Goal: Information Seeking & Learning: Learn about a topic

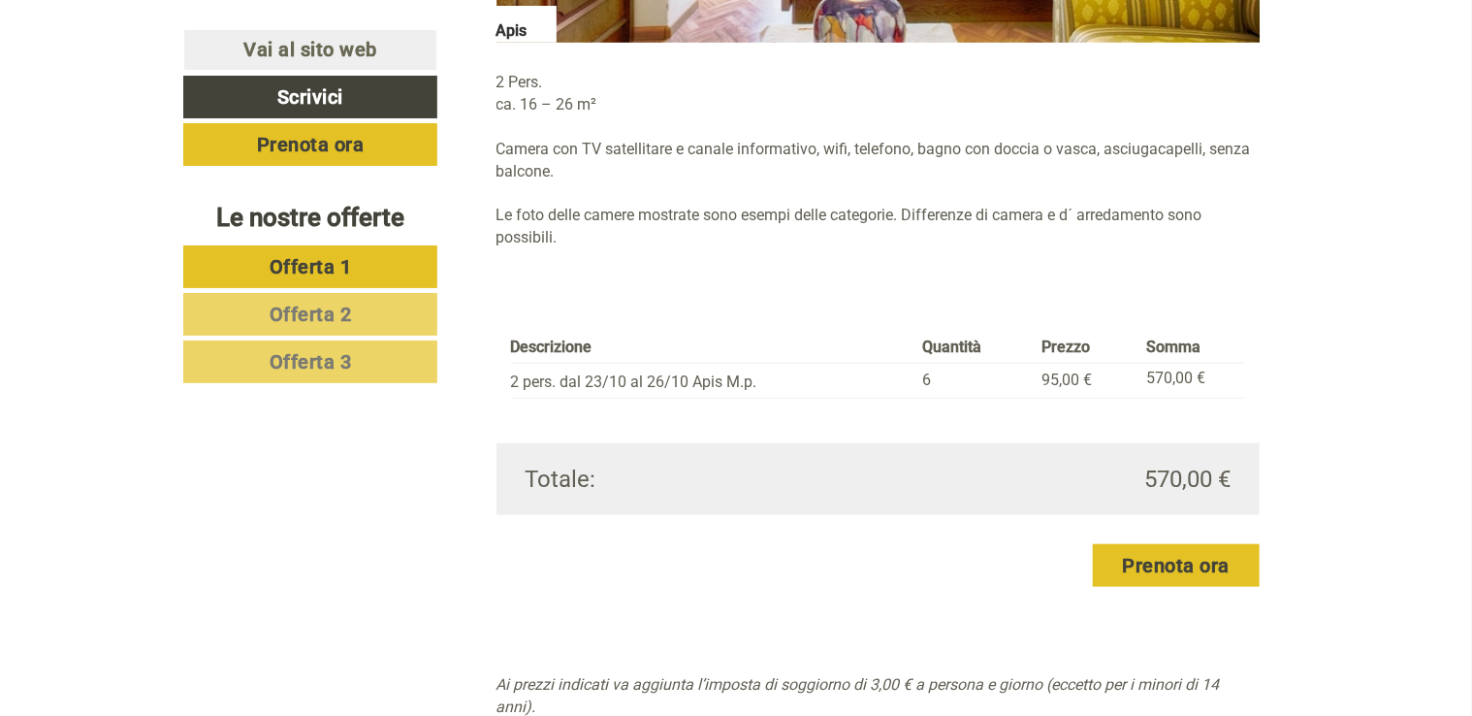
scroll to position [4073, 0]
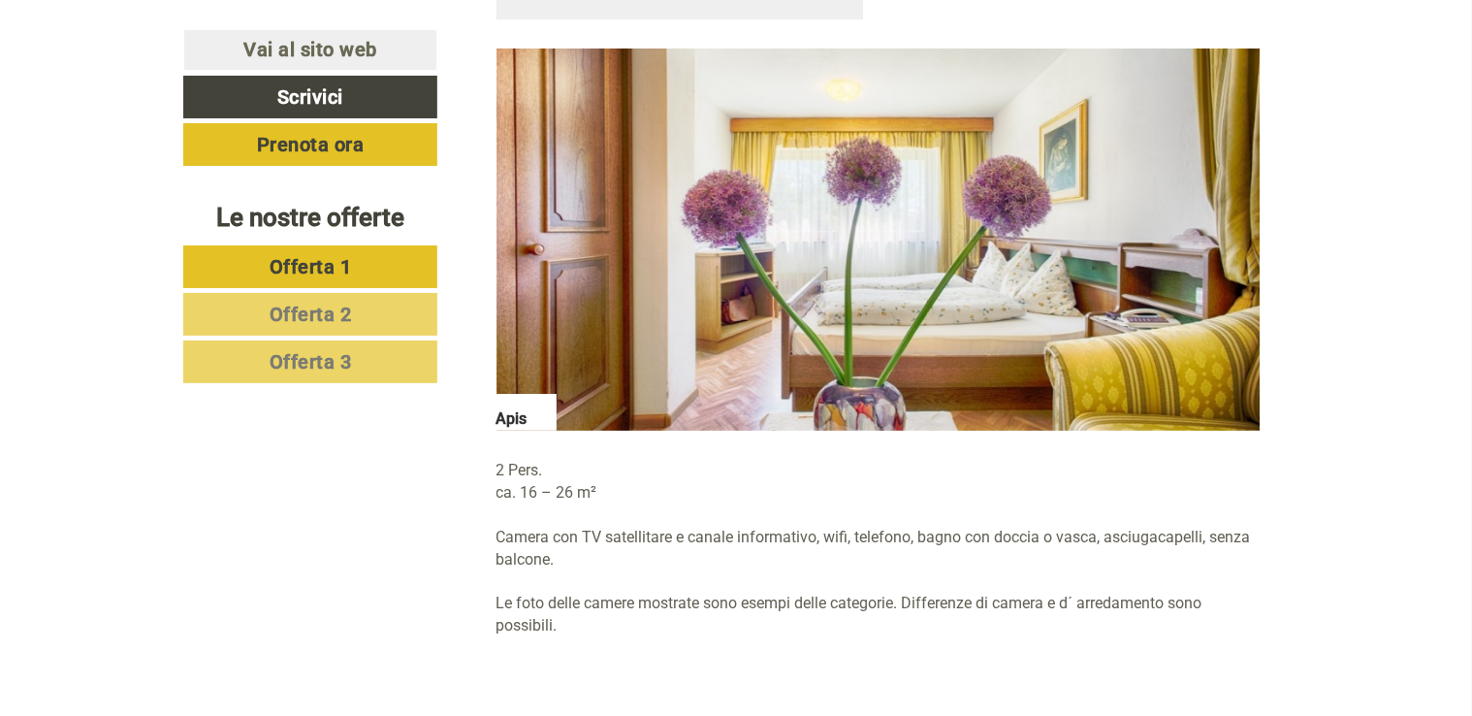
click at [296, 264] on span "Offerta 1" at bounding box center [311, 266] width 82 height 23
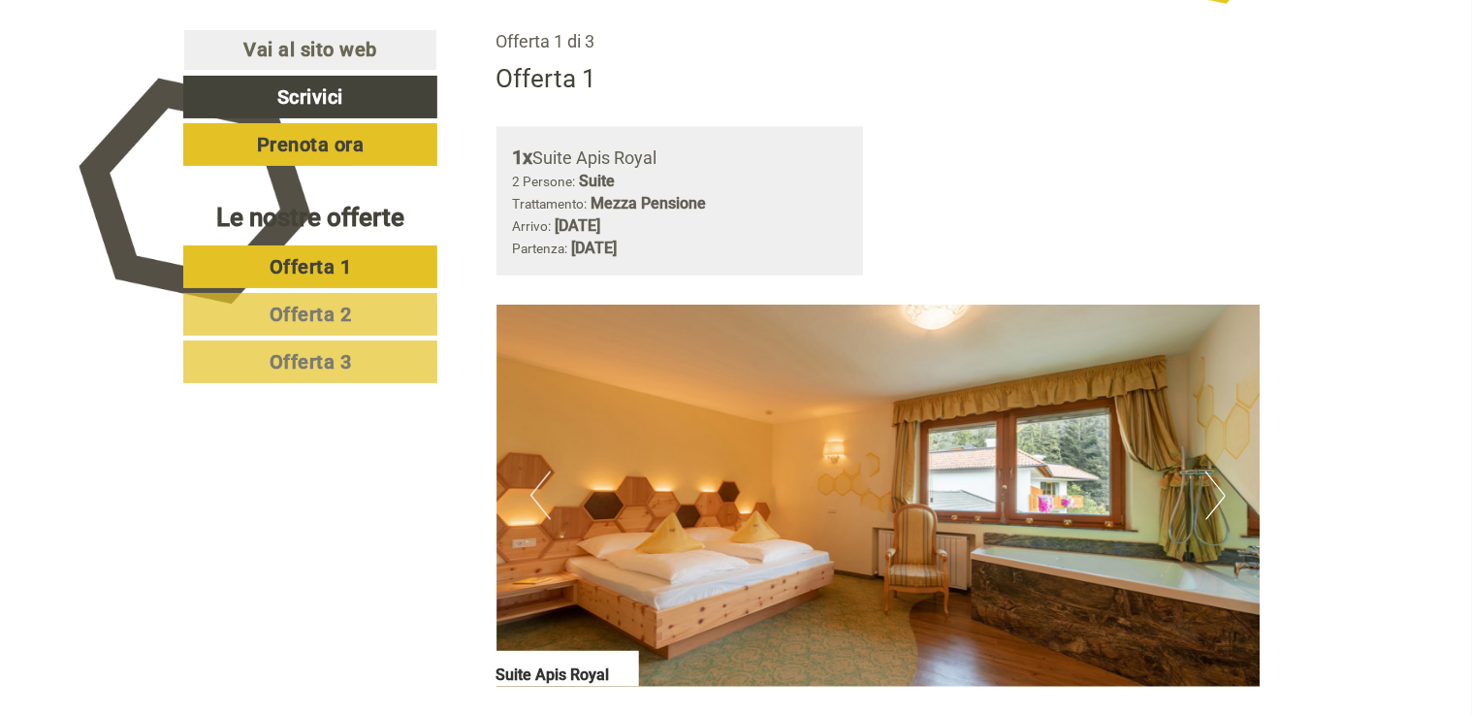
click at [327, 310] on span "Offerta 2" at bounding box center [311, 314] width 82 height 23
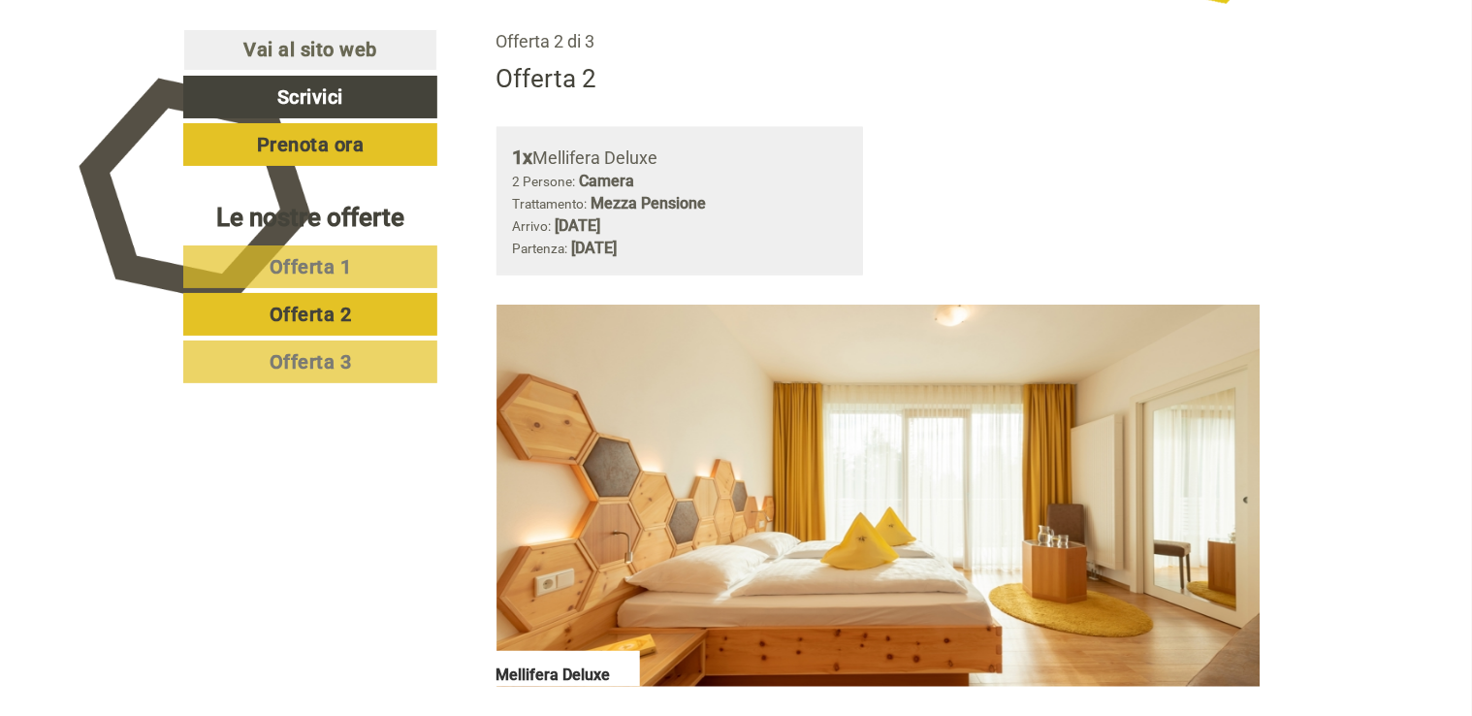
click at [330, 350] on span "Offerta 3" at bounding box center [311, 361] width 82 height 23
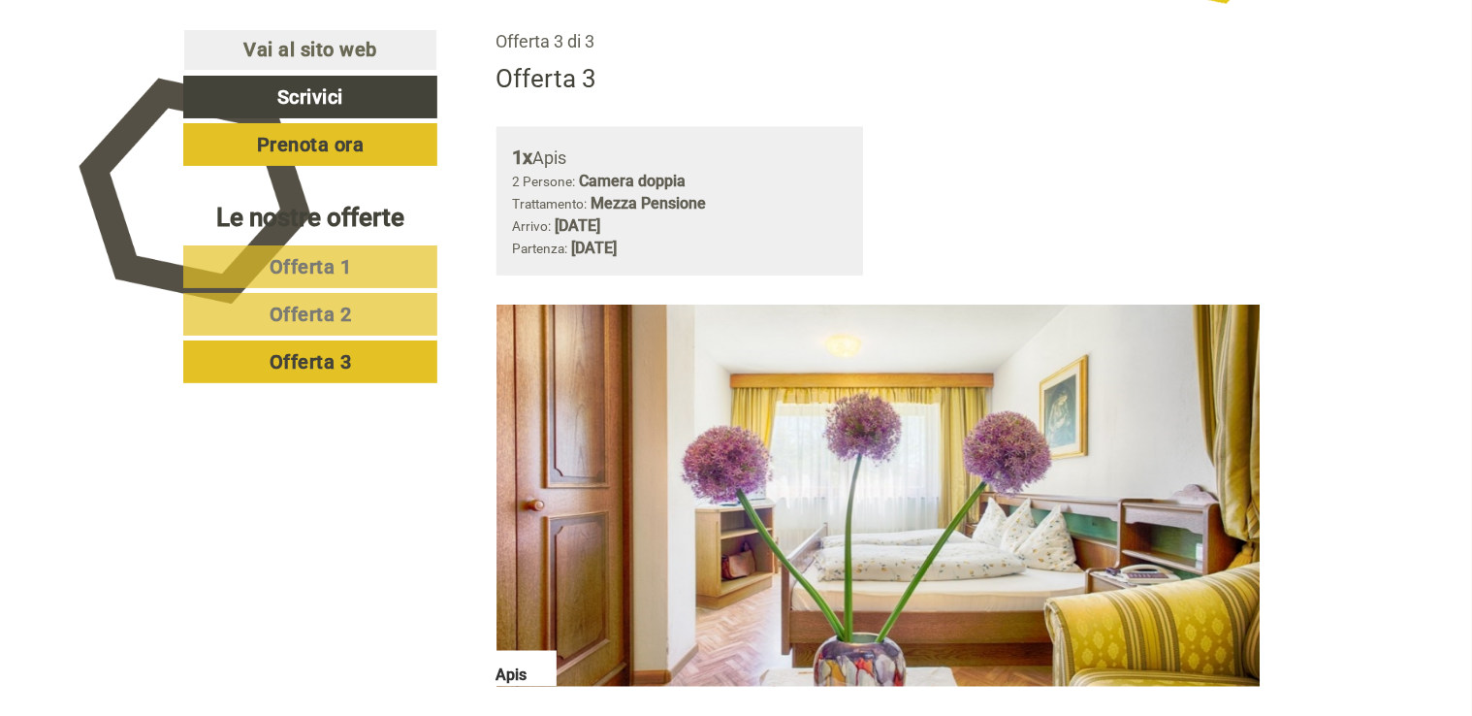
click at [343, 269] on span "Offerta 1" at bounding box center [311, 266] width 82 height 23
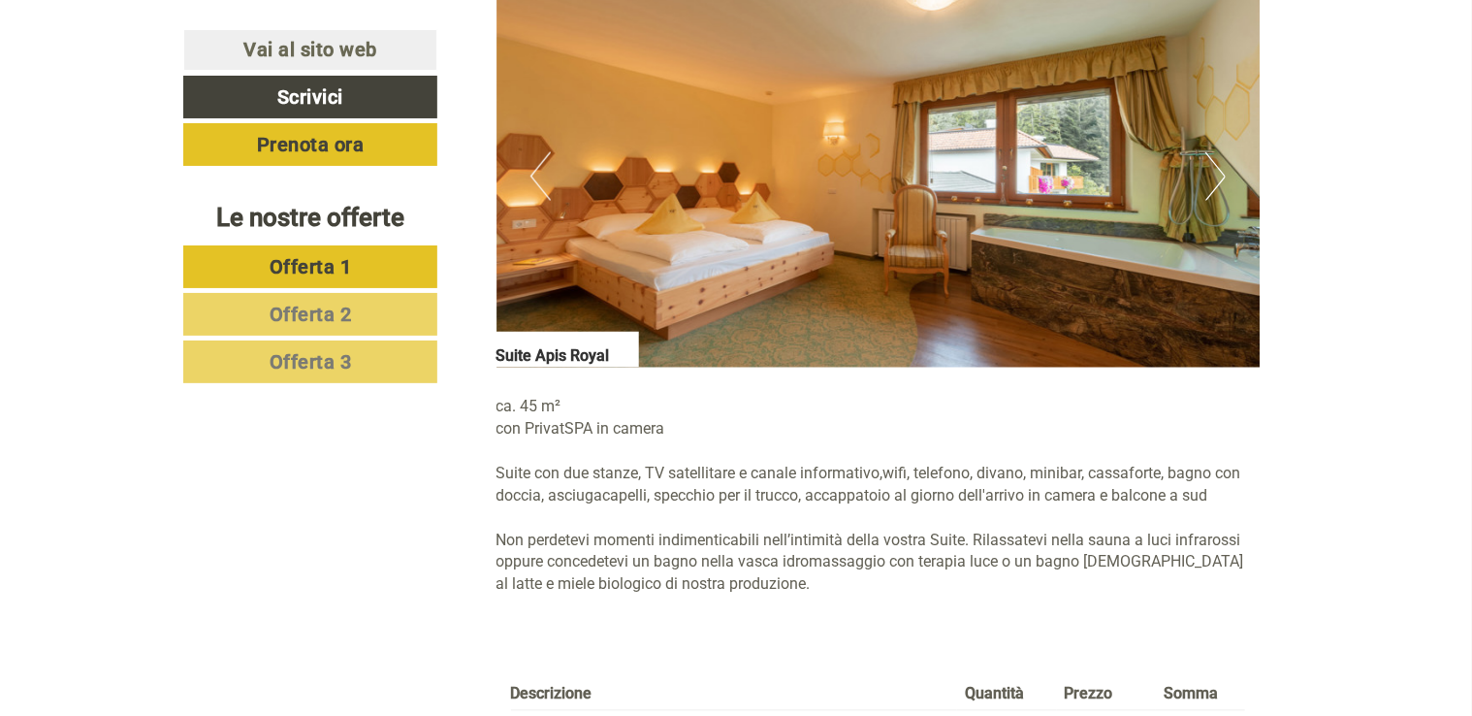
scroll to position [1582, 0]
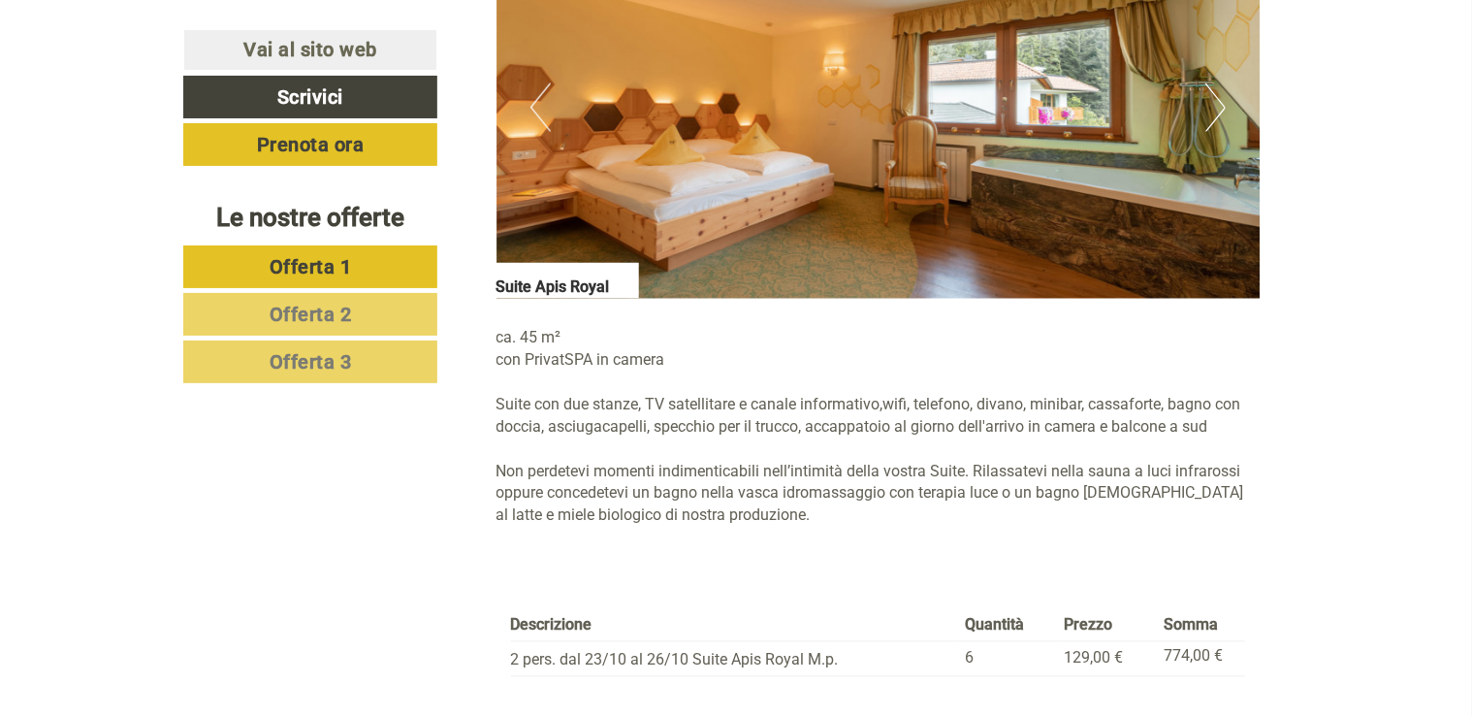
click at [1215, 99] on button "Next" at bounding box center [1216, 107] width 20 height 48
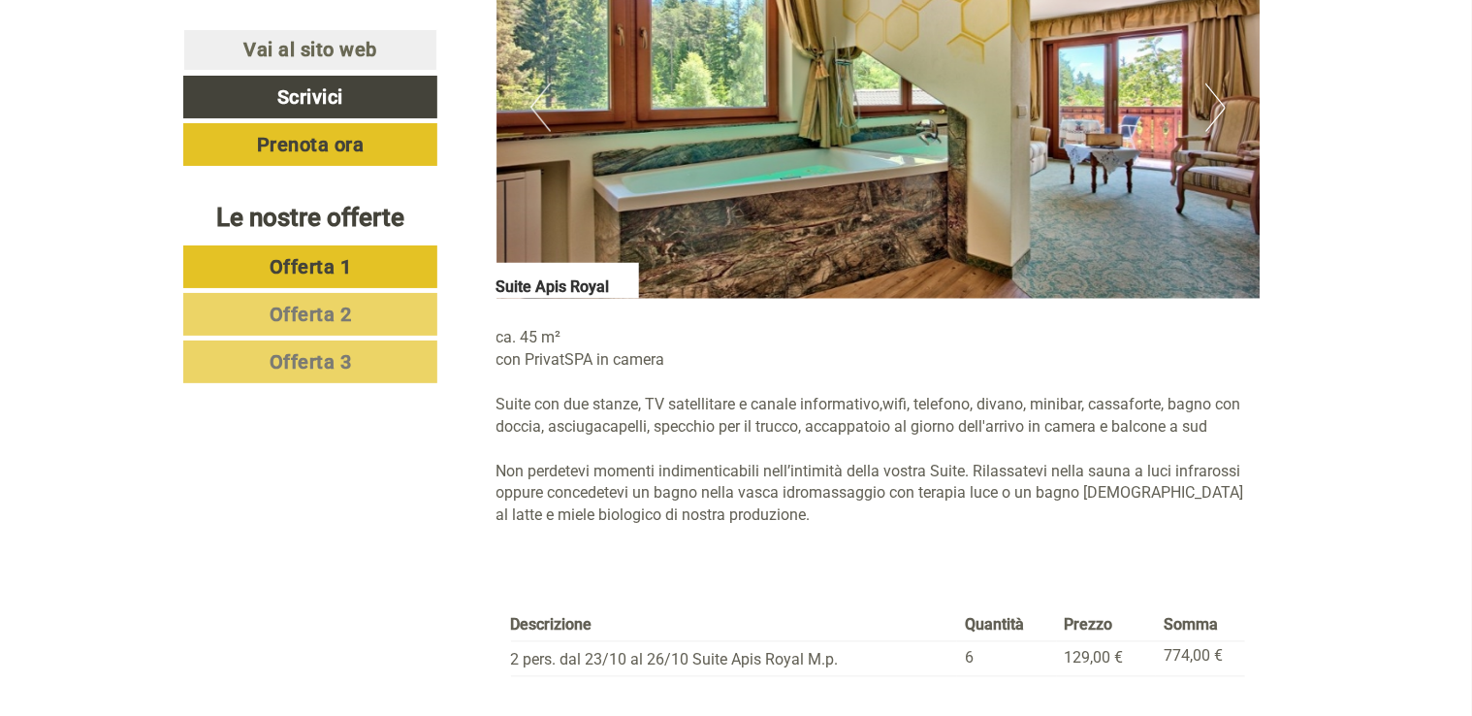
click at [1211, 103] on button "Next" at bounding box center [1216, 107] width 20 height 48
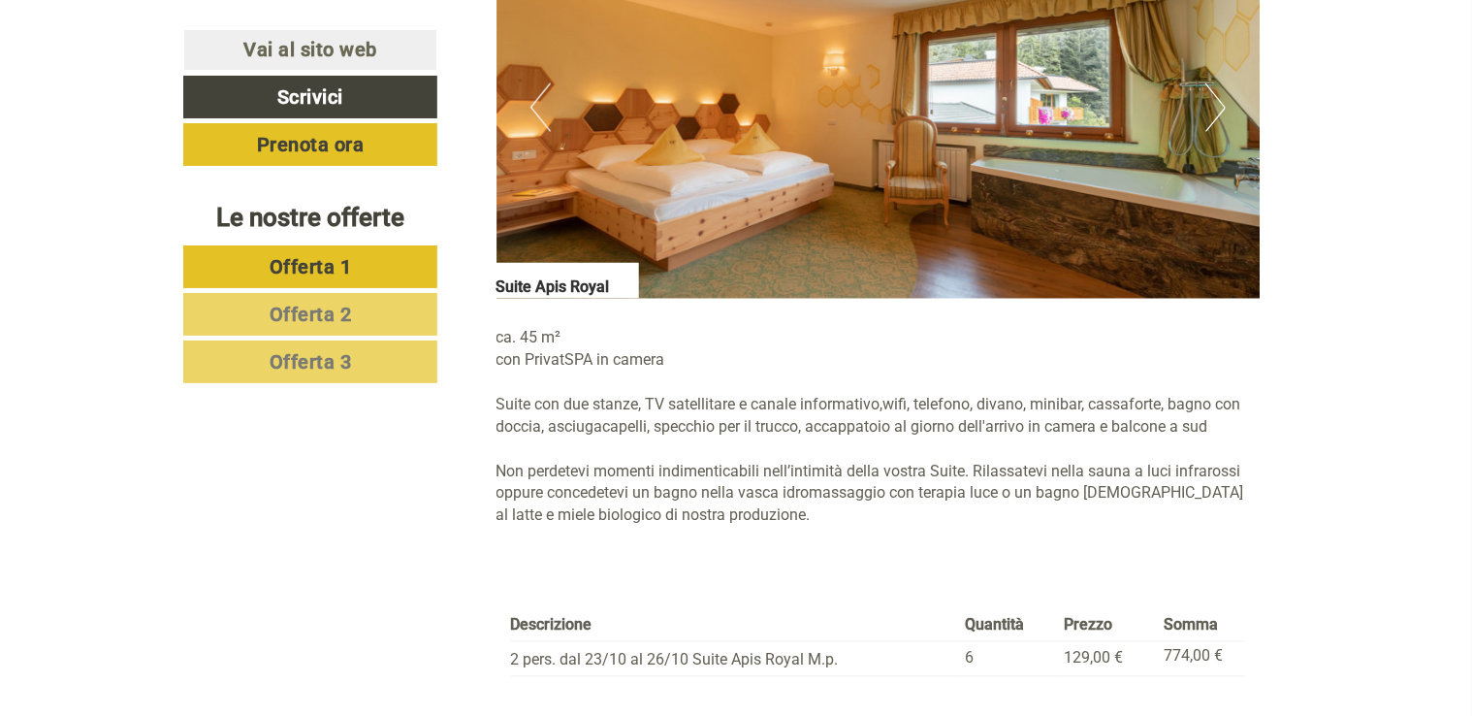
click at [1211, 103] on button "Next" at bounding box center [1216, 107] width 20 height 48
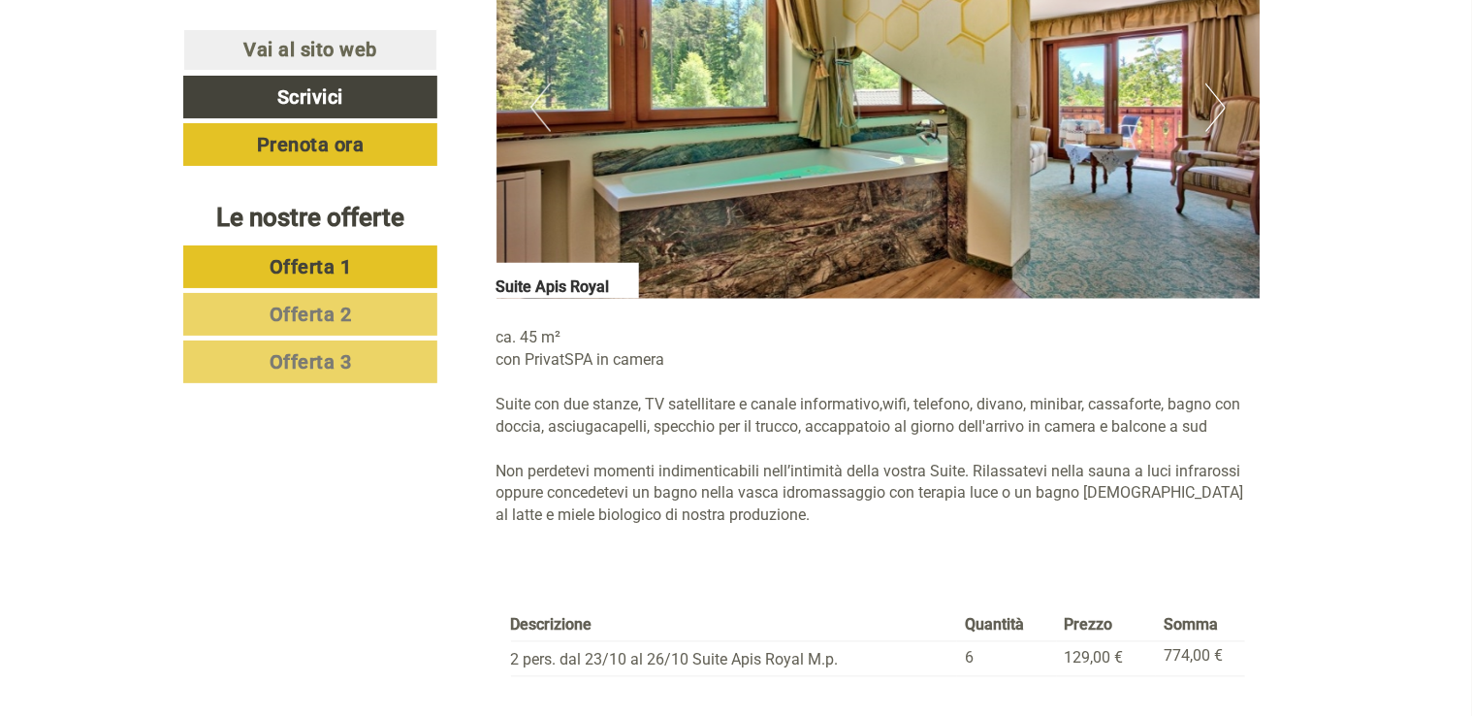
click at [1211, 103] on button "Next" at bounding box center [1216, 107] width 20 height 48
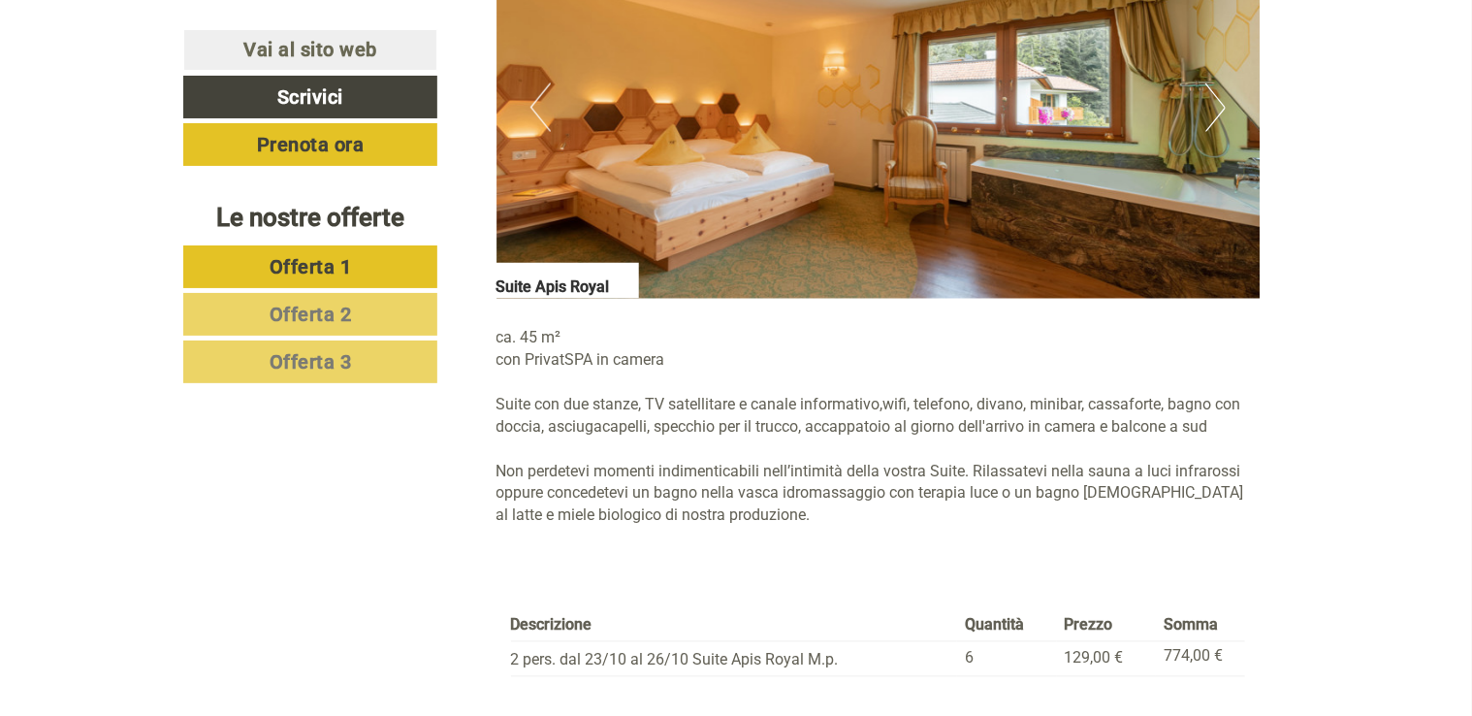
click at [1211, 103] on button "Next" at bounding box center [1216, 107] width 20 height 48
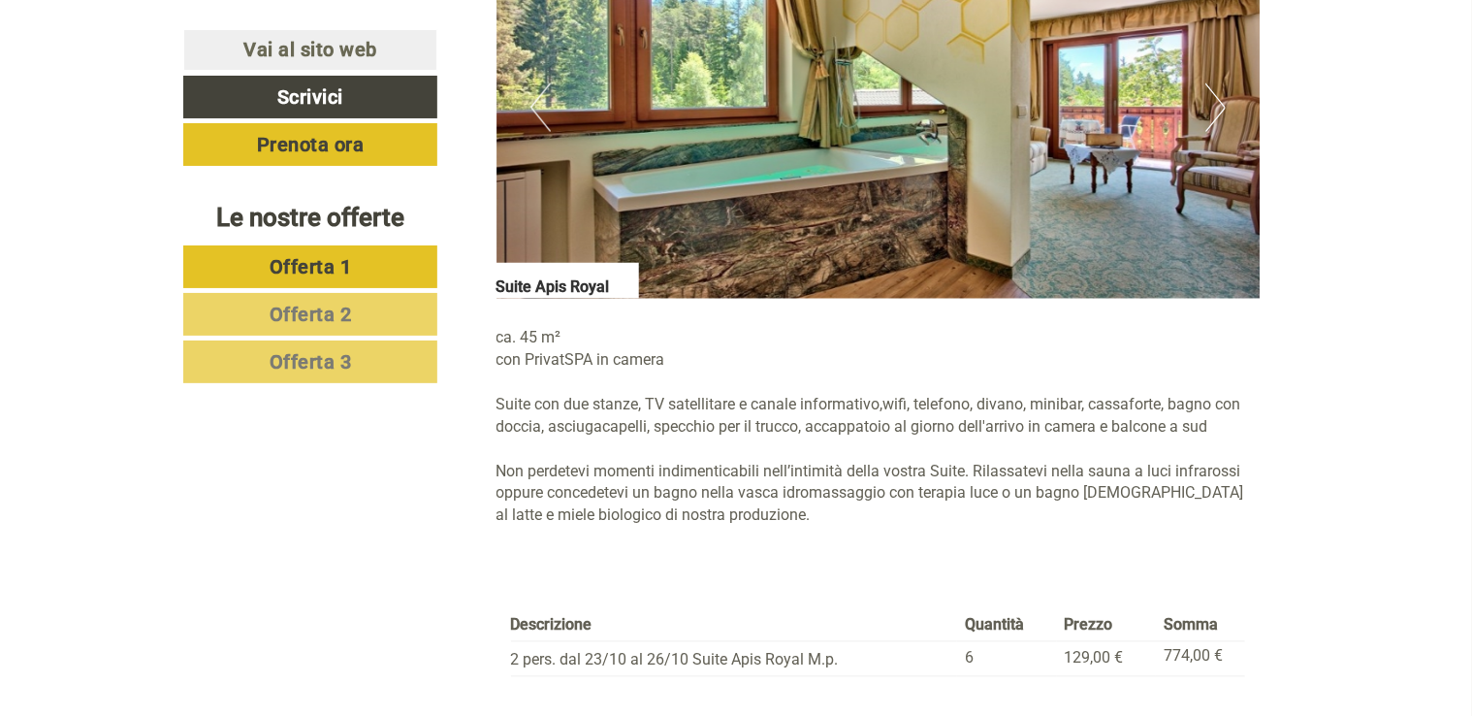
click at [1211, 103] on button "Next" at bounding box center [1216, 107] width 20 height 48
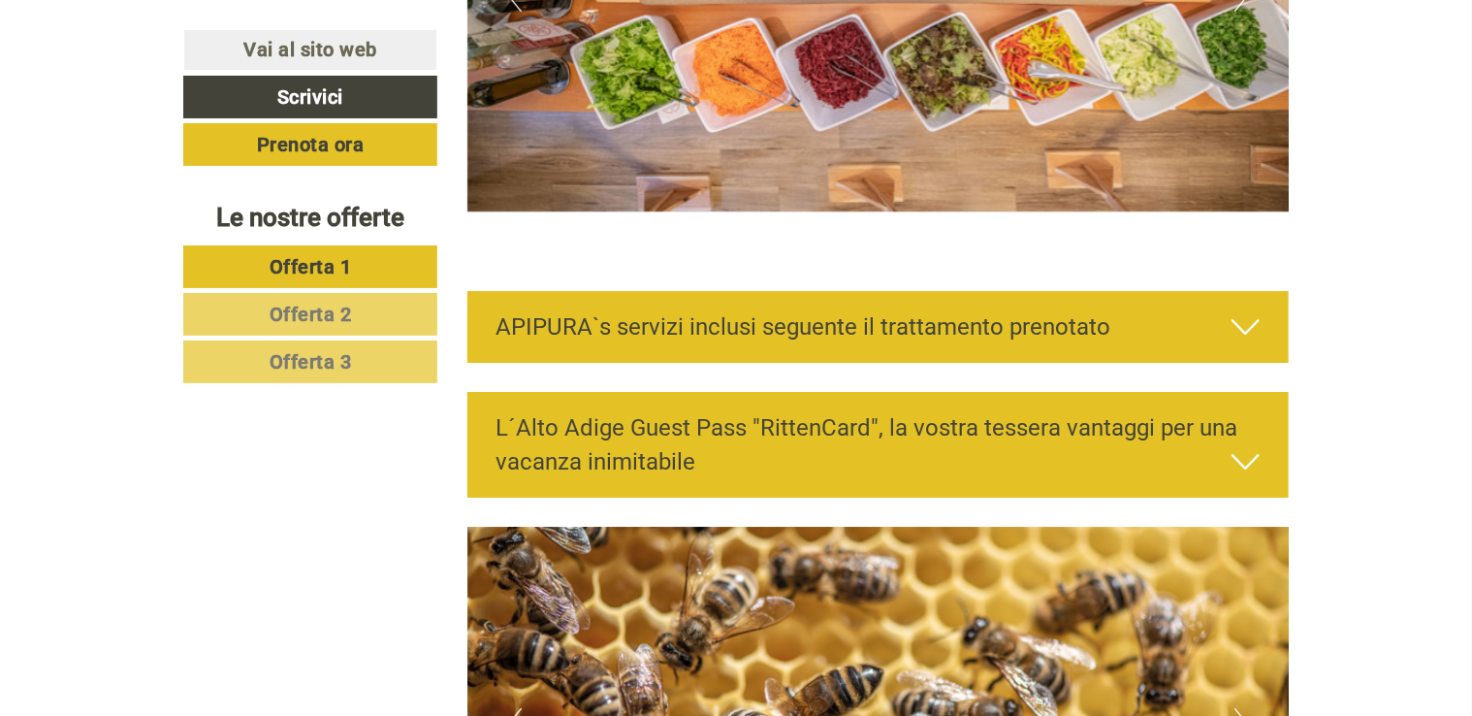
scroll to position [3231, 0]
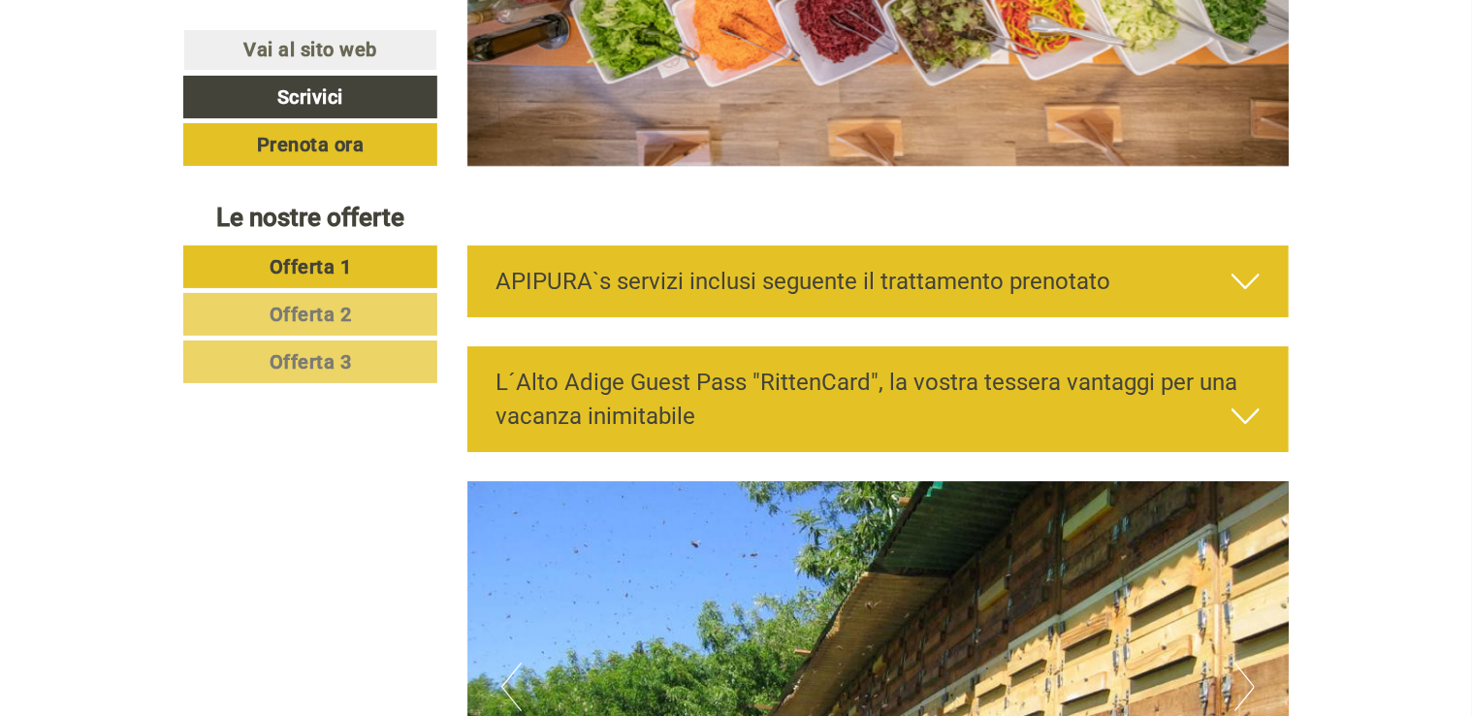
click at [1250, 277] on icon at bounding box center [1246, 281] width 28 height 33
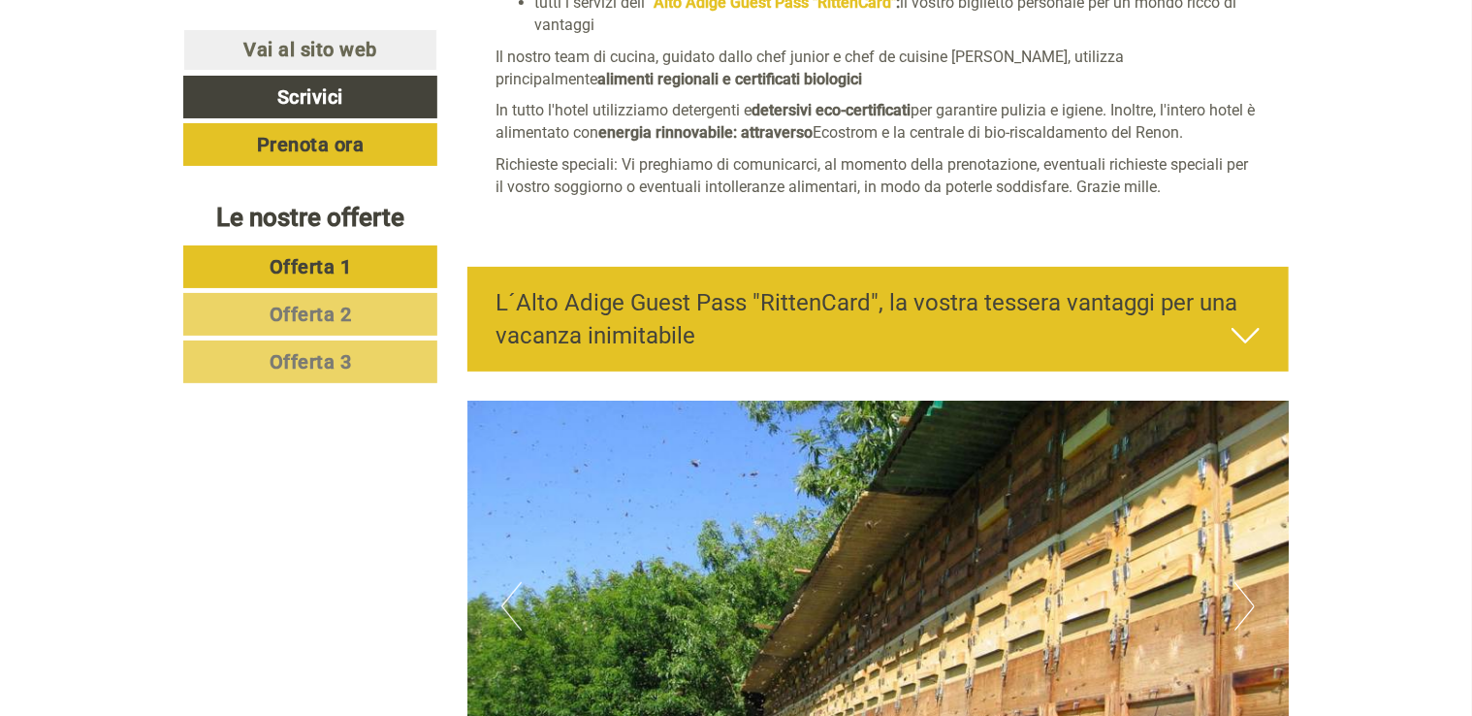
scroll to position [3812, 0]
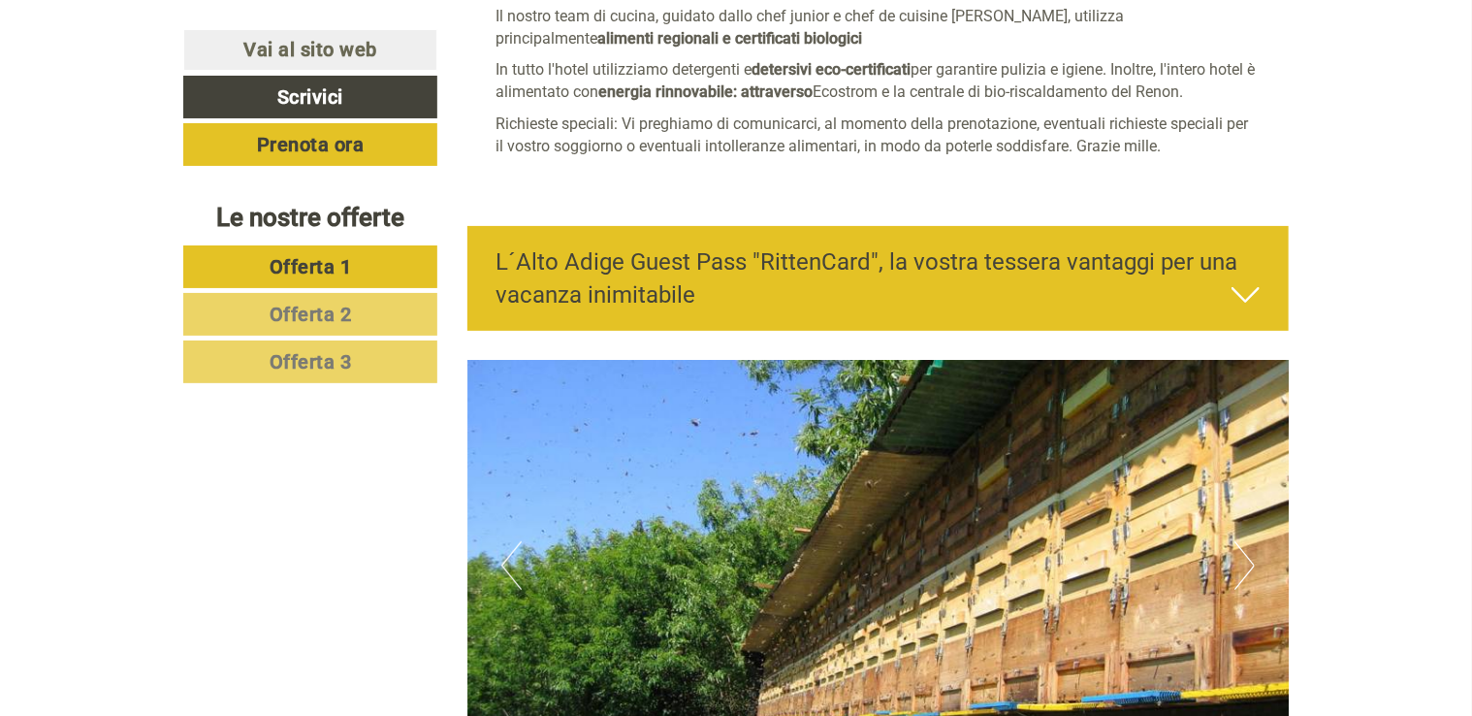
click at [1238, 297] on icon at bounding box center [1246, 294] width 28 height 33
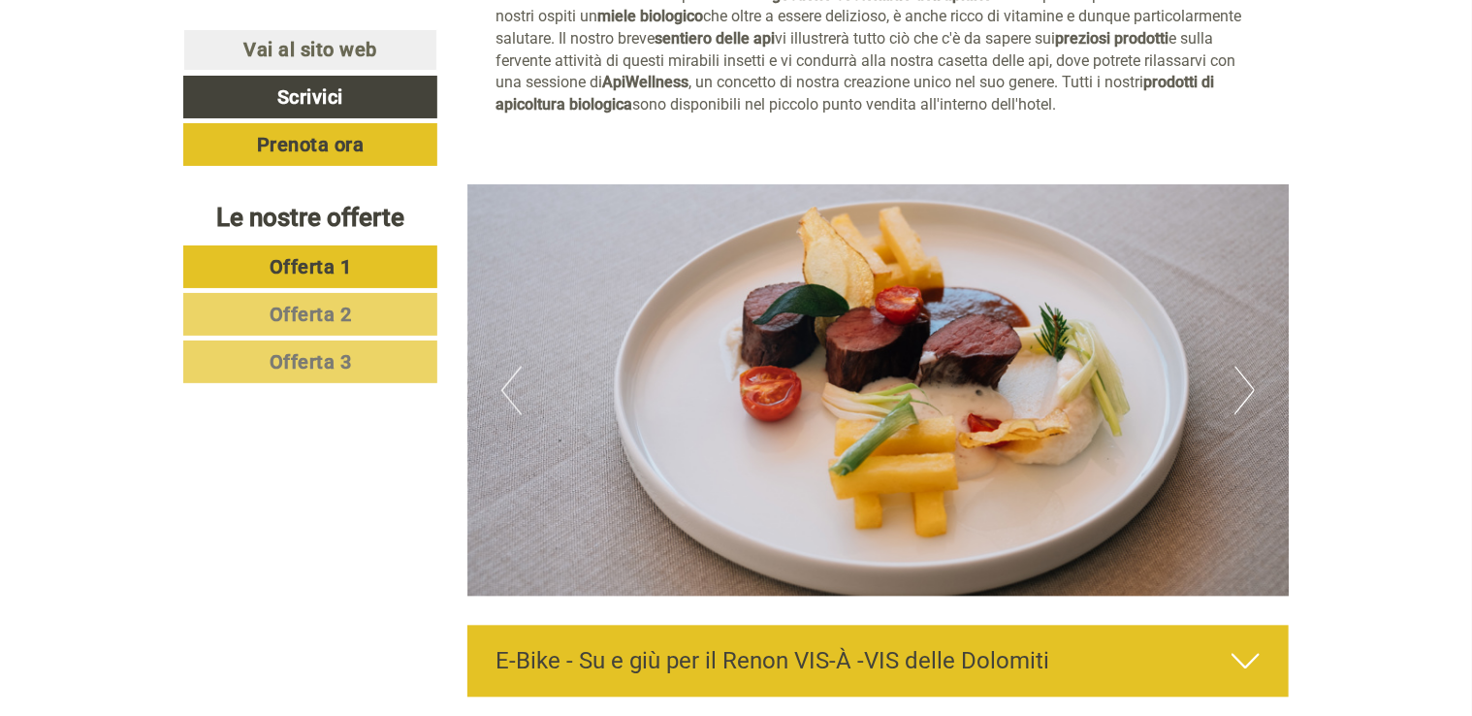
scroll to position [5655, 0]
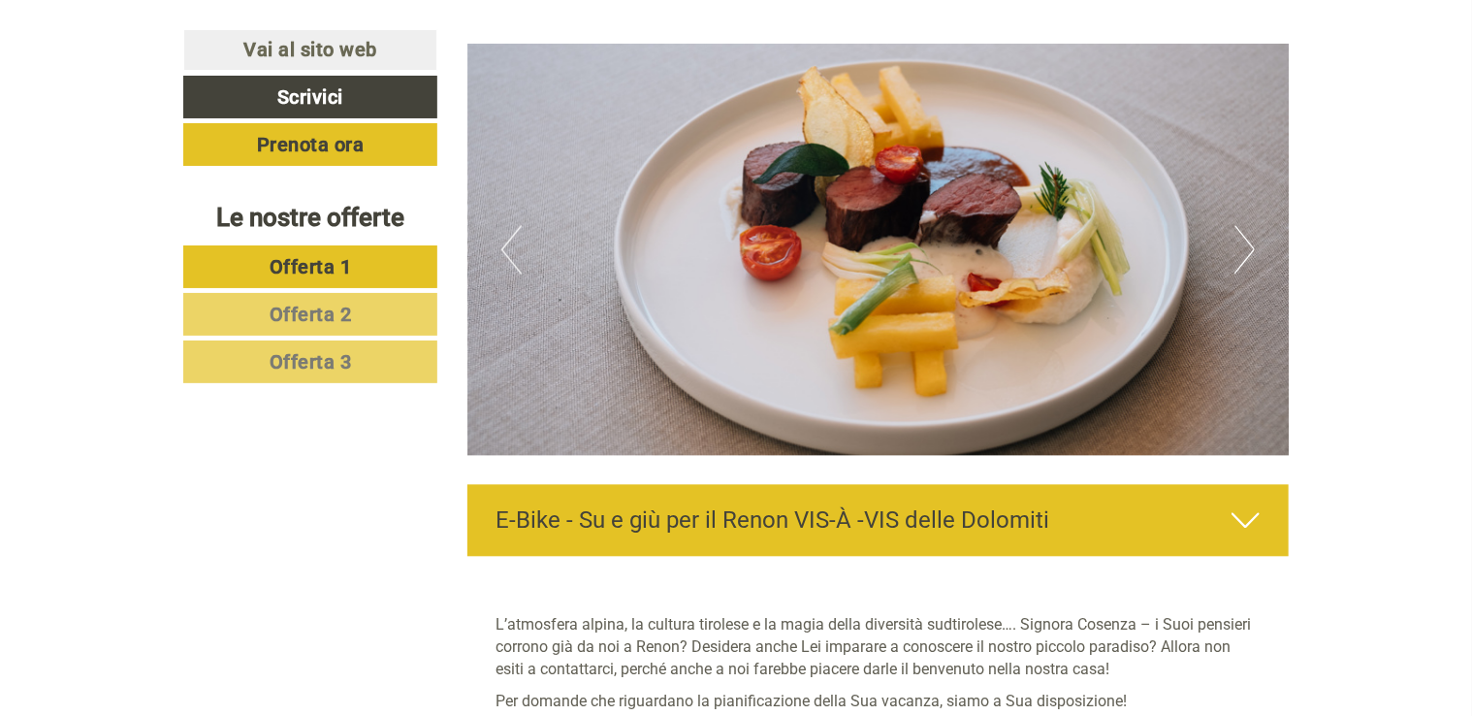
click at [1243, 246] on button "Next" at bounding box center [1245, 249] width 20 height 48
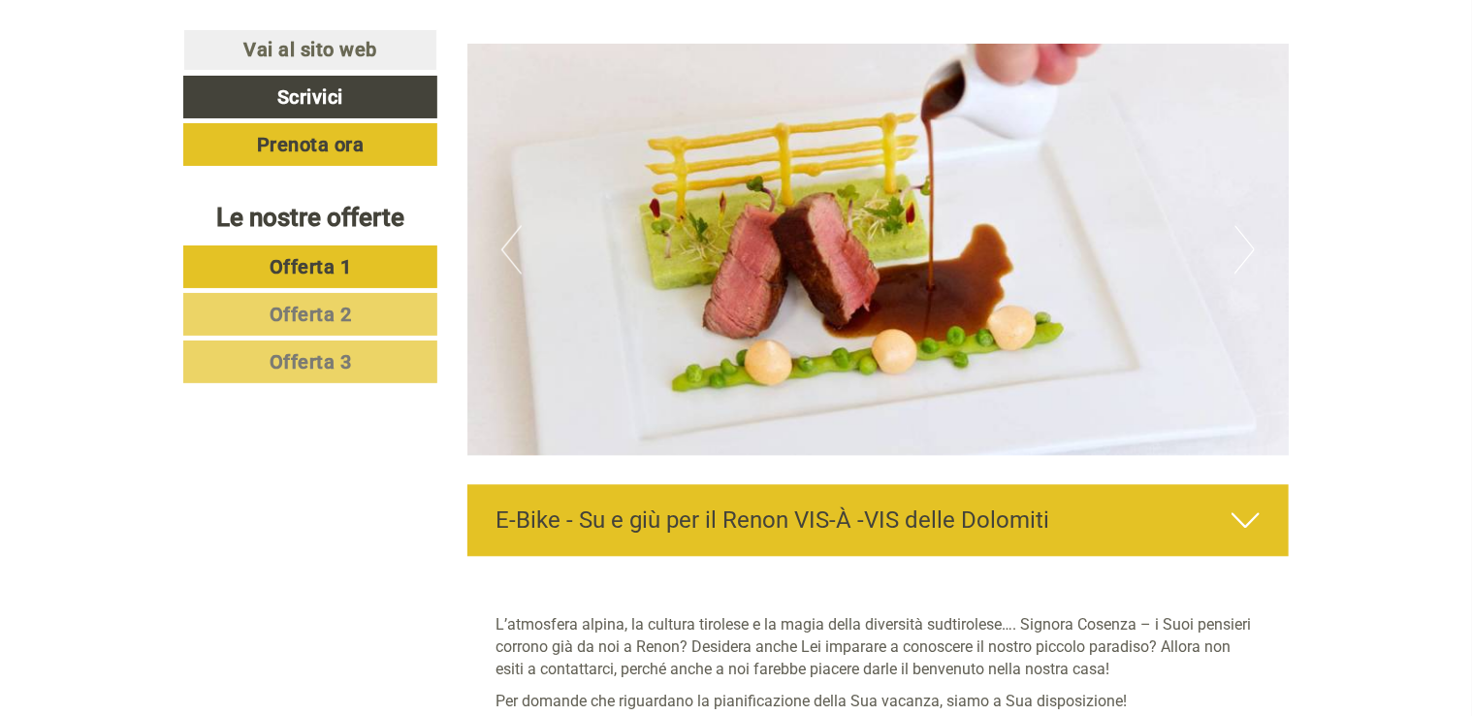
click at [1243, 246] on button "Next" at bounding box center [1245, 249] width 20 height 48
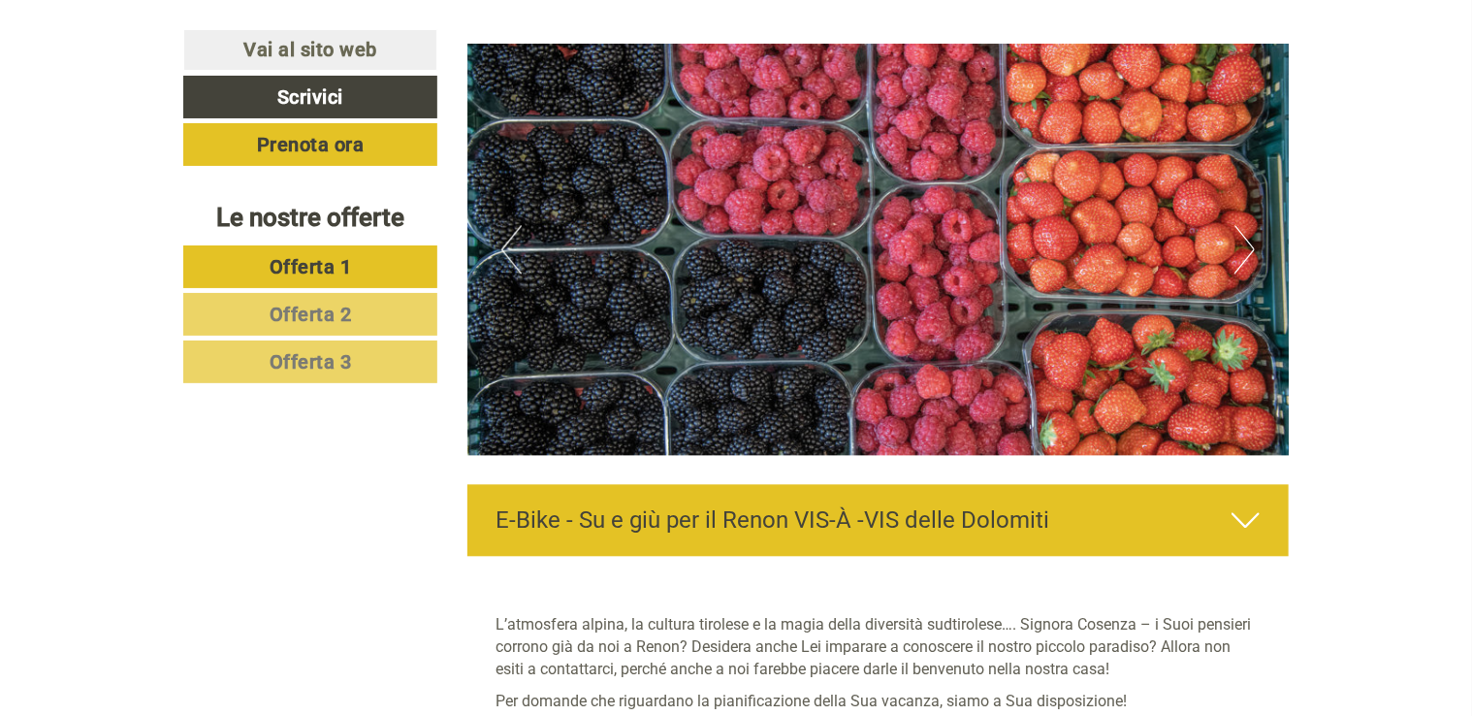
click at [1243, 246] on button "Next" at bounding box center [1245, 249] width 20 height 48
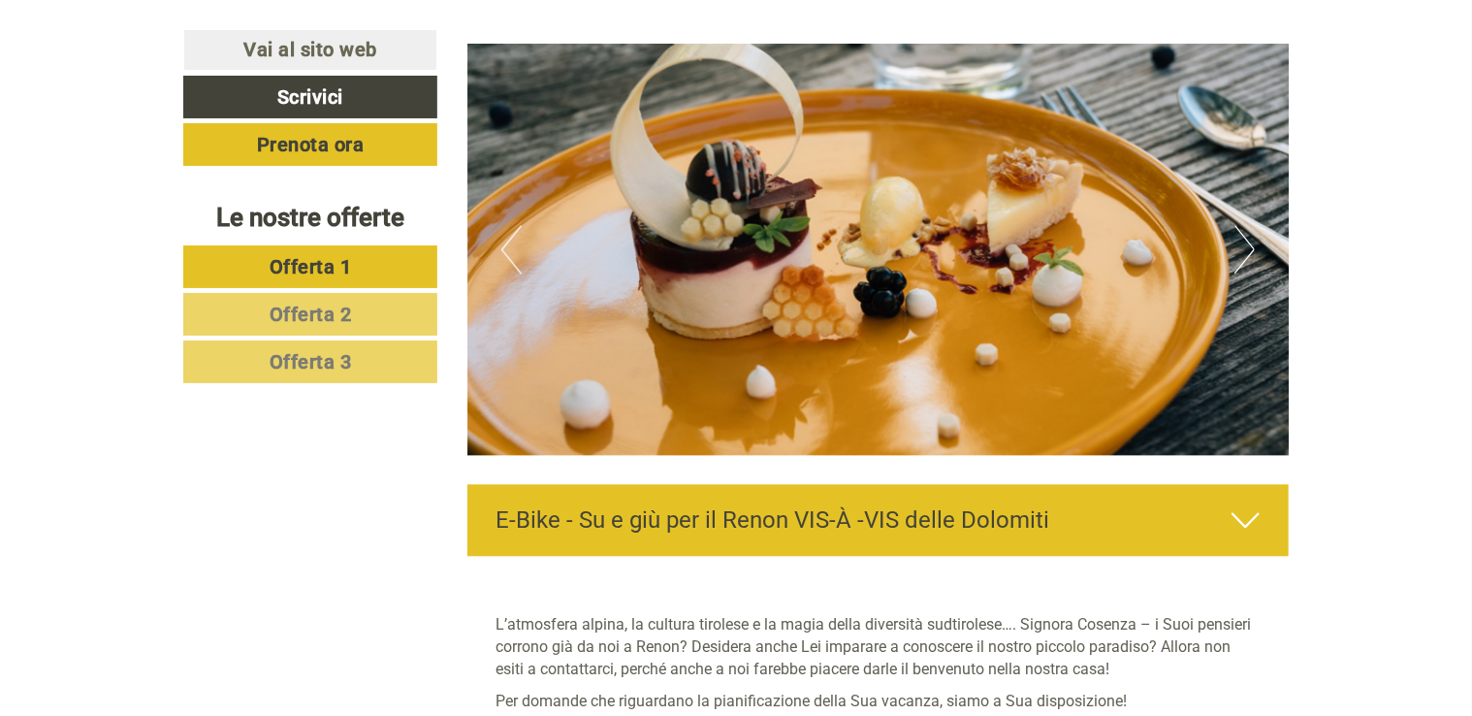
click at [1243, 246] on button "Next" at bounding box center [1245, 249] width 20 height 48
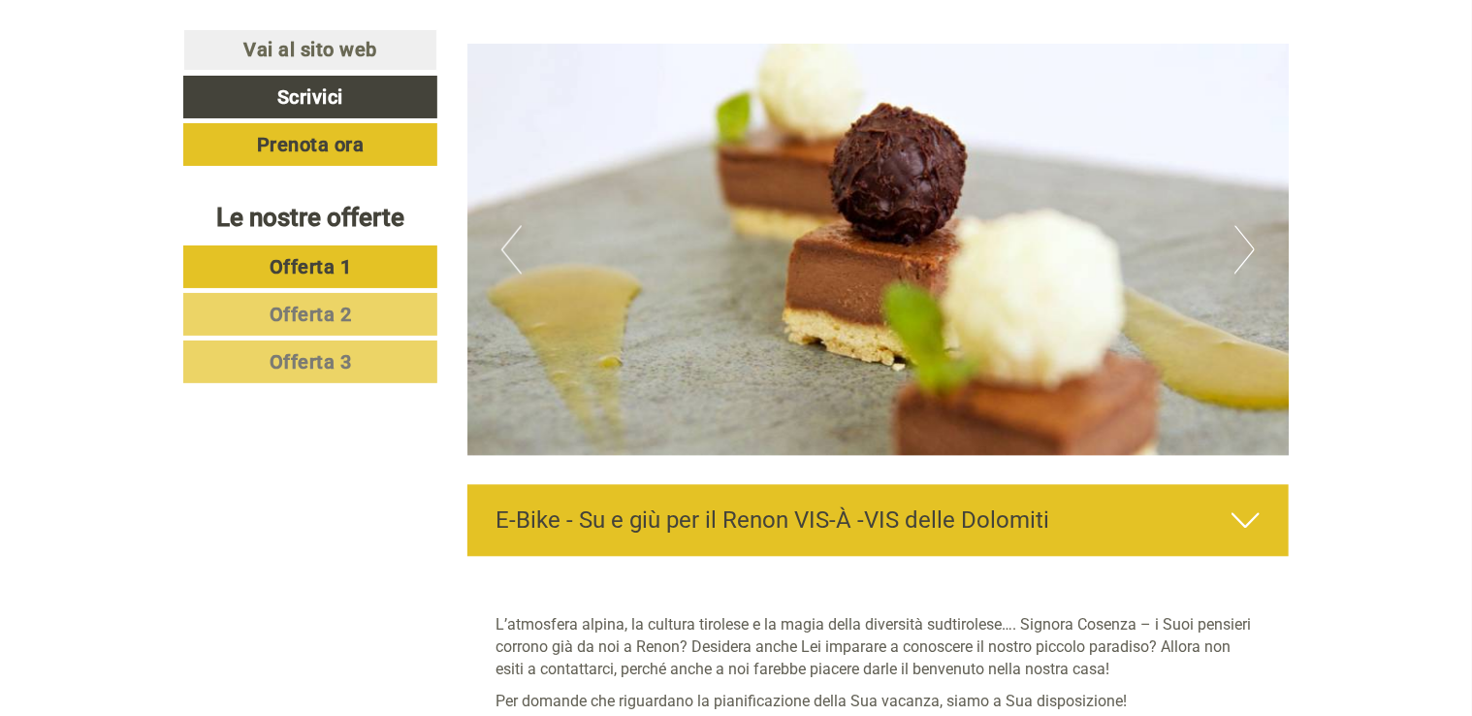
click at [1243, 246] on button "Next" at bounding box center [1245, 249] width 20 height 48
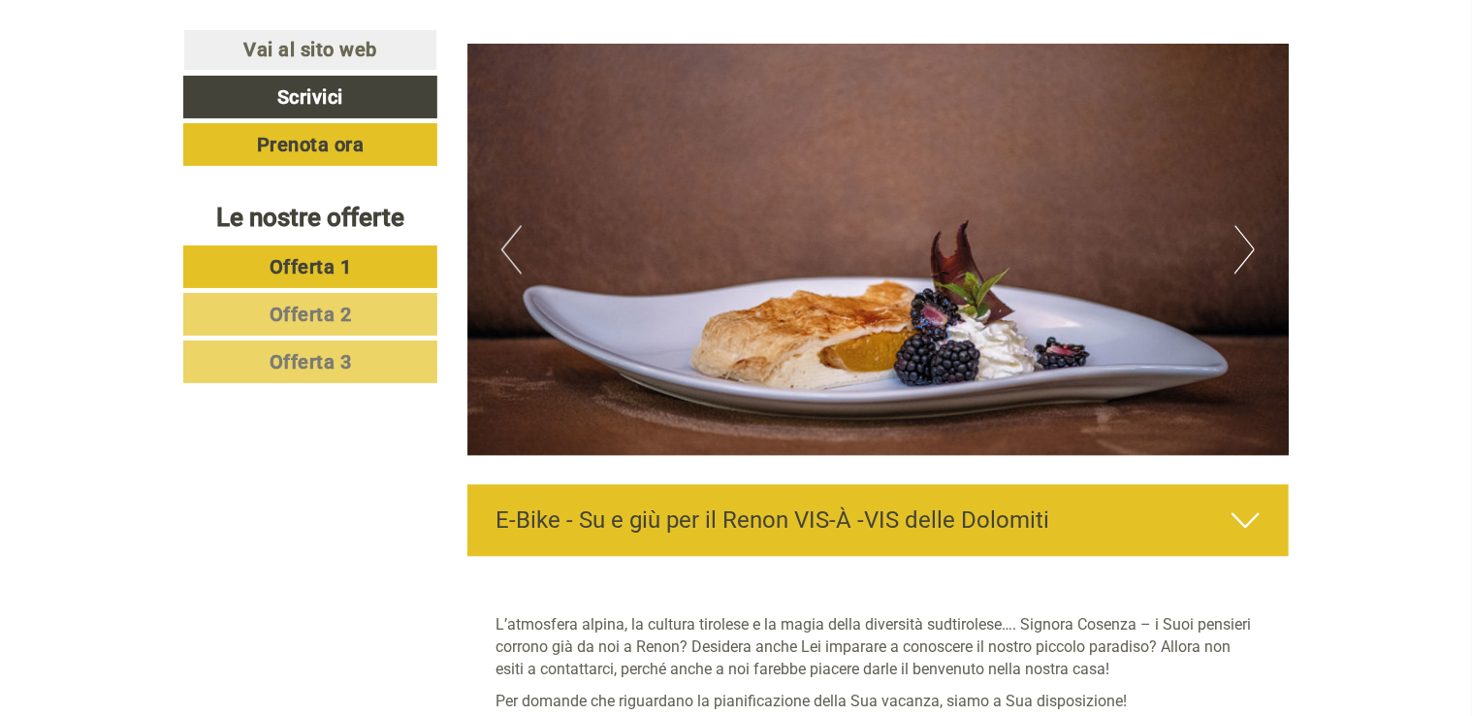
click at [1234, 518] on icon at bounding box center [1246, 519] width 28 height 33
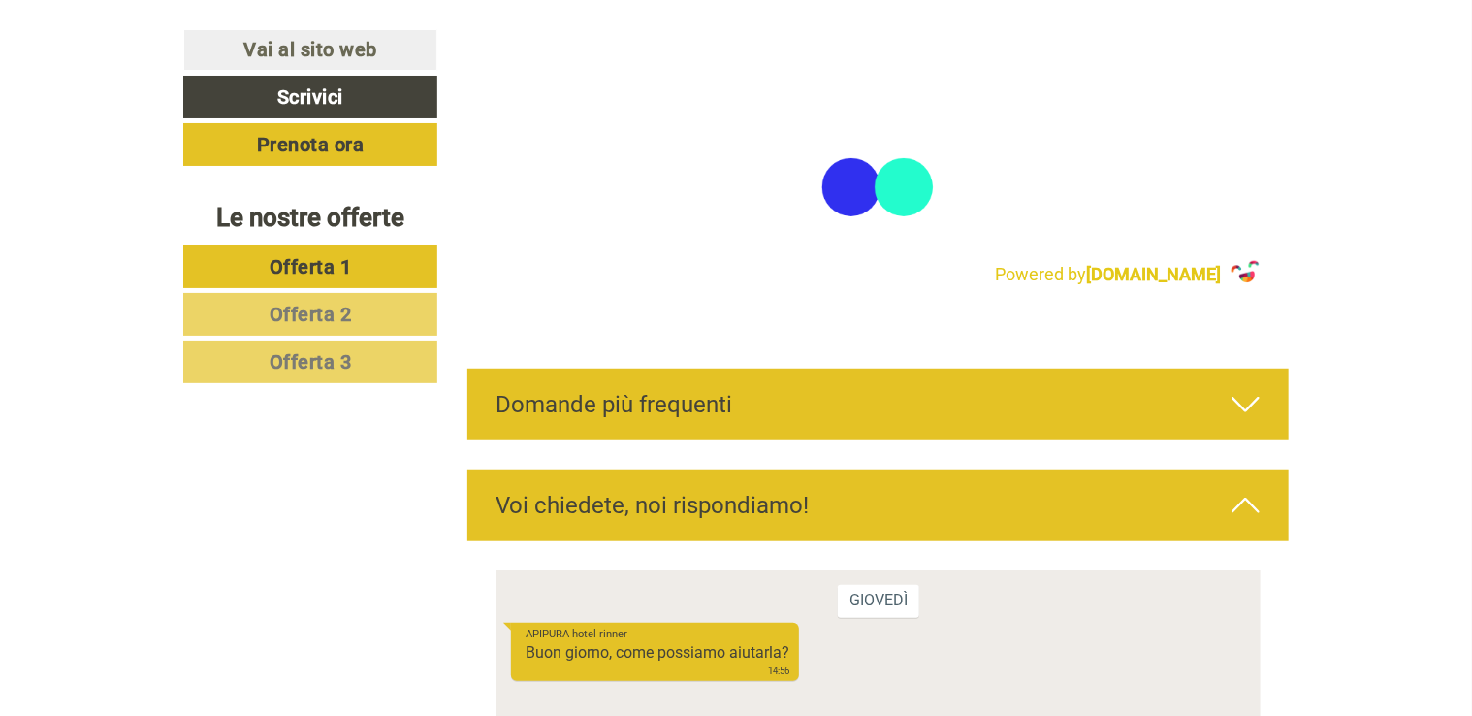
scroll to position [7983, 0]
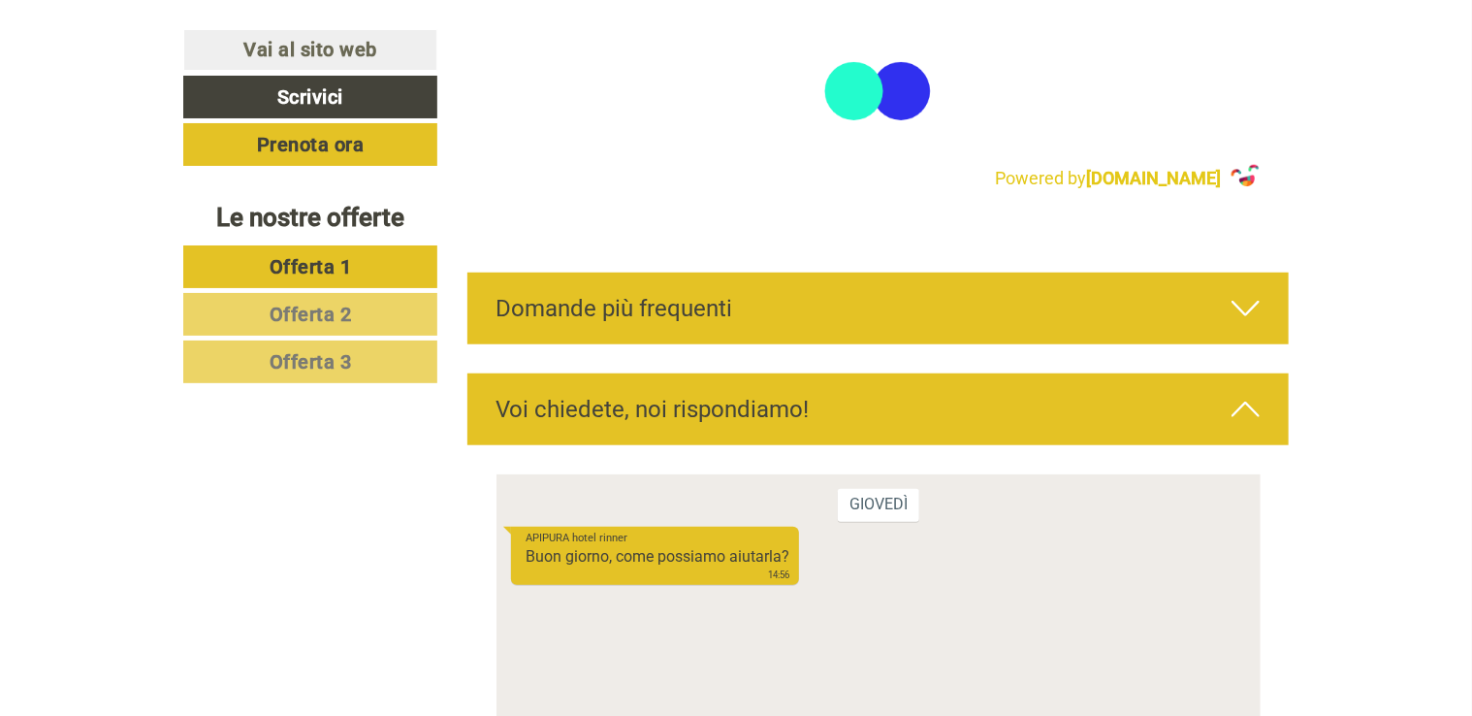
click at [1257, 303] on icon at bounding box center [1246, 308] width 28 height 33
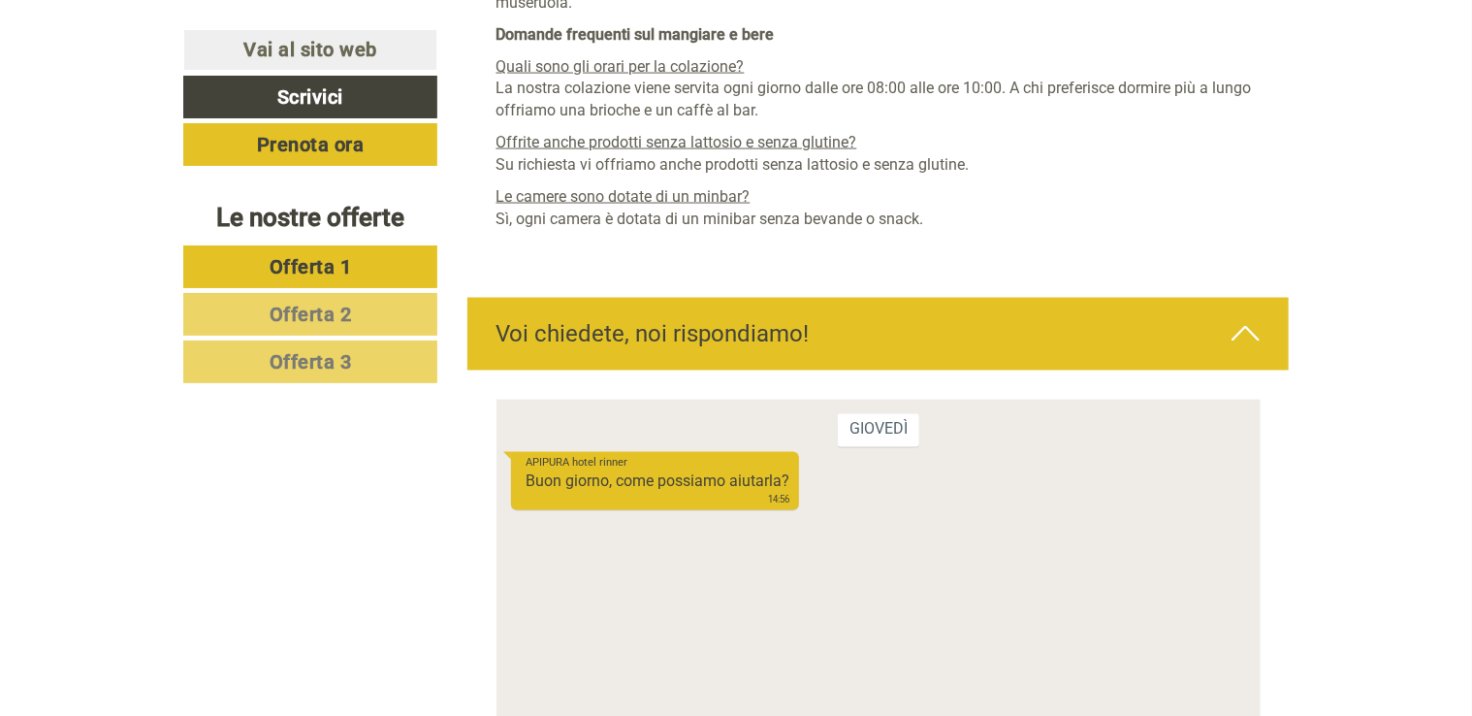
scroll to position [8953, 0]
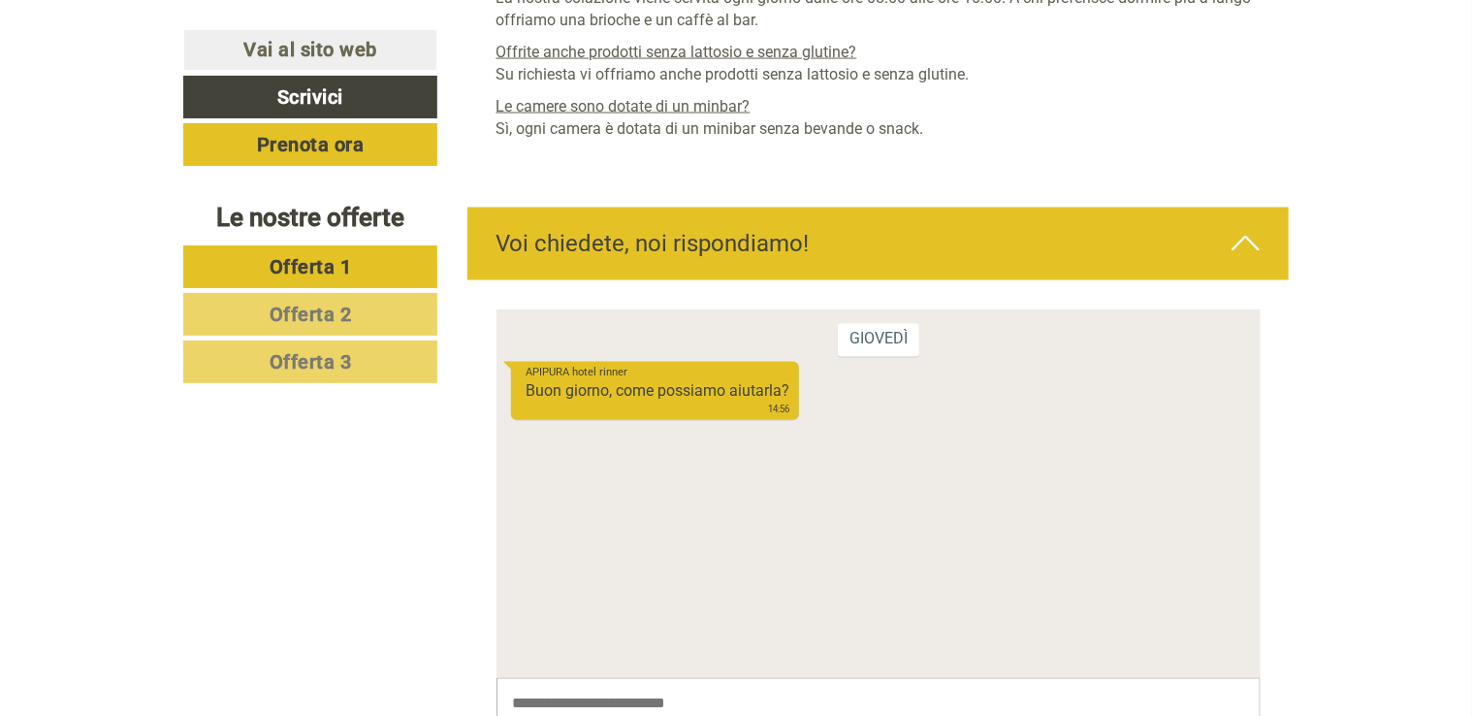
click at [273, 370] on span "Offerta 3" at bounding box center [311, 361] width 82 height 23
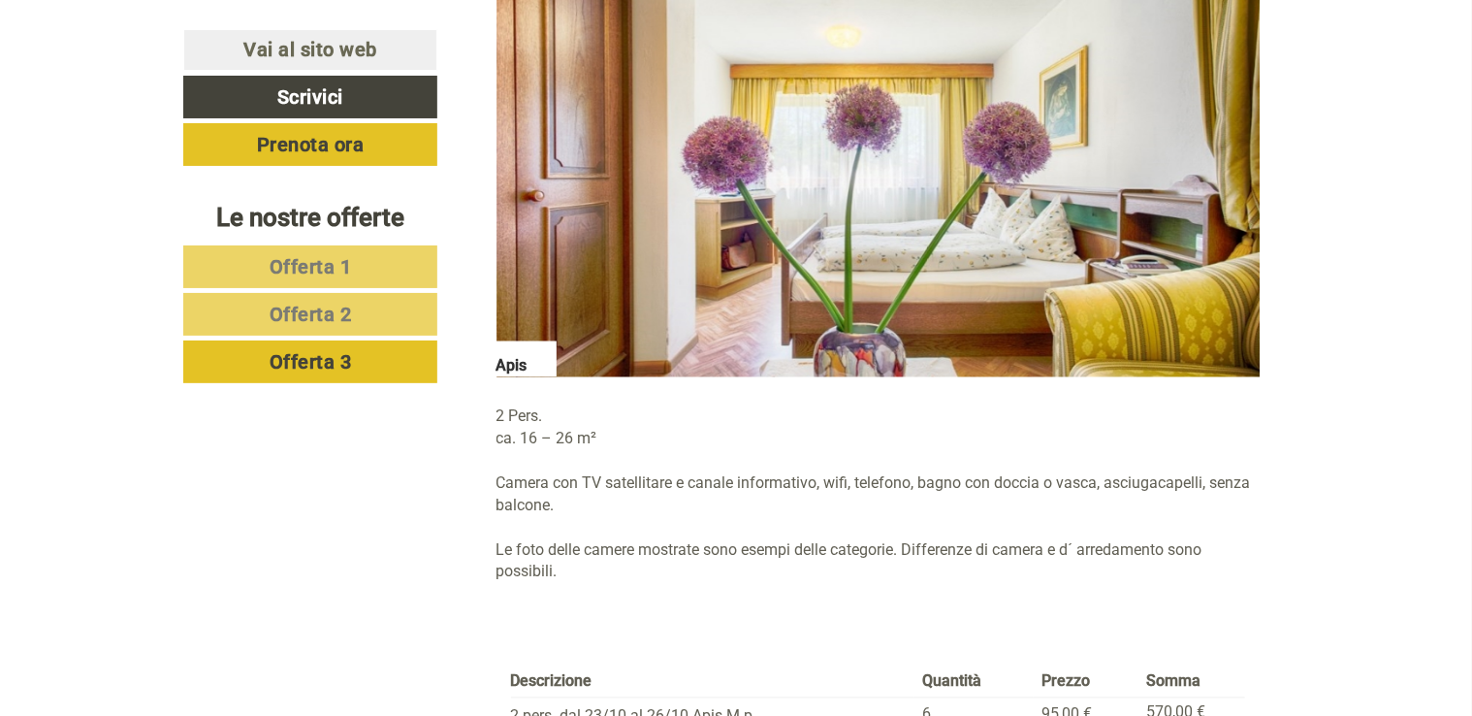
scroll to position [1388, 0]
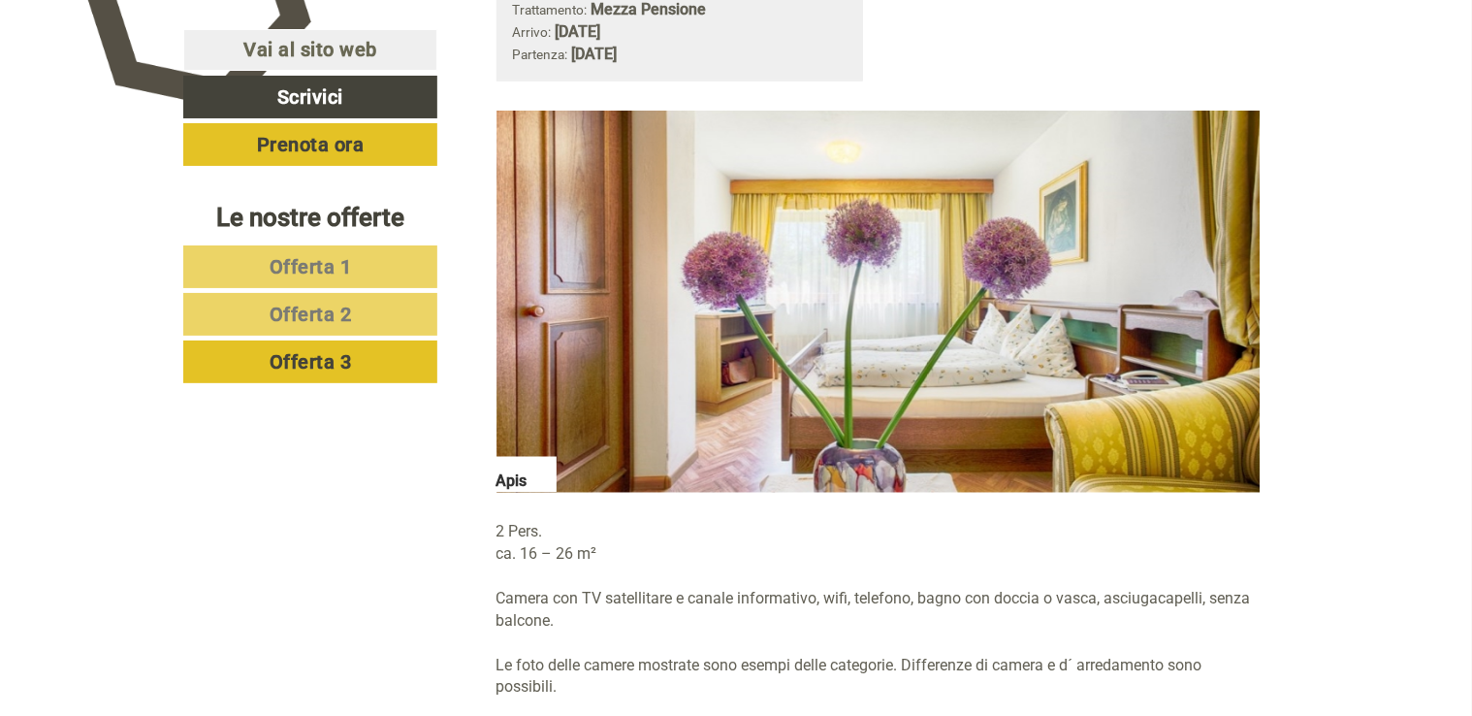
click at [1217, 335] on img at bounding box center [879, 302] width 764 height 382
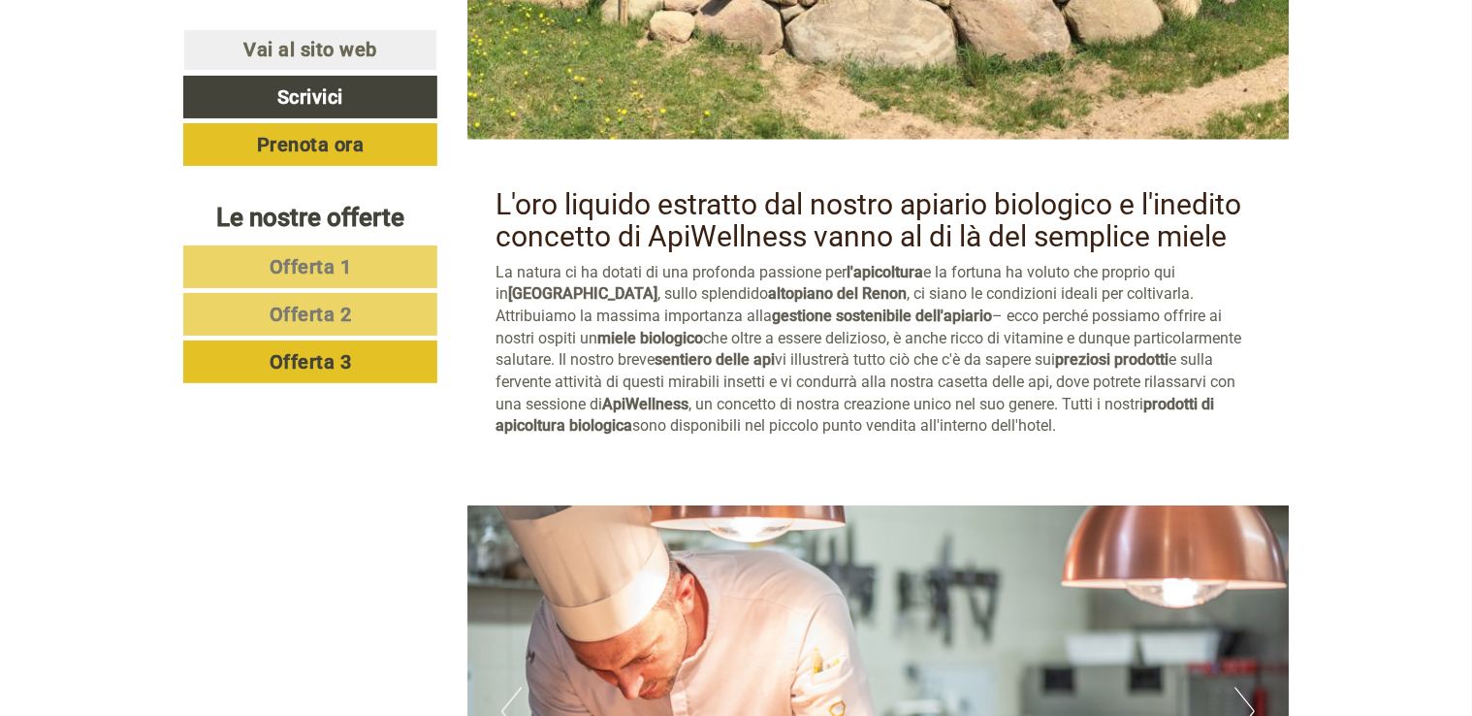
scroll to position [4976, 0]
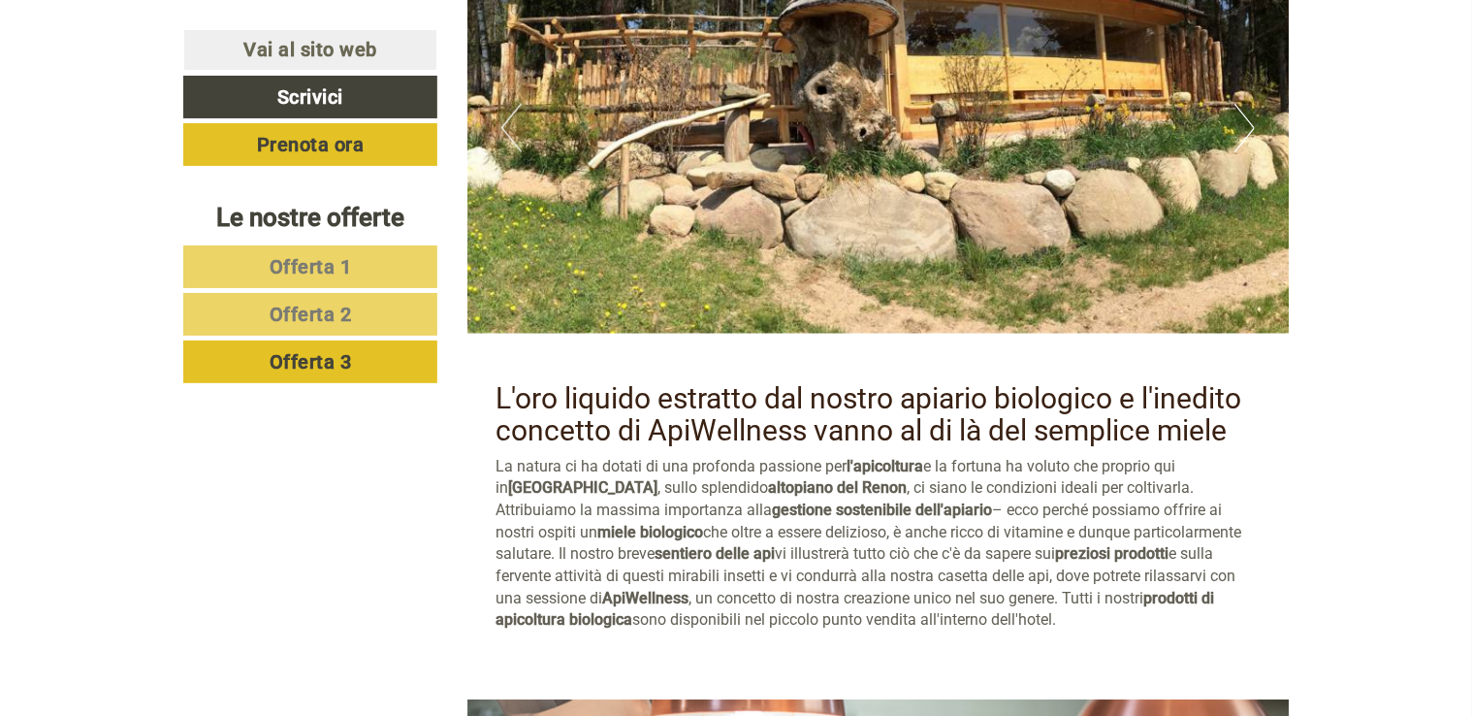
click at [318, 307] on span "Offerta 2" at bounding box center [311, 314] width 82 height 23
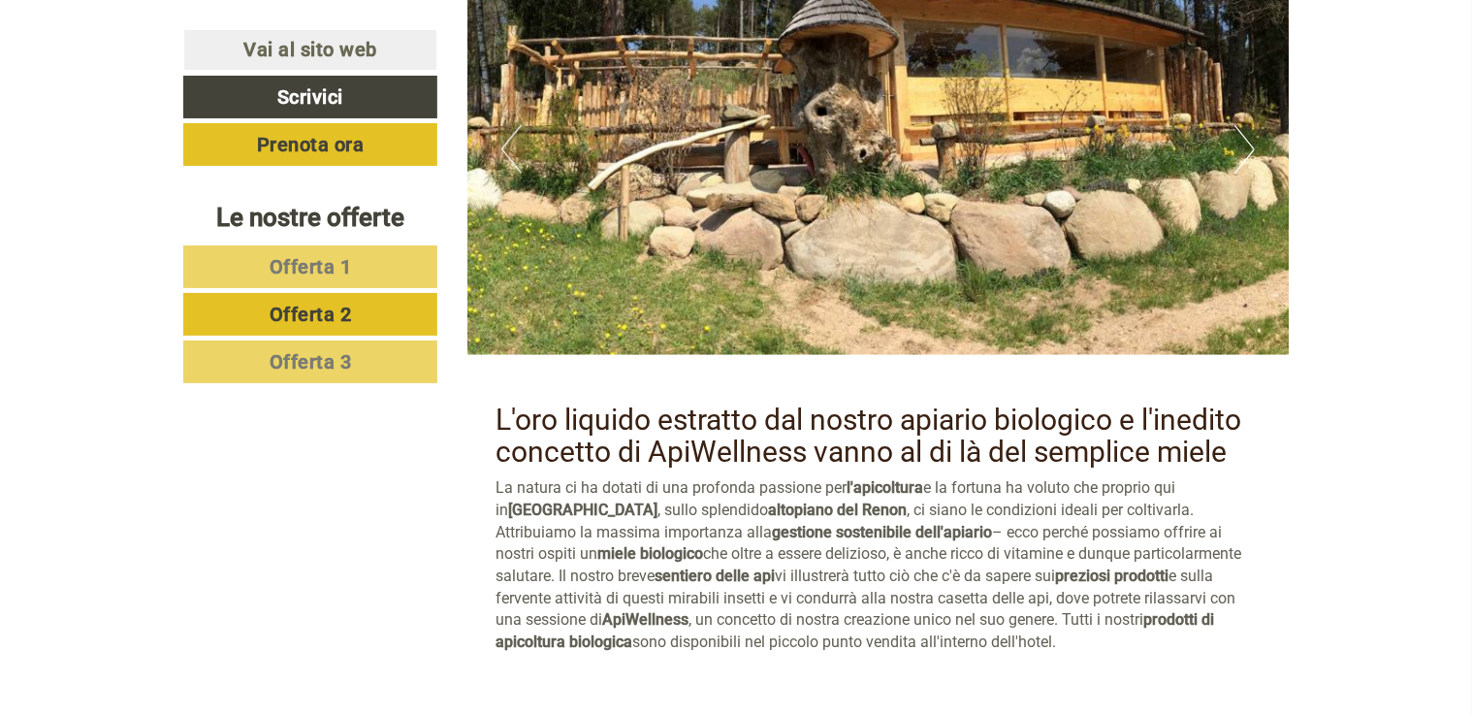
scroll to position [1194, 0]
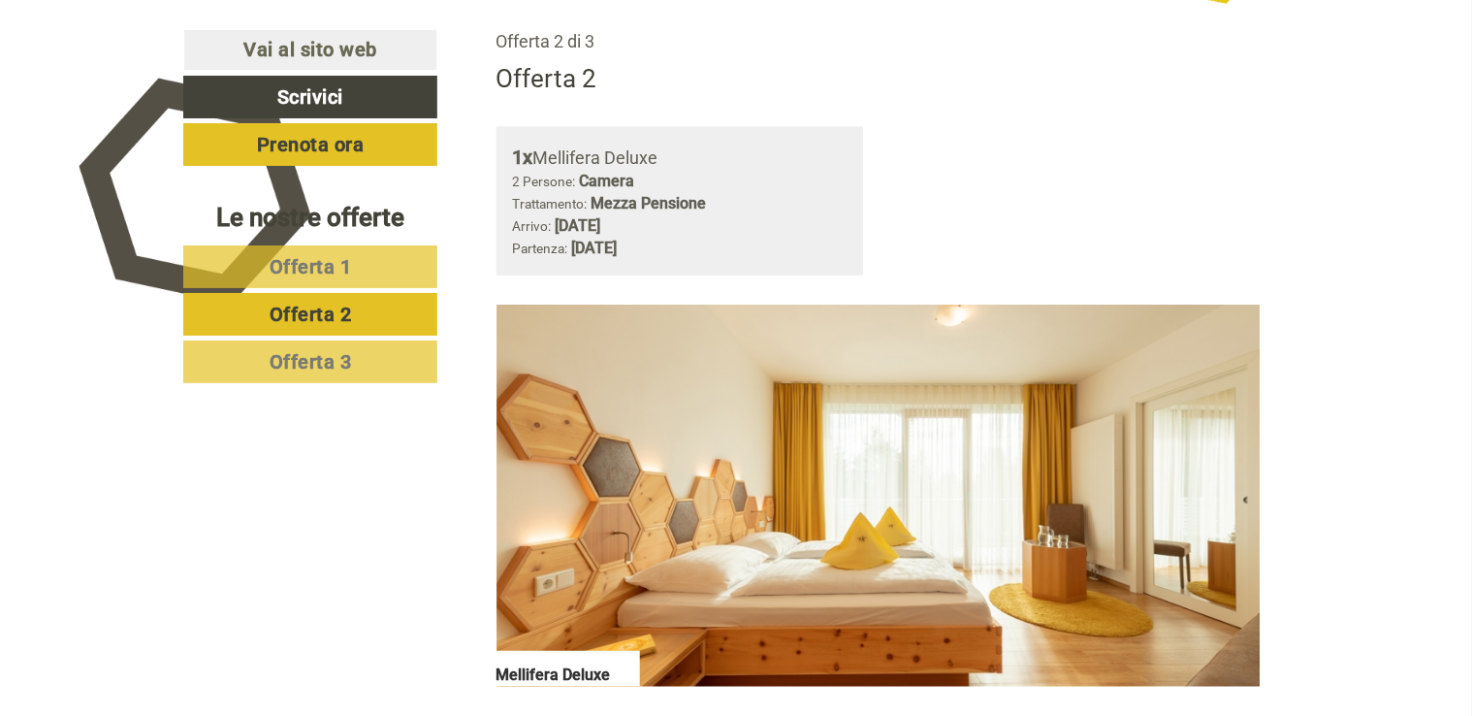
click at [346, 262] on span "Offerta 1" at bounding box center [311, 266] width 82 height 23
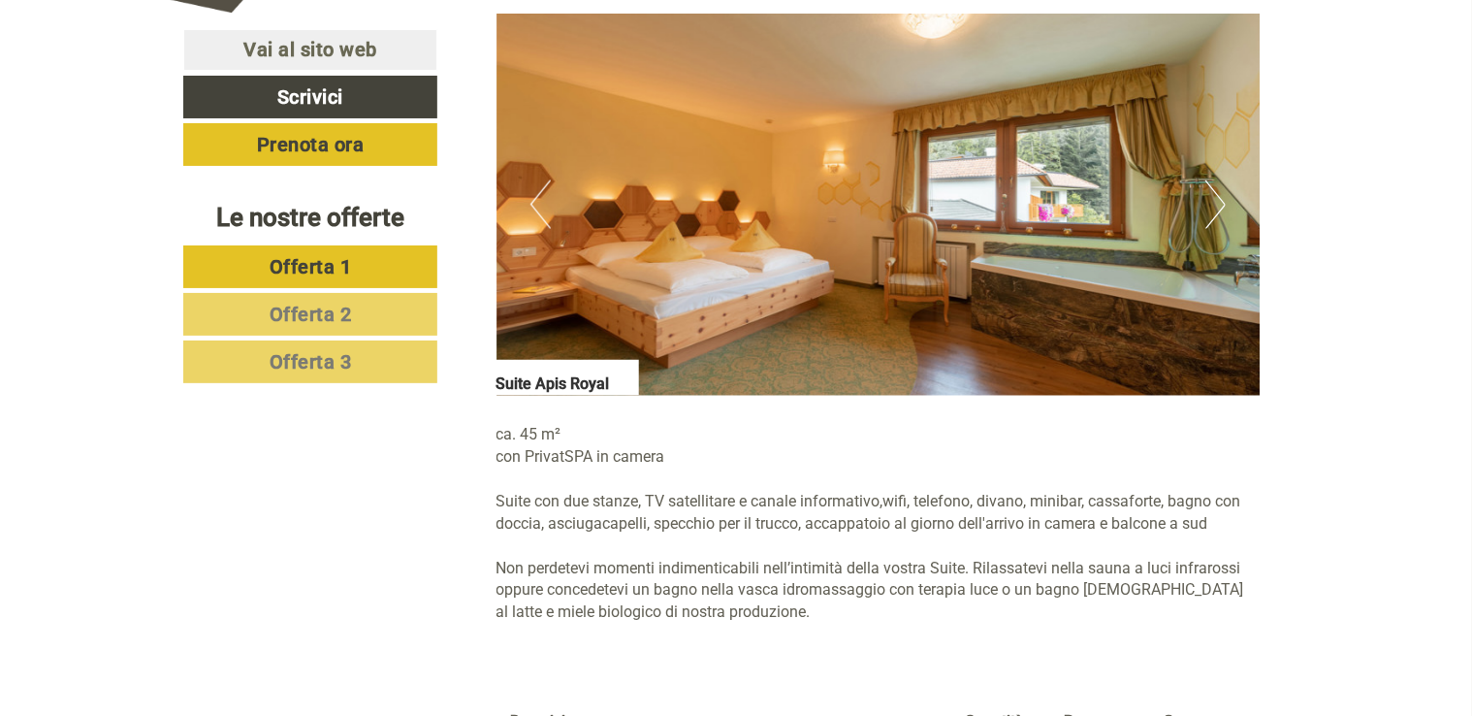
scroll to position [1873, 0]
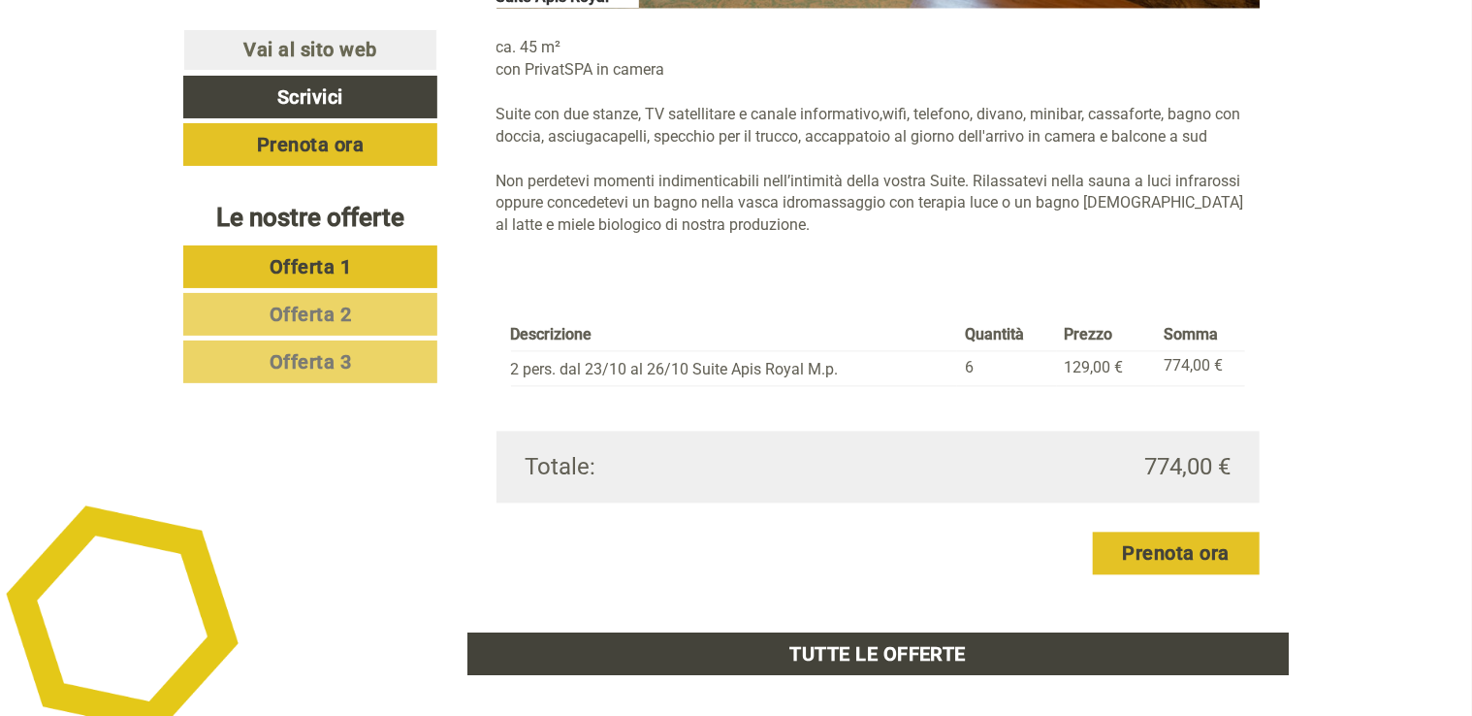
click at [337, 305] on span "Offerta 2" at bounding box center [311, 314] width 82 height 23
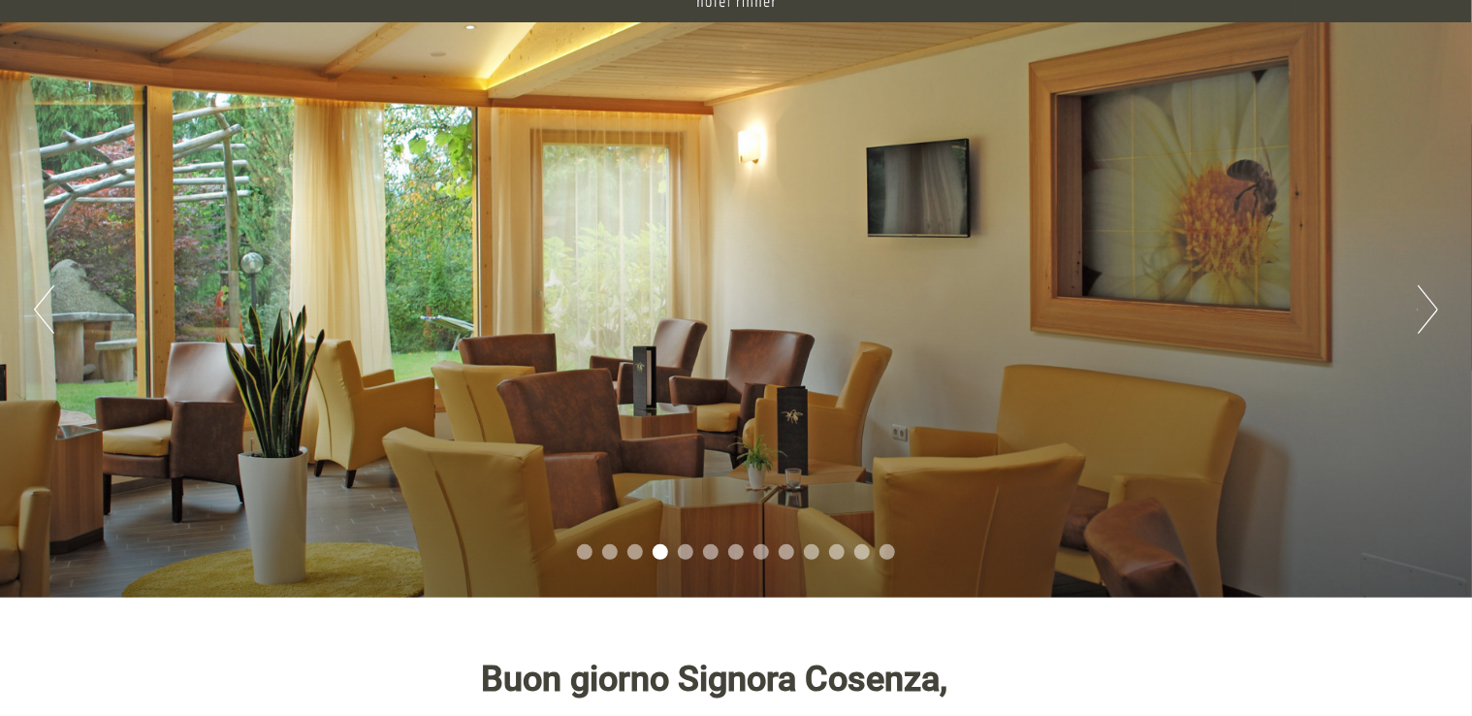
scroll to position [97, 0]
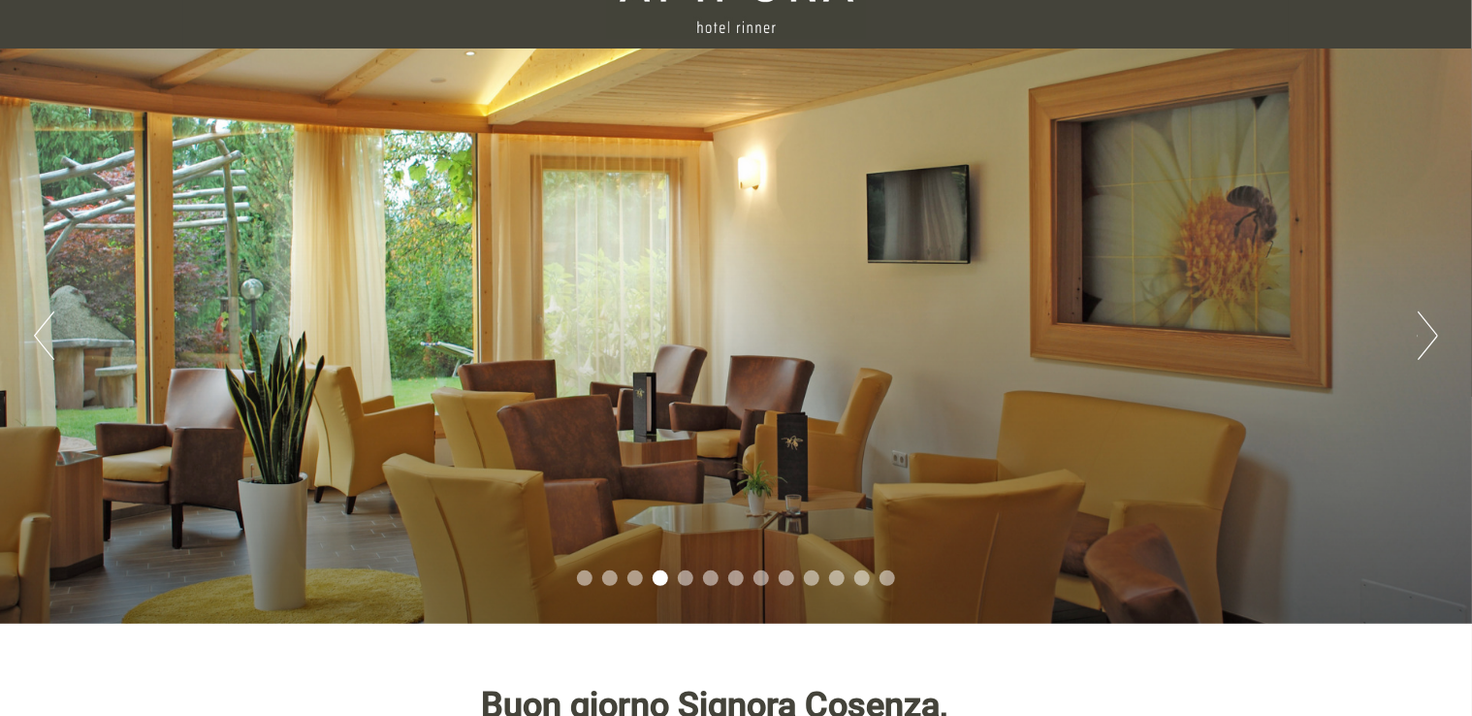
click at [583, 578] on li "1" at bounding box center [585, 578] width 16 height 16
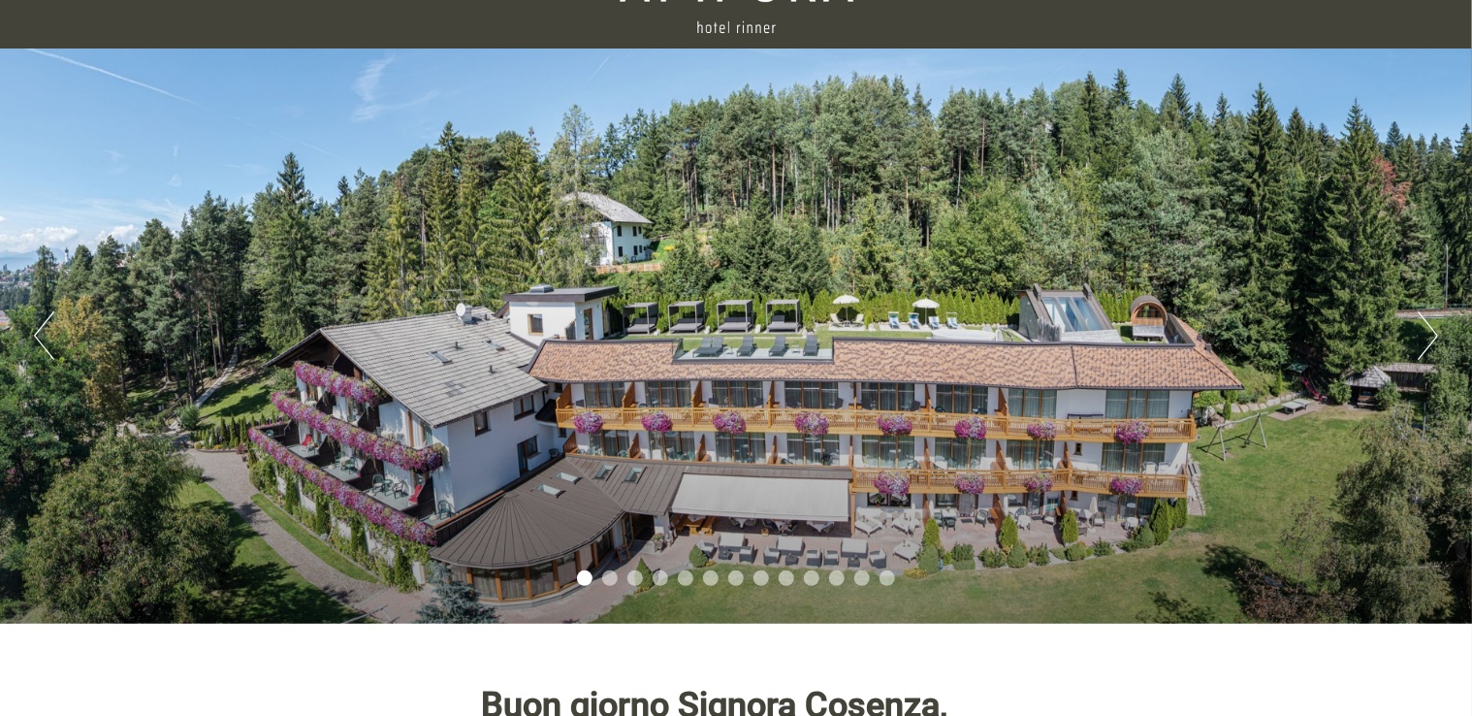
click at [1424, 333] on button "Next" at bounding box center [1428, 335] width 20 height 48
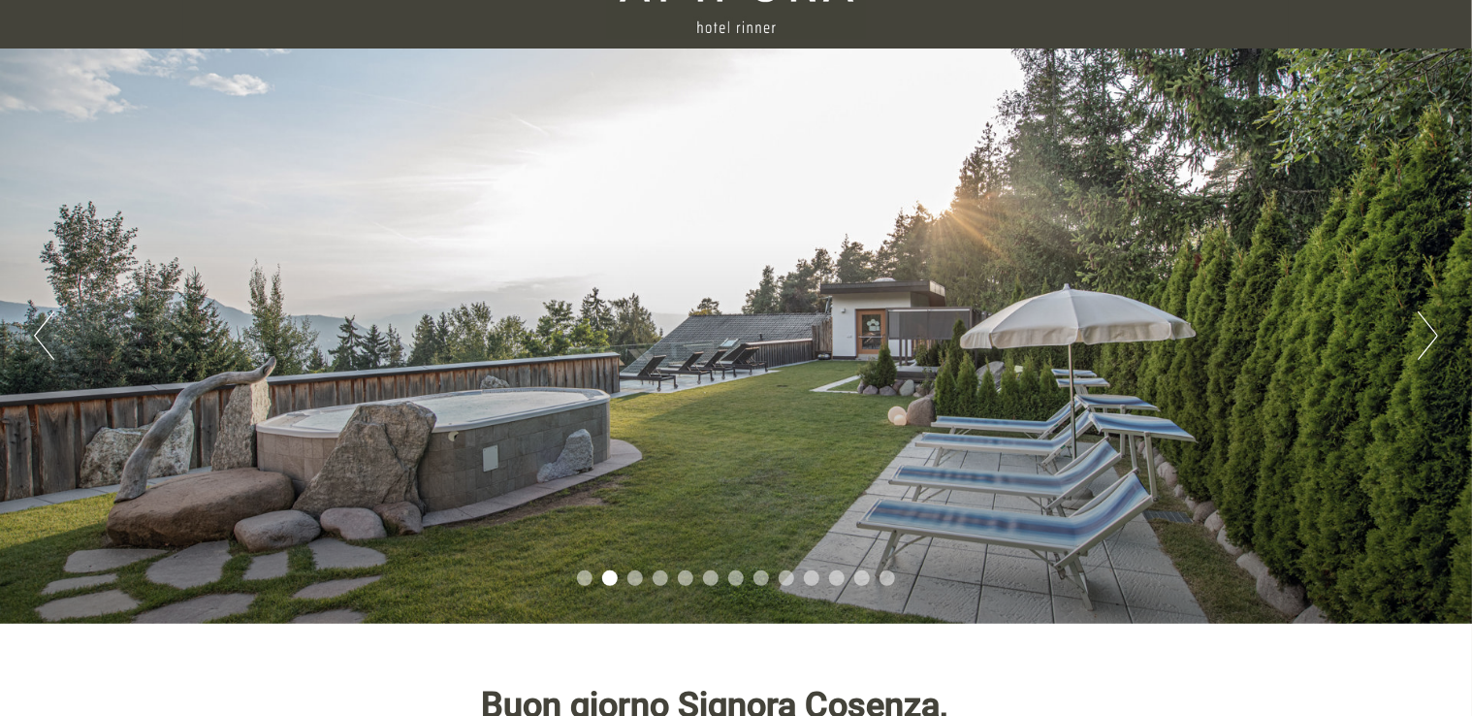
click at [1424, 333] on button "Next" at bounding box center [1428, 335] width 20 height 48
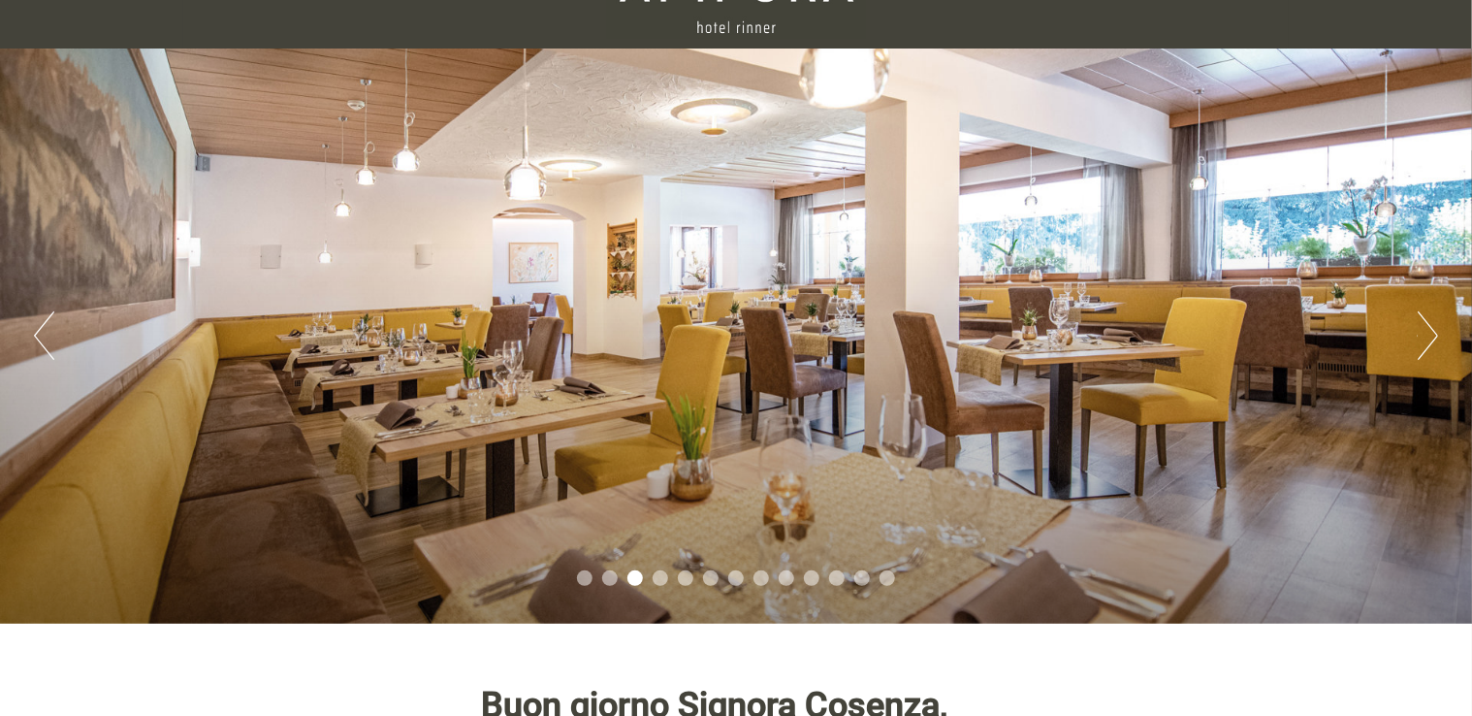
click at [1424, 333] on button "Next" at bounding box center [1428, 335] width 20 height 48
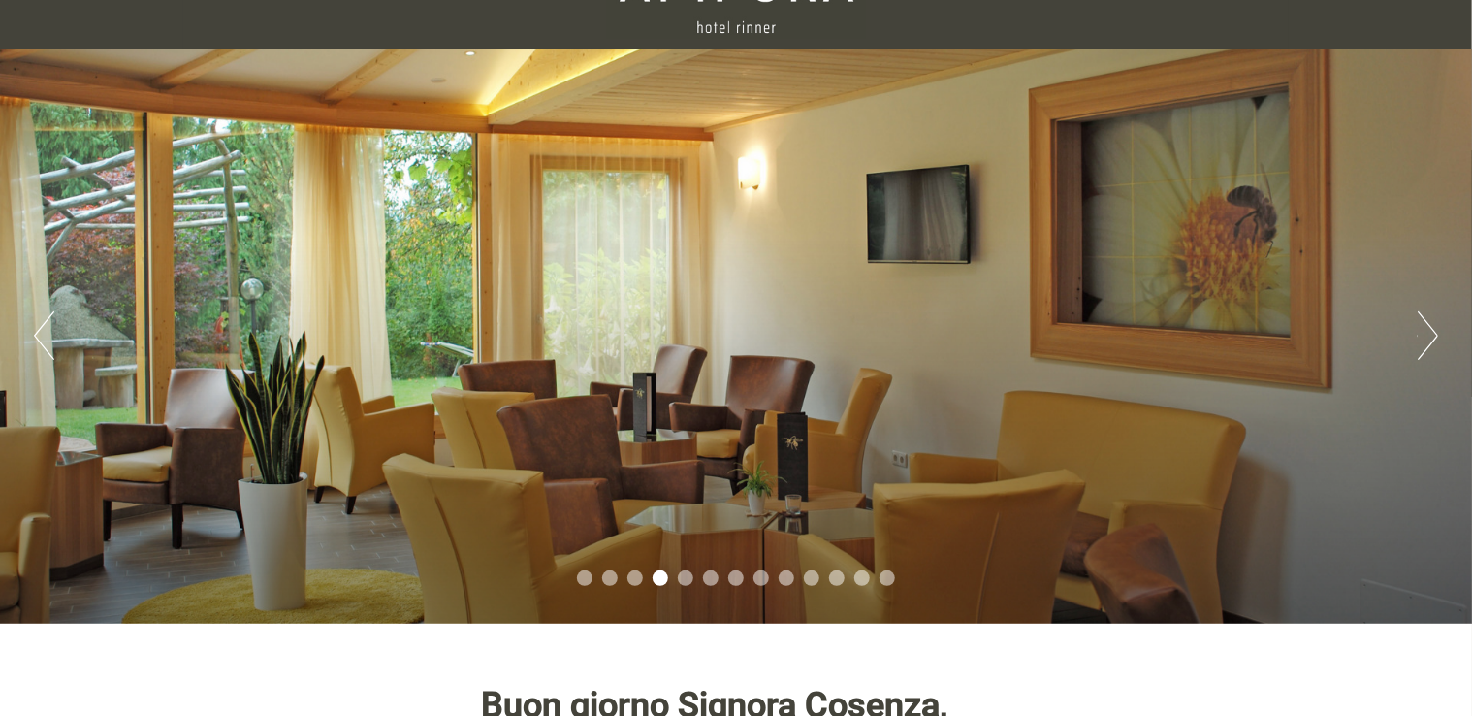
click at [1424, 333] on button "Next" at bounding box center [1428, 335] width 20 height 48
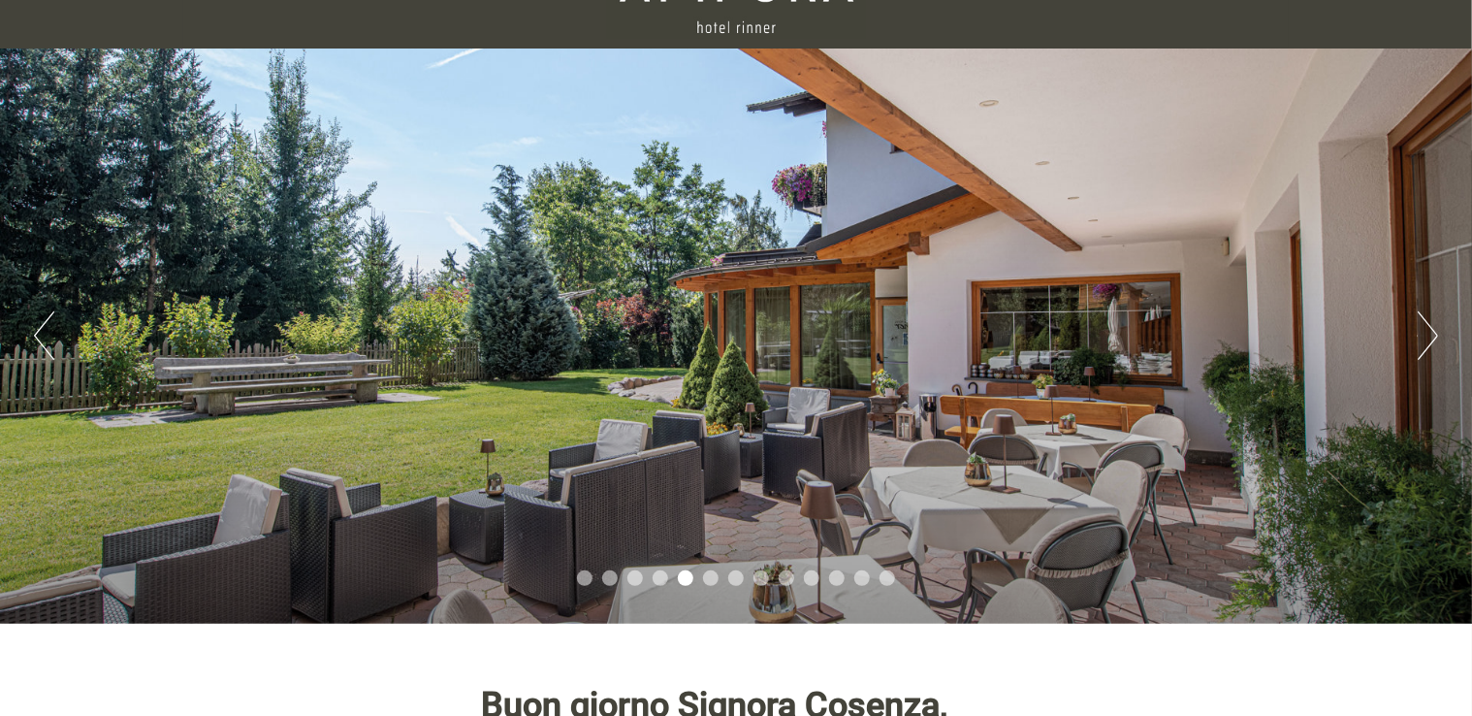
click at [1424, 333] on button "Next" at bounding box center [1428, 335] width 20 height 48
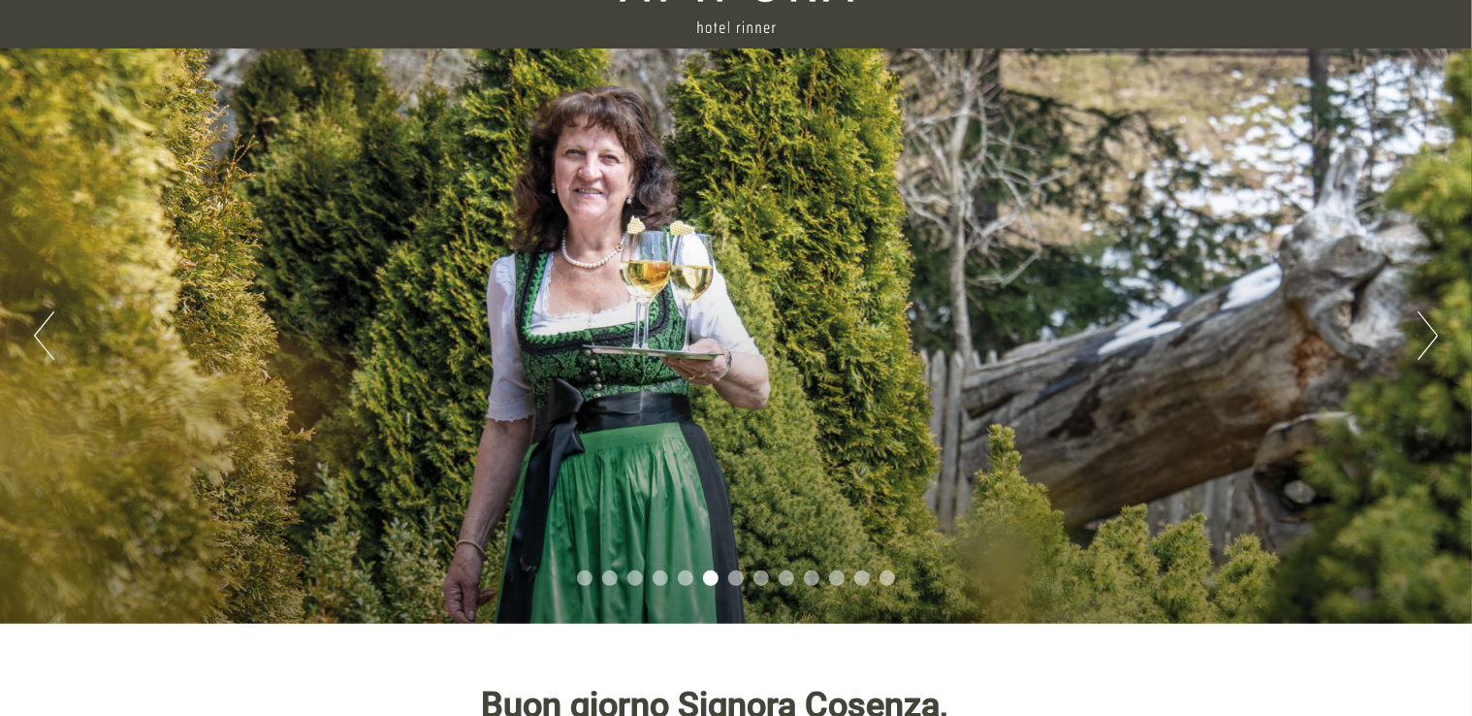
click at [1424, 333] on button "Next" at bounding box center [1428, 335] width 20 height 48
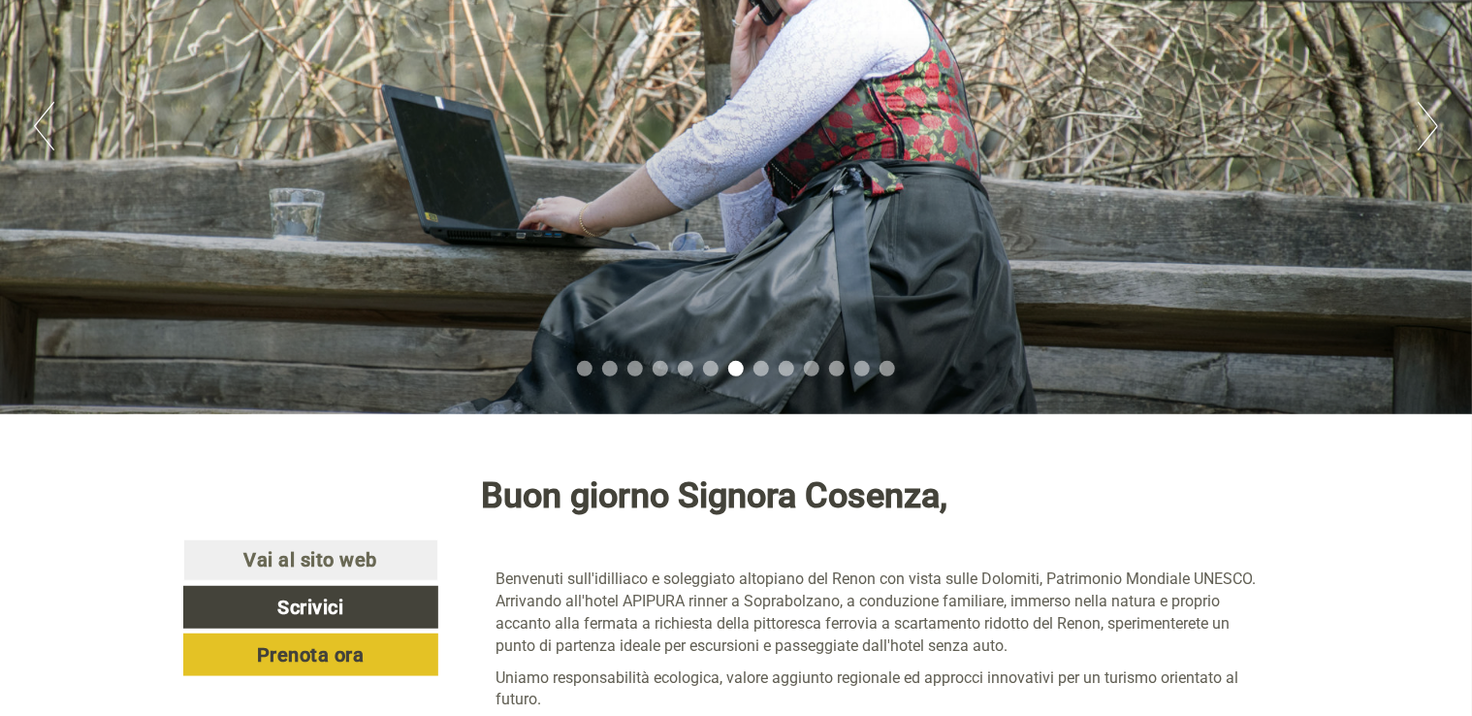
scroll to position [194, 0]
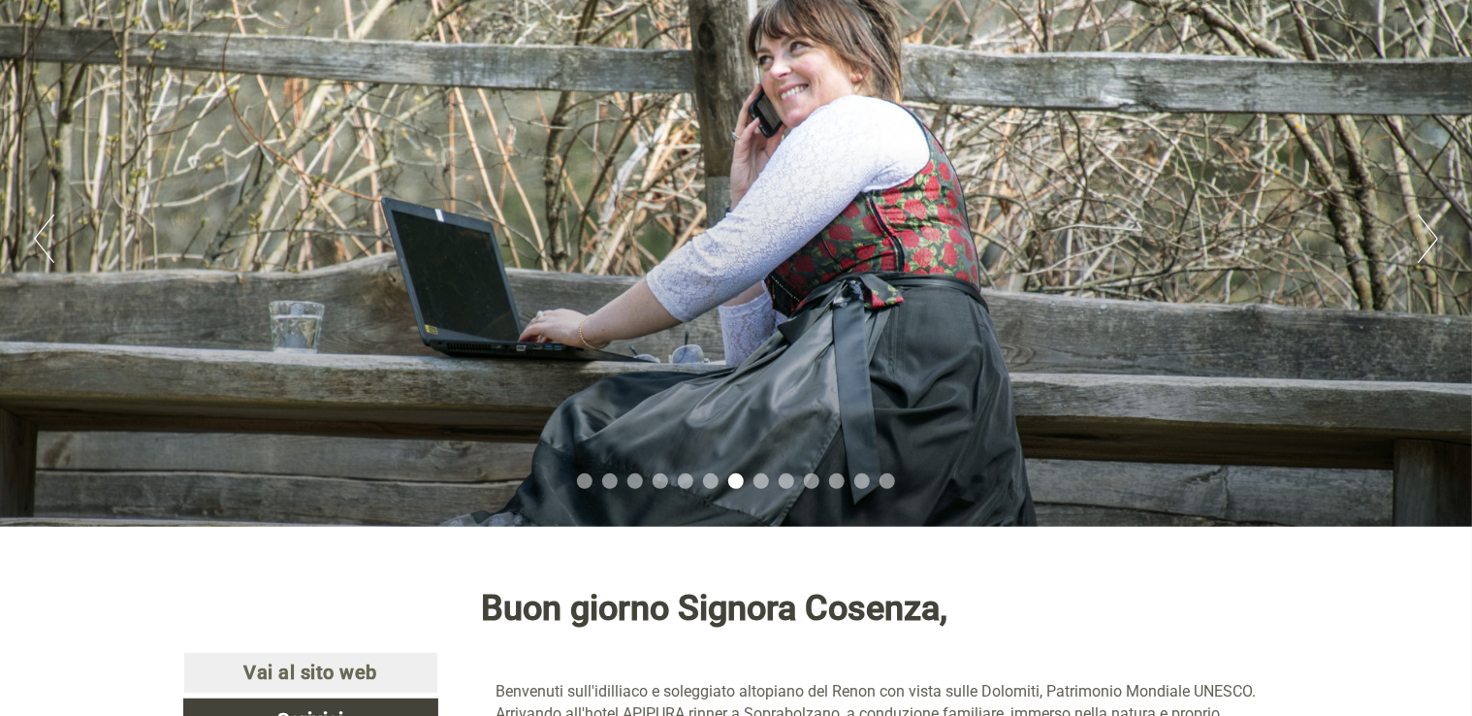
click at [1429, 262] on button "Next" at bounding box center [1428, 238] width 20 height 48
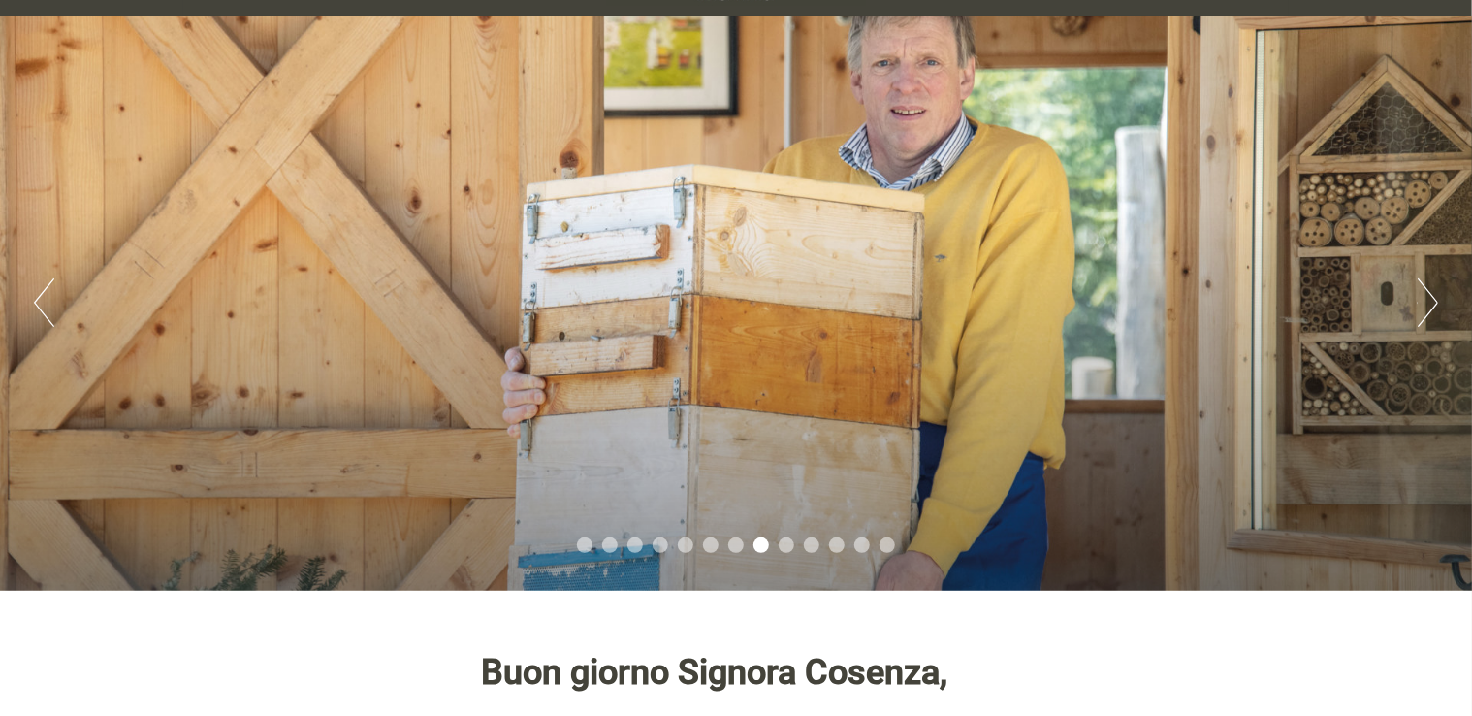
scroll to position [97, 0]
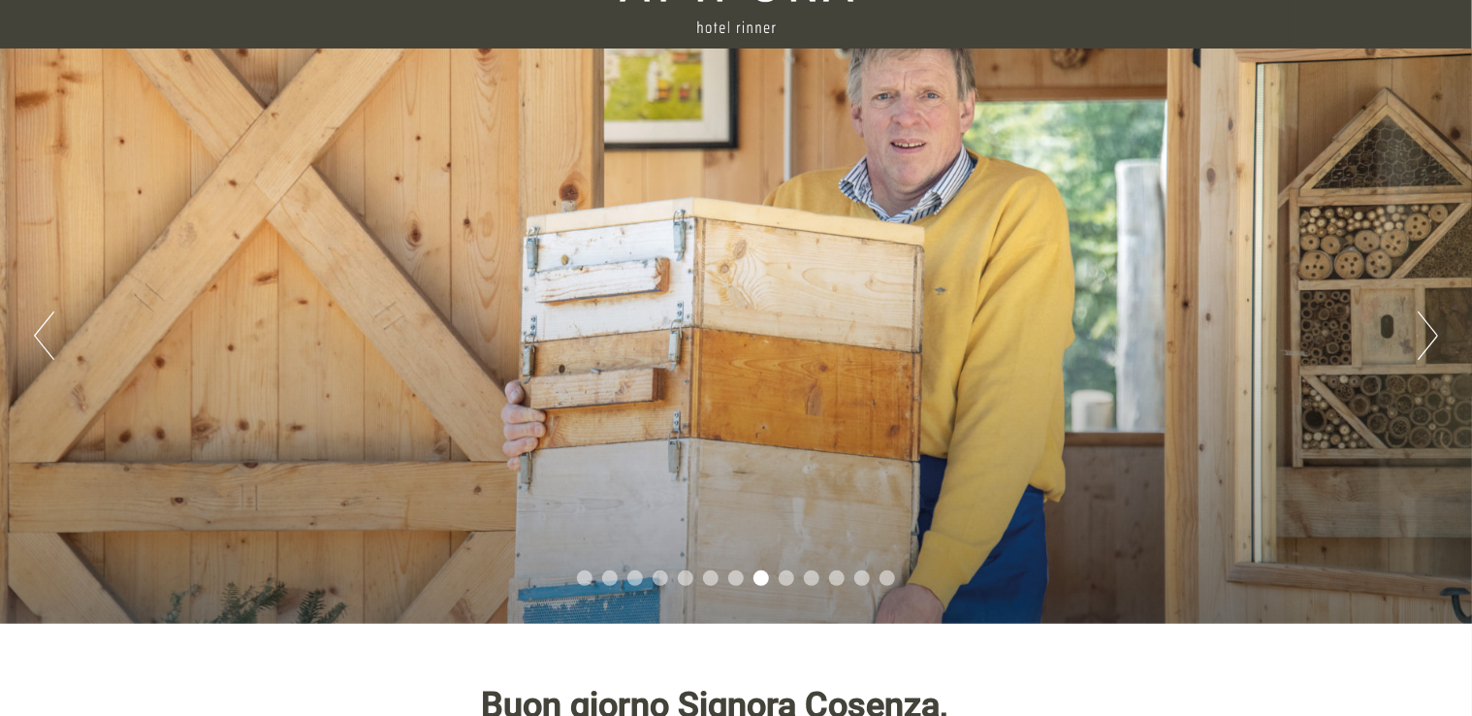
click at [1431, 338] on button "Next" at bounding box center [1428, 335] width 20 height 48
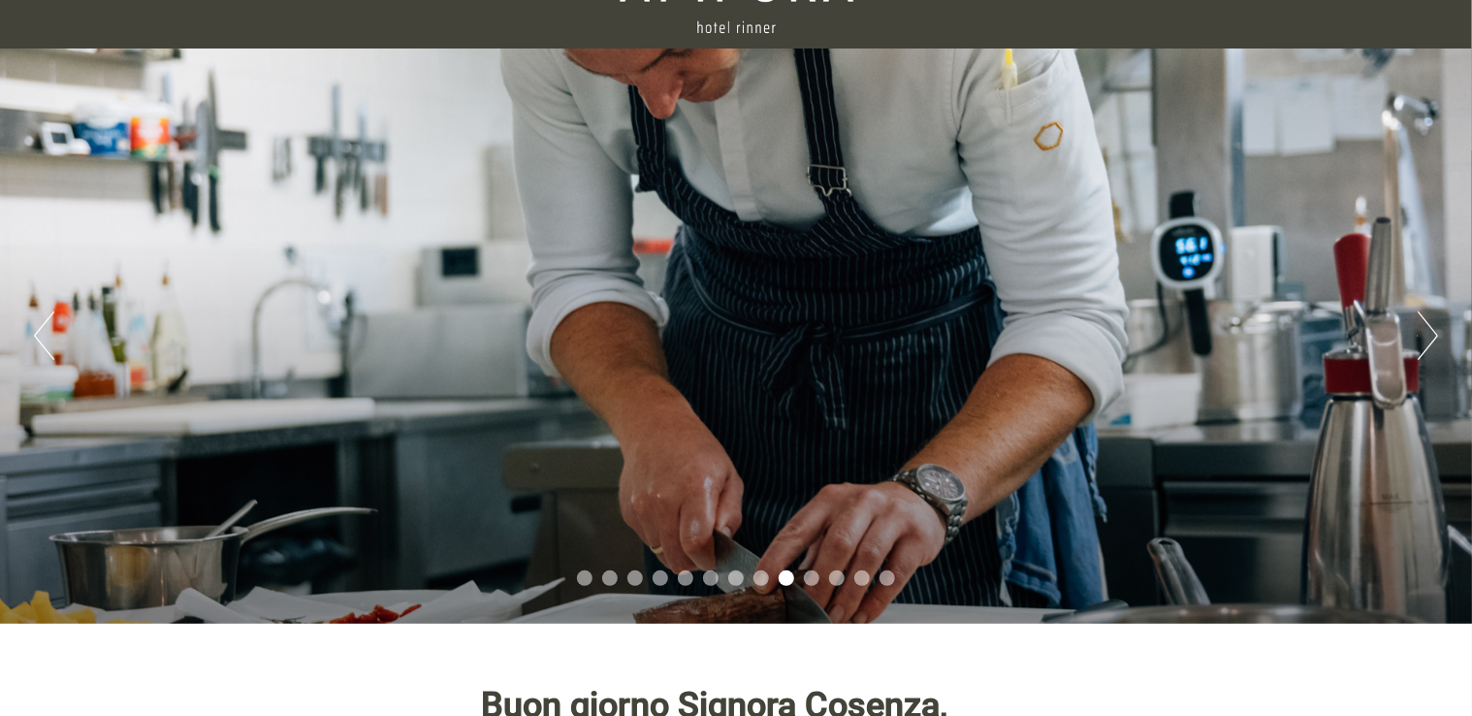
click at [1431, 338] on button "Next" at bounding box center [1428, 335] width 20 height 48
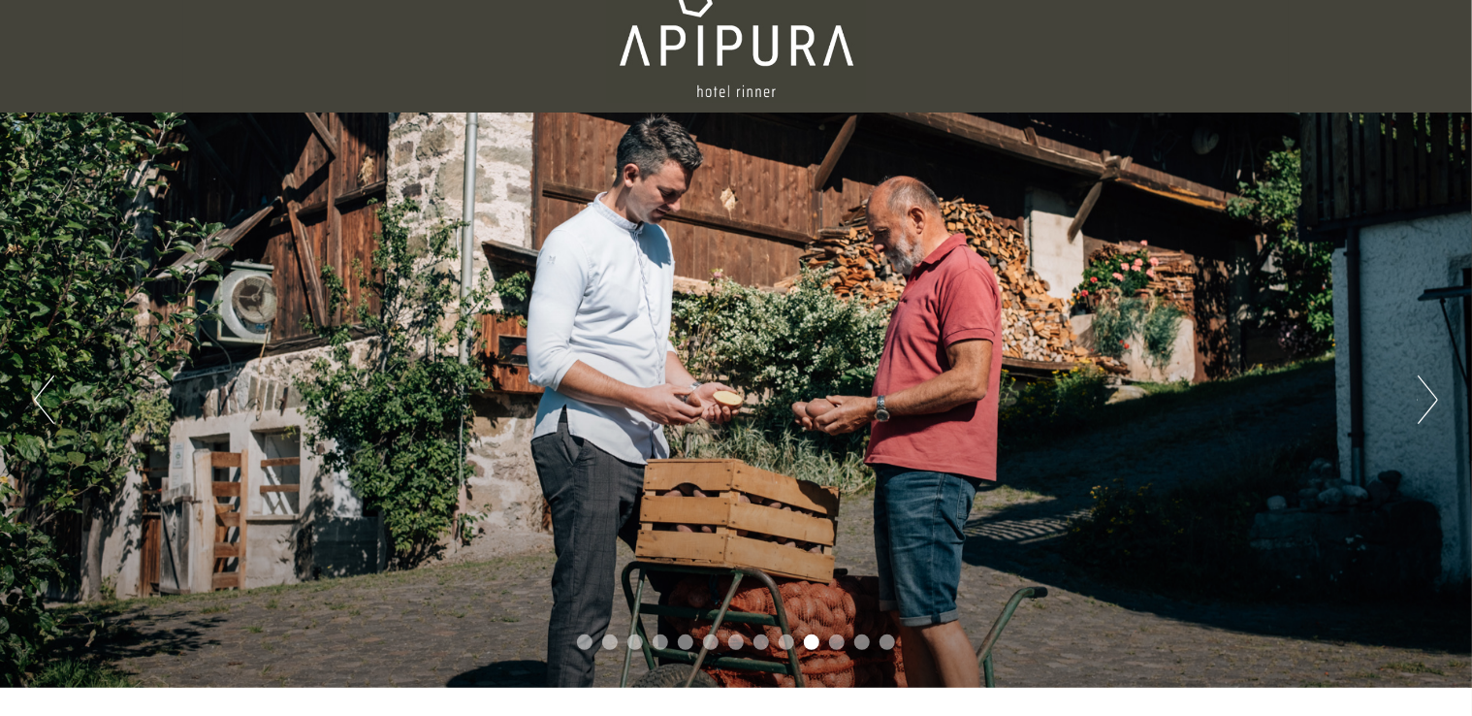
scroll to position [0, 0]
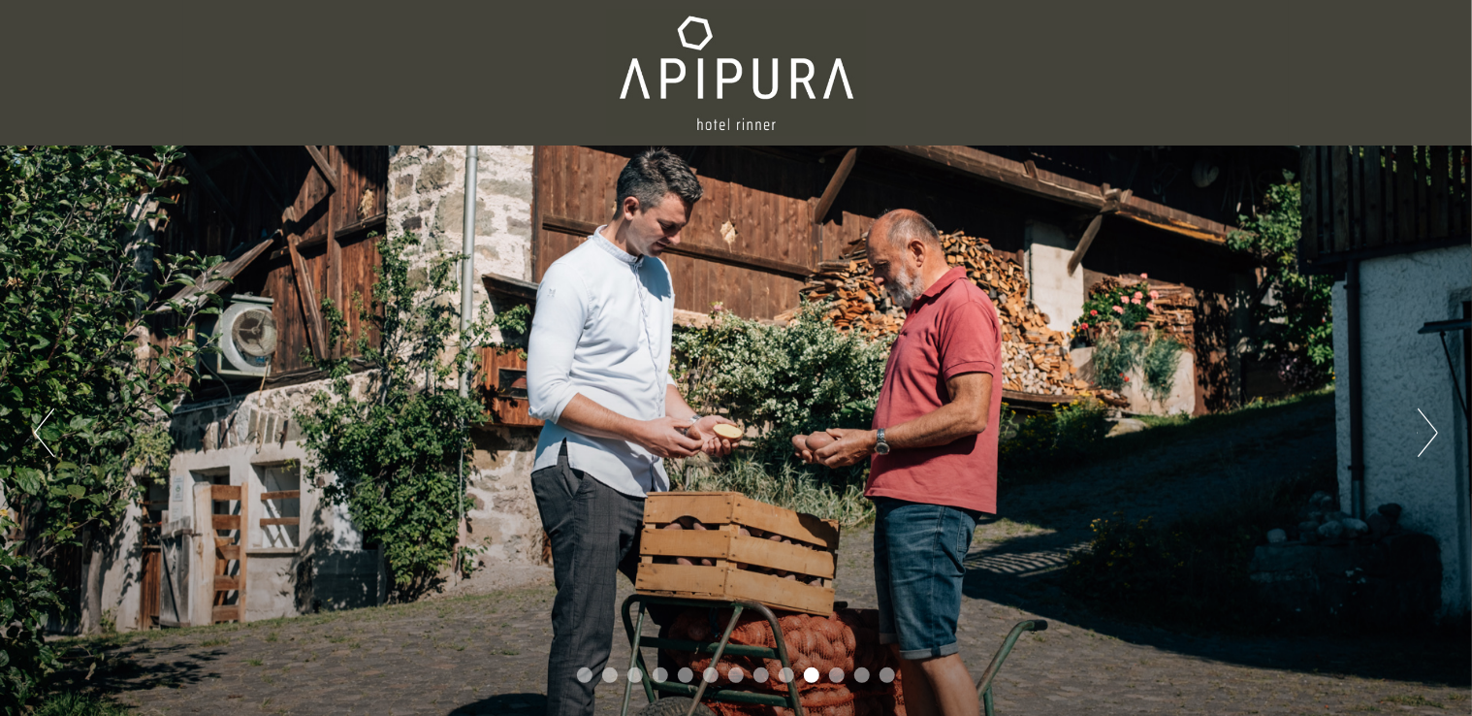
click at [1424, 429] on button "Next" at bounding box center [1428, 432] width 20 height 48
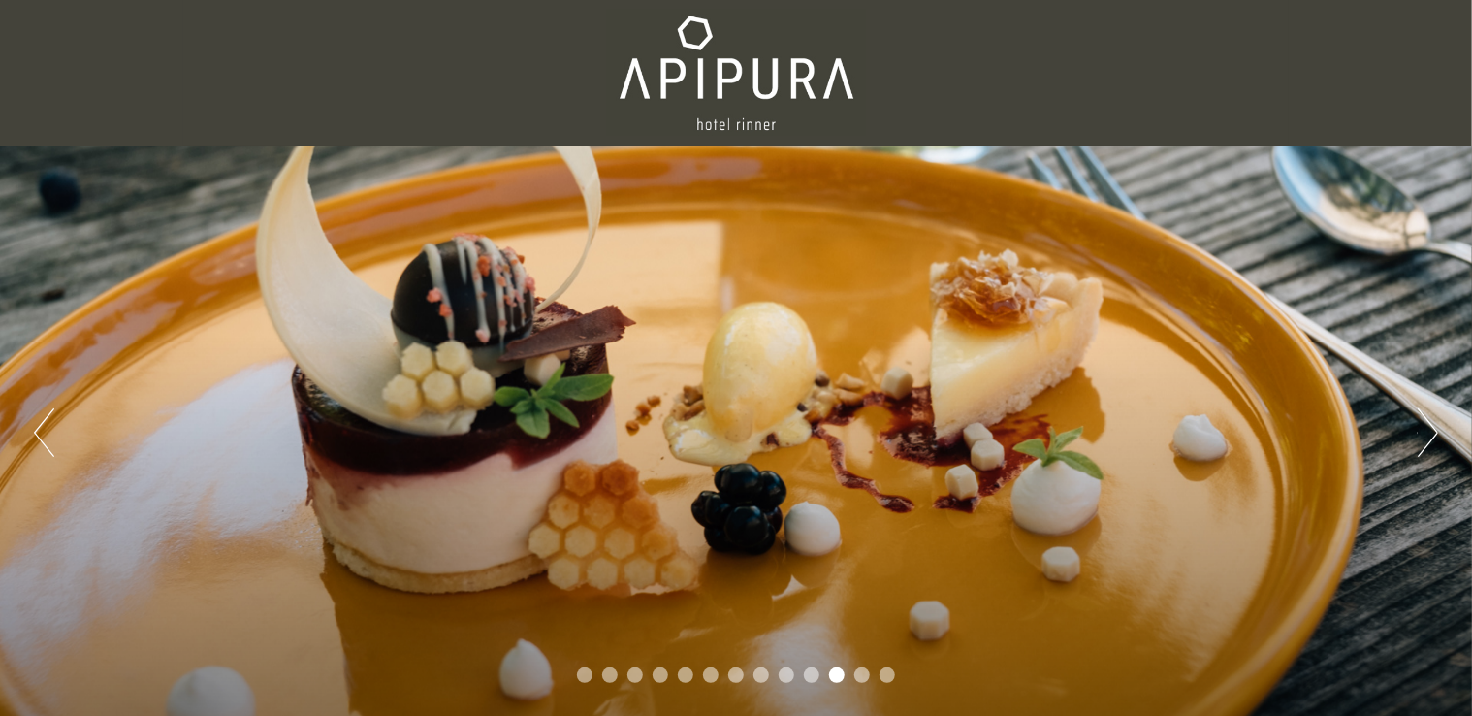
click at [1424, 429] on button "Next" at bounding box center [1428, 432] width 20 height 48
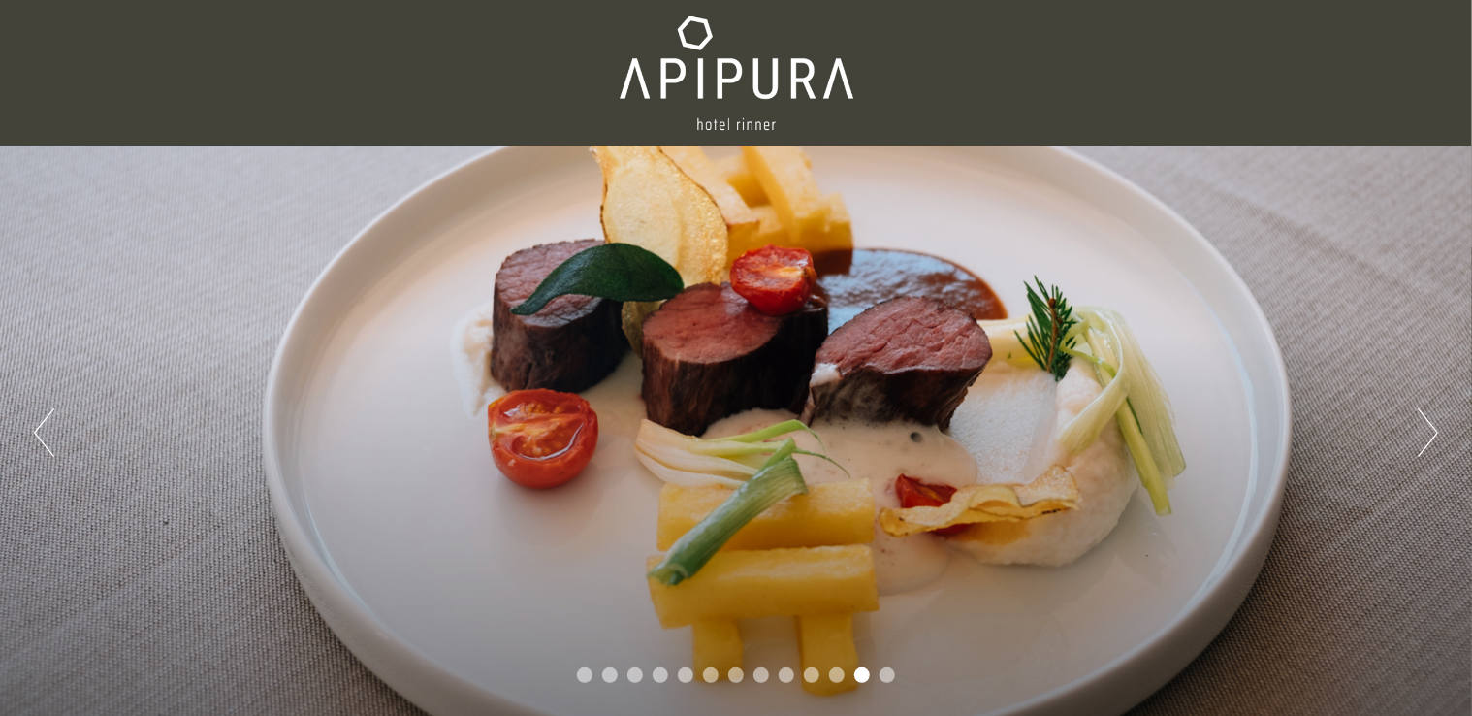
click at [1424, 429] on button "Next" at bounding box center [1428, 432] width 20 height 48
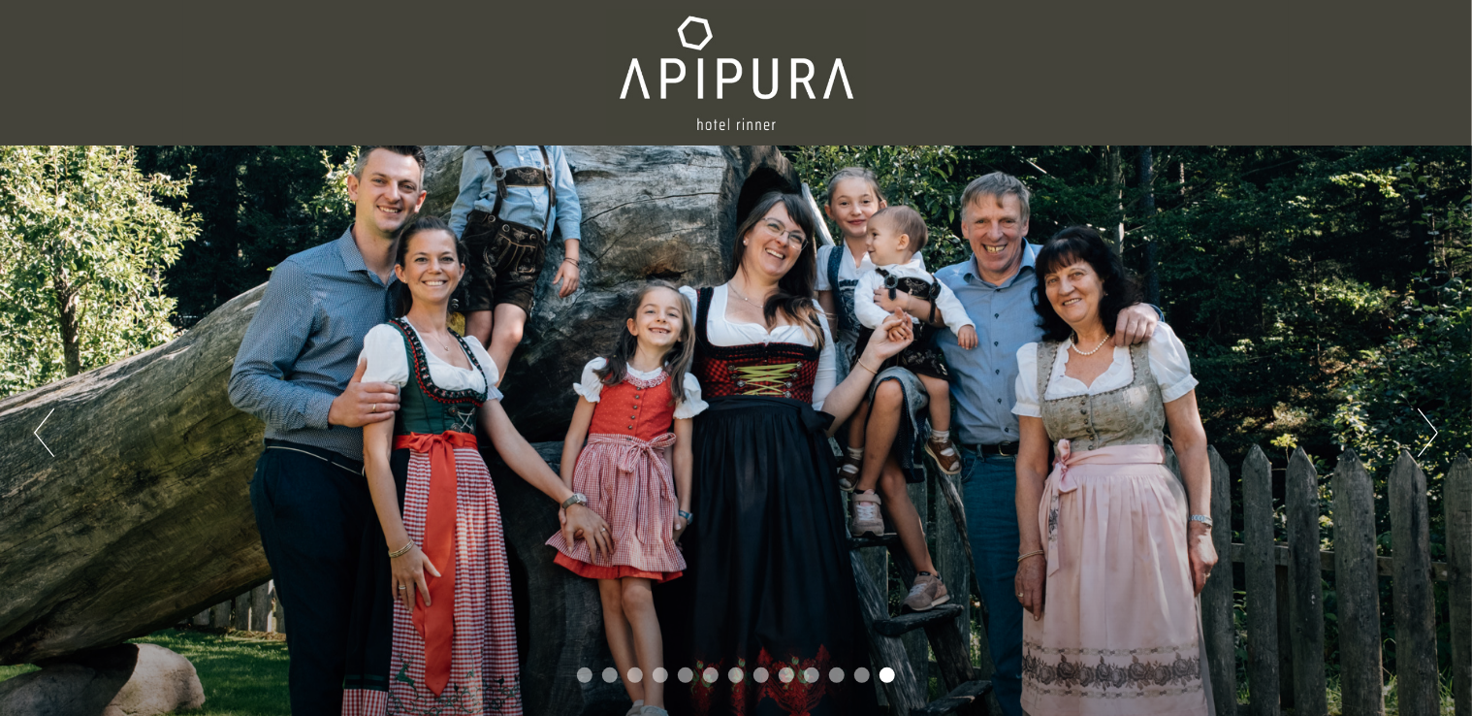
click at [1424, 429] on button "Next" at bounding box center [1428, 432] width 20 height 48
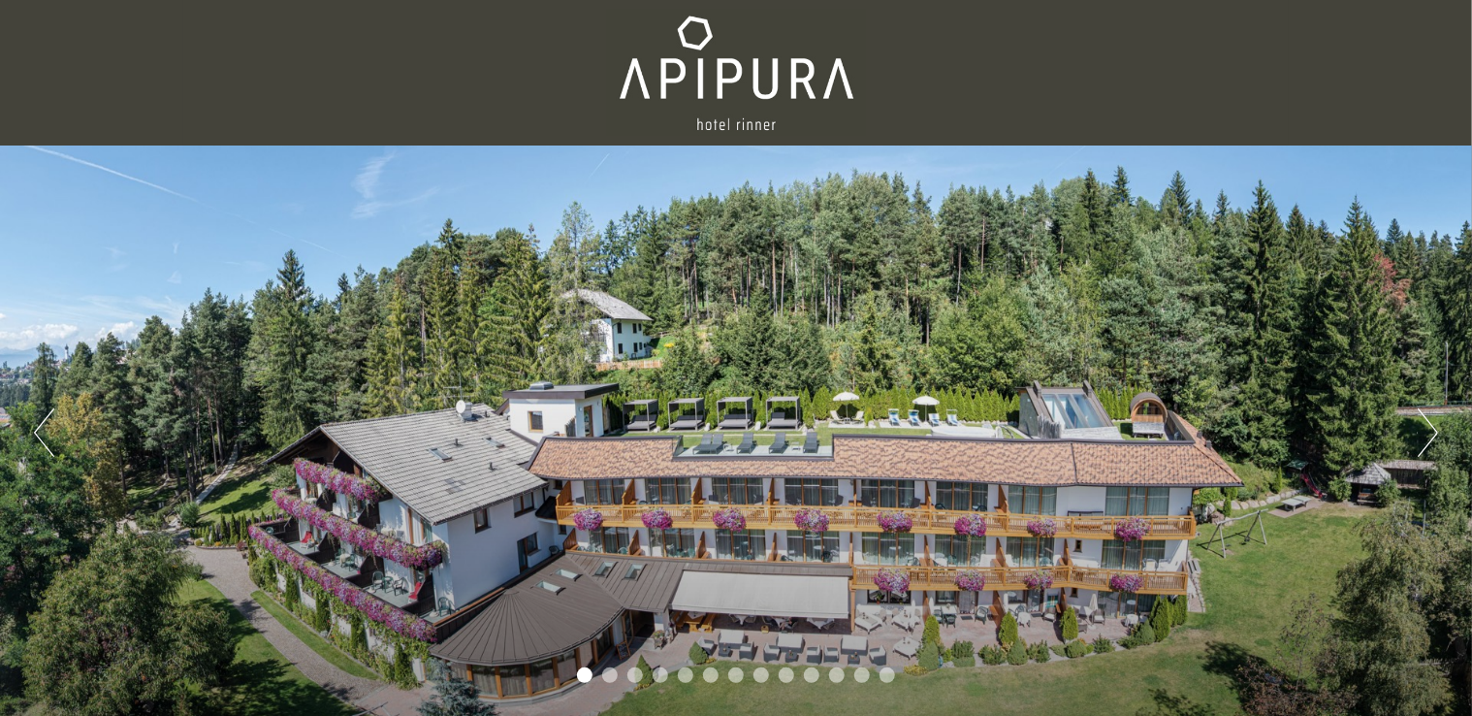
click at [1427, 433] on button "Next" at bounding box center [1428, 432] width 20 height 48
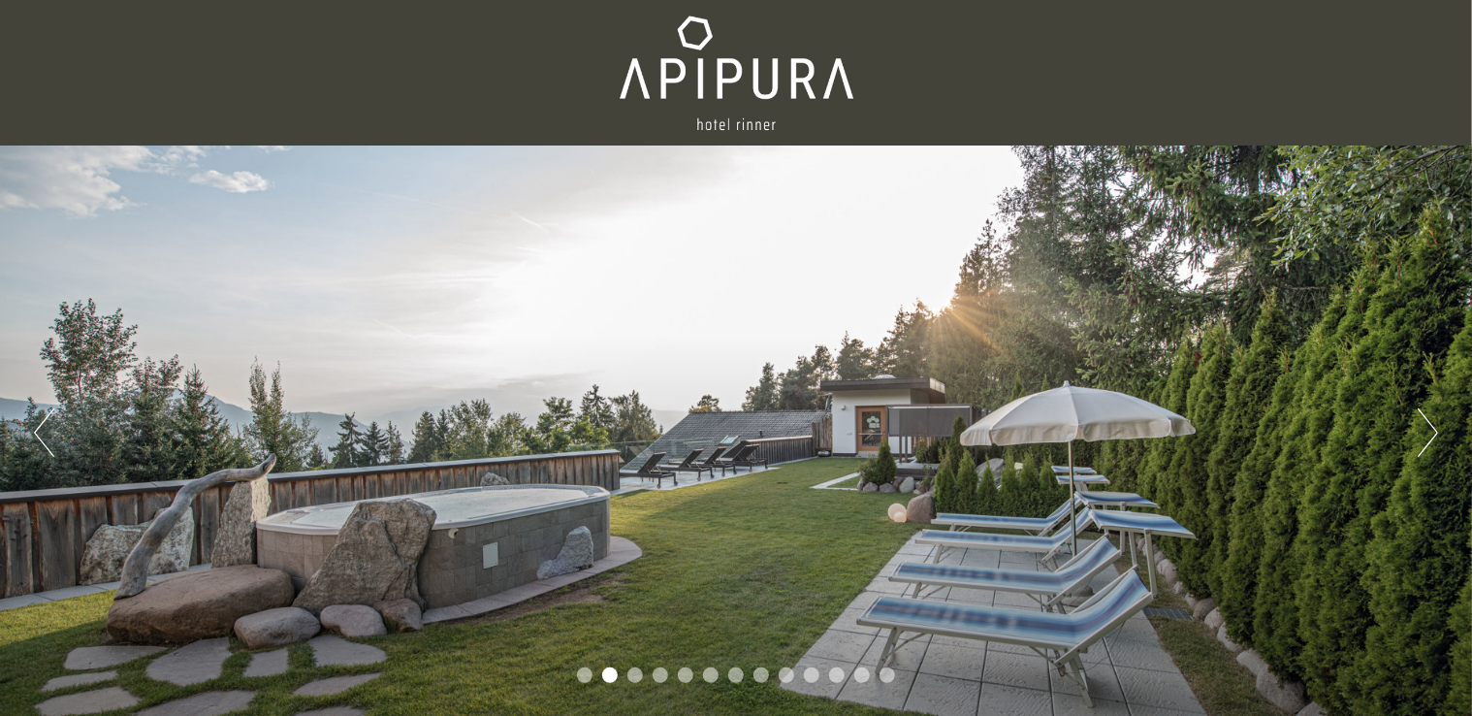
click at [1427, 433] on button "Next" at bounding box center [1428, 432] width 20 height 48
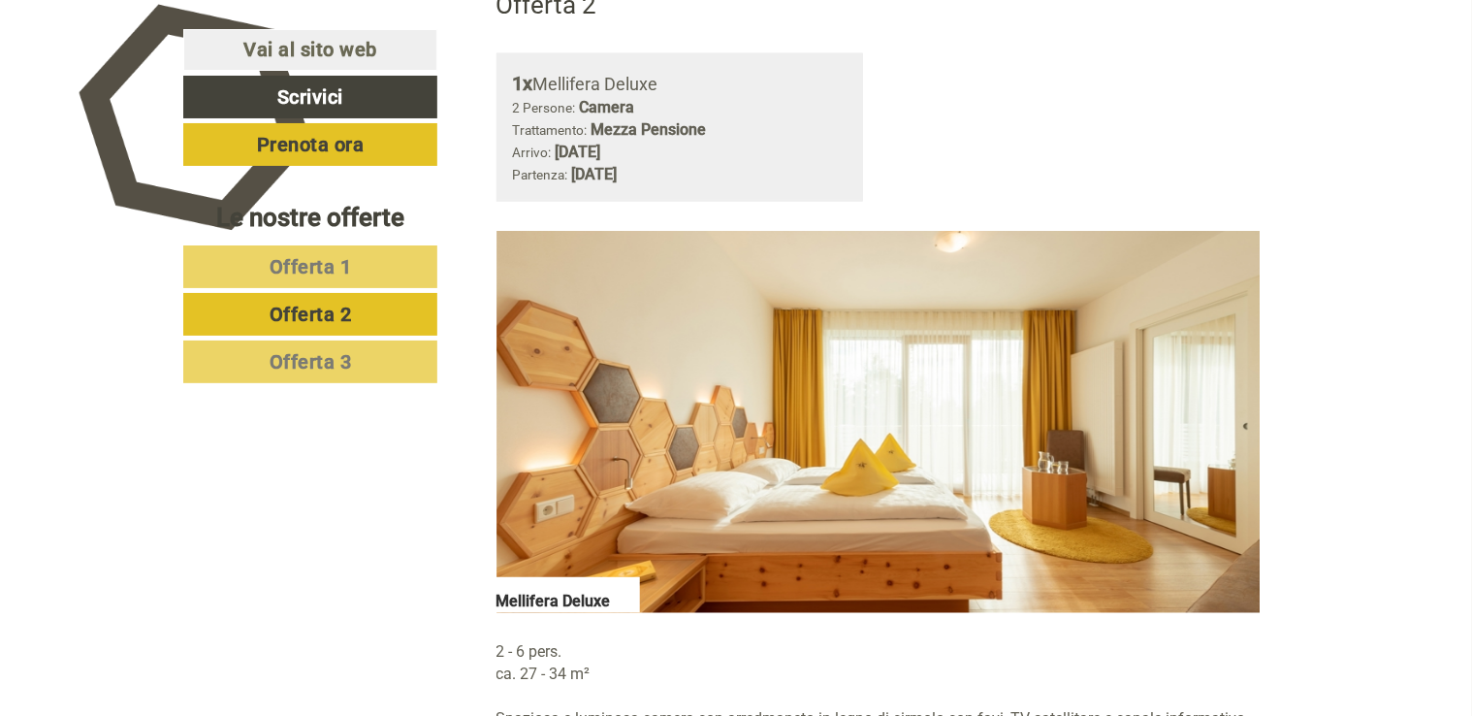
scroll to position [1358, 0]
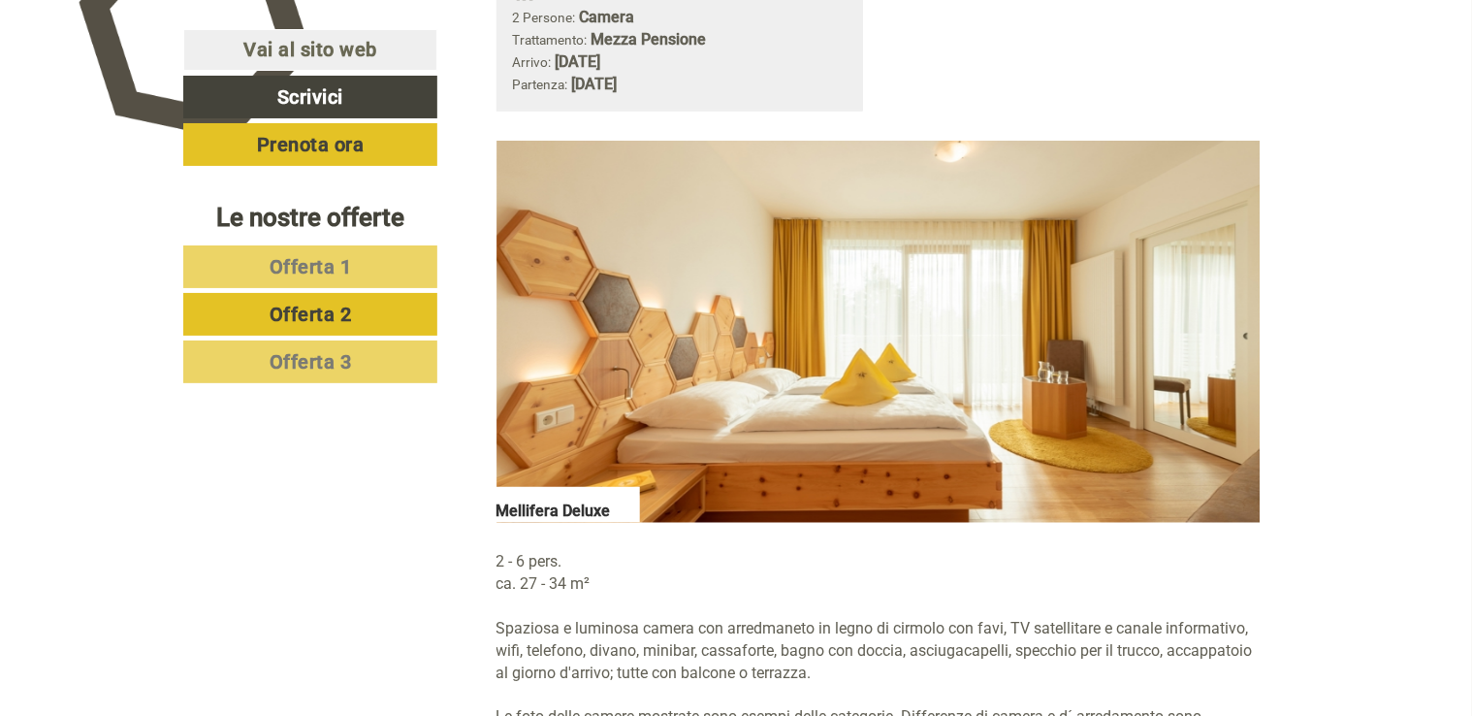
click at [277, 354] on span "Offerta 3" at bounding box center [311, 361] width 82 height 23
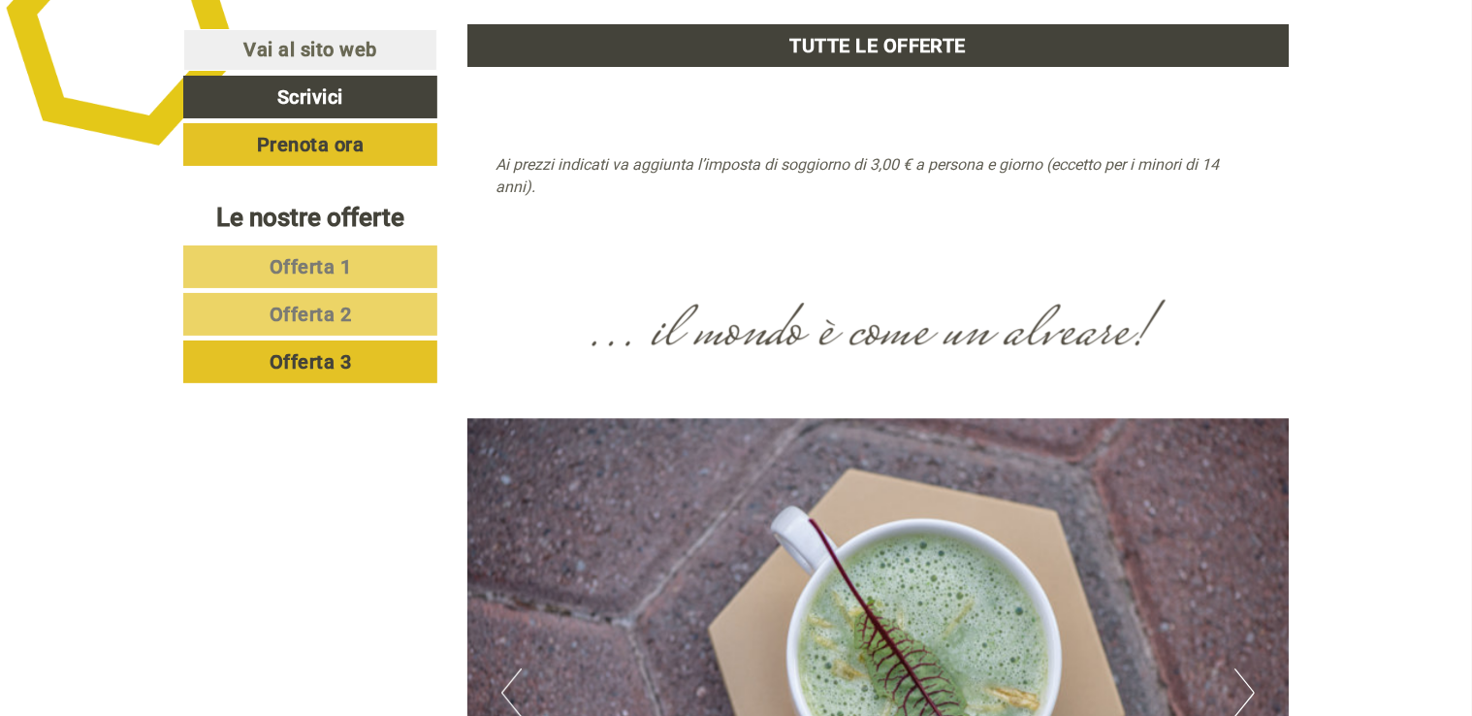
scroll to position [2746, 0]
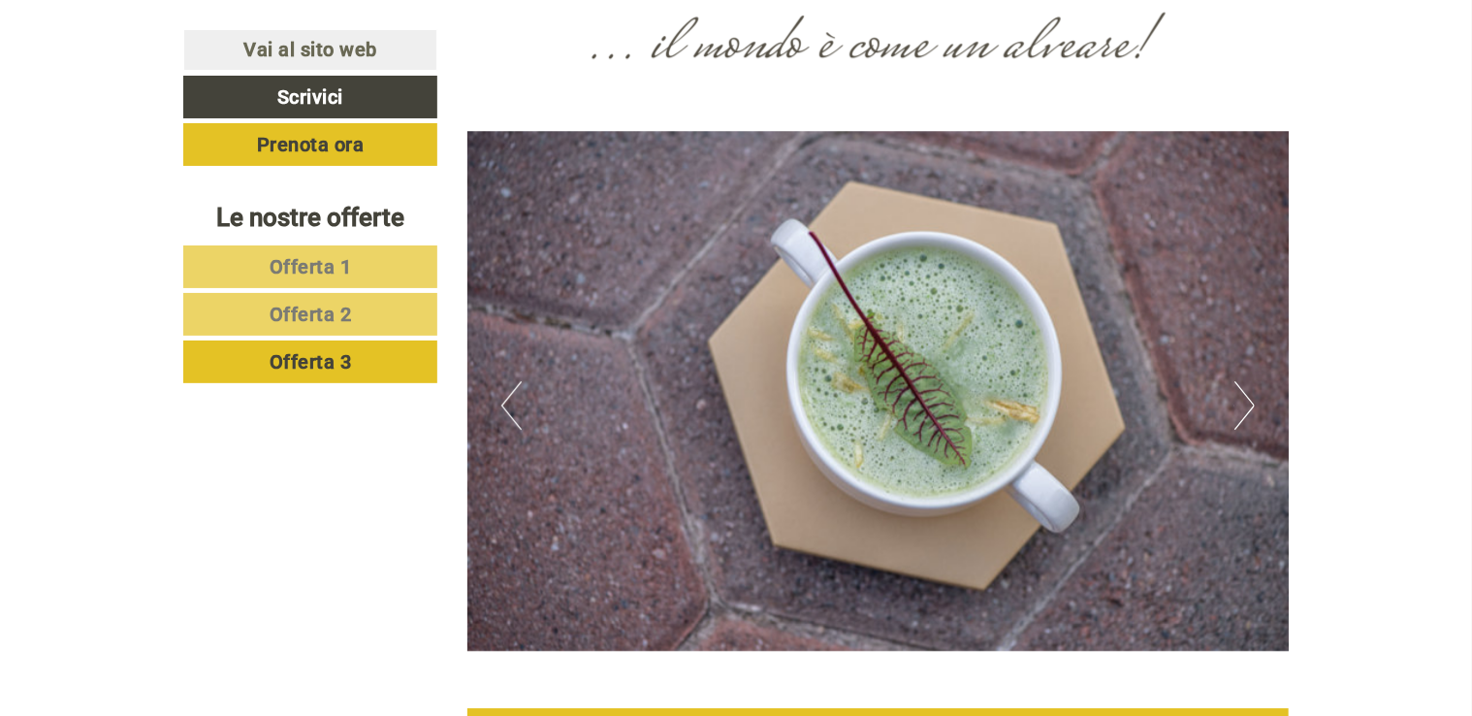
click at [1247, 421] on button "Next" at bounding box center [1245, 405] width 20 height 48
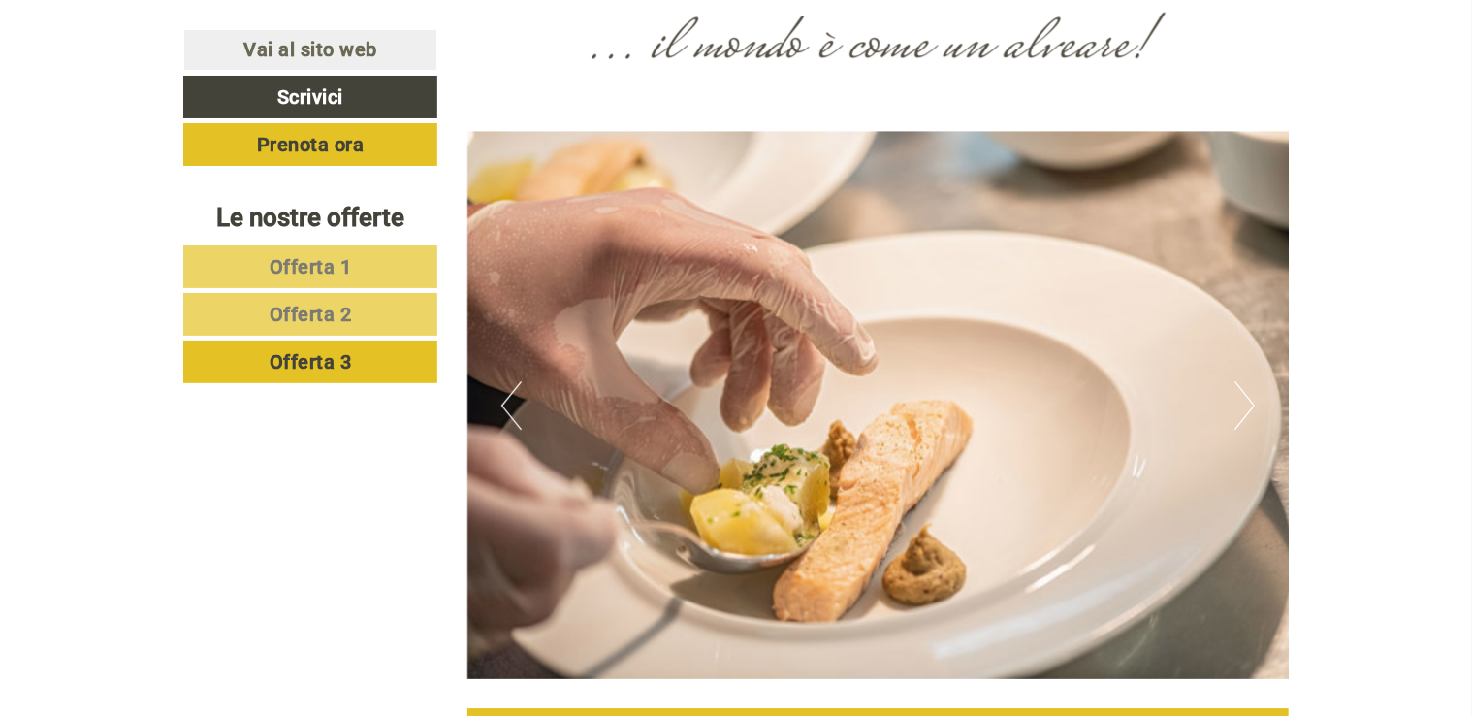
click at [1247, 411] on button "Next" at bounding box center [1245, 405] width 20 height 48
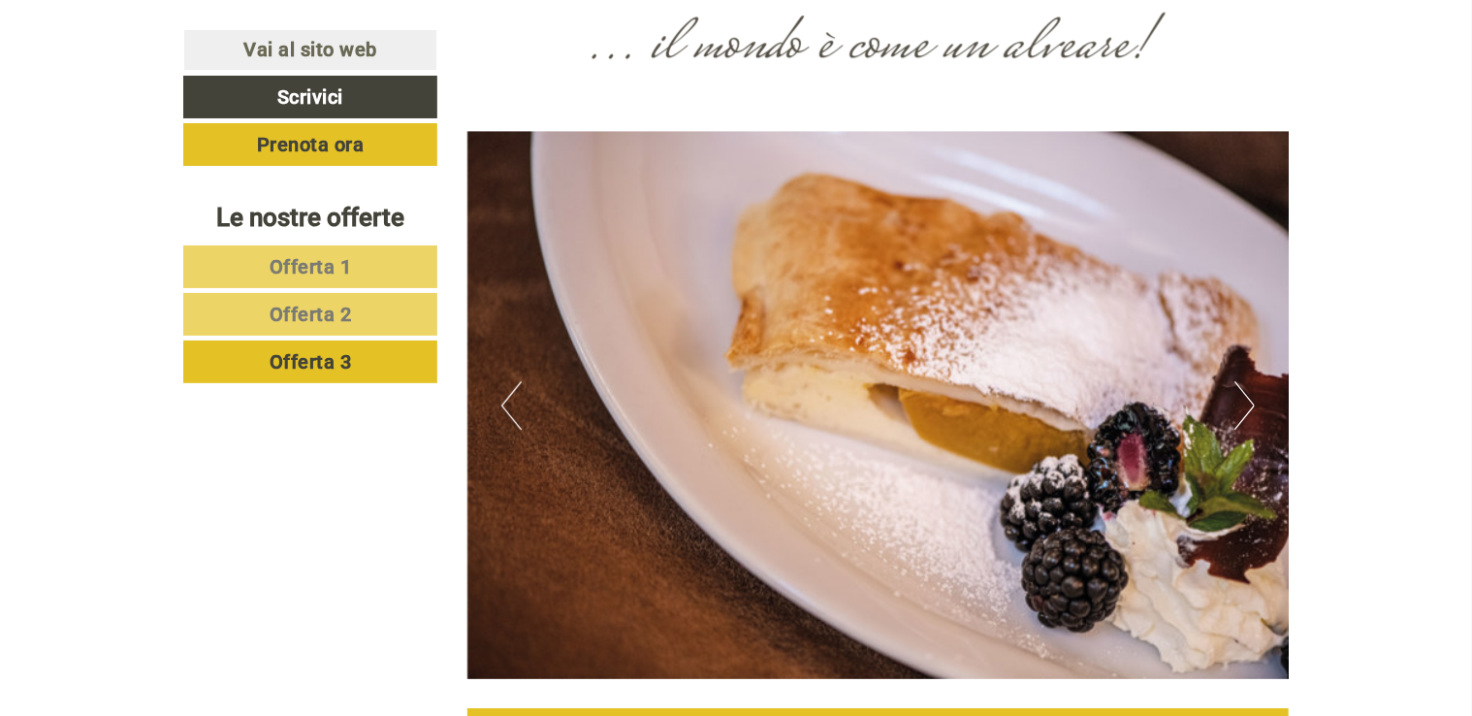
click at [1247, 411] on button "Next" at bounding box center [1245, 405] width 20 height 48
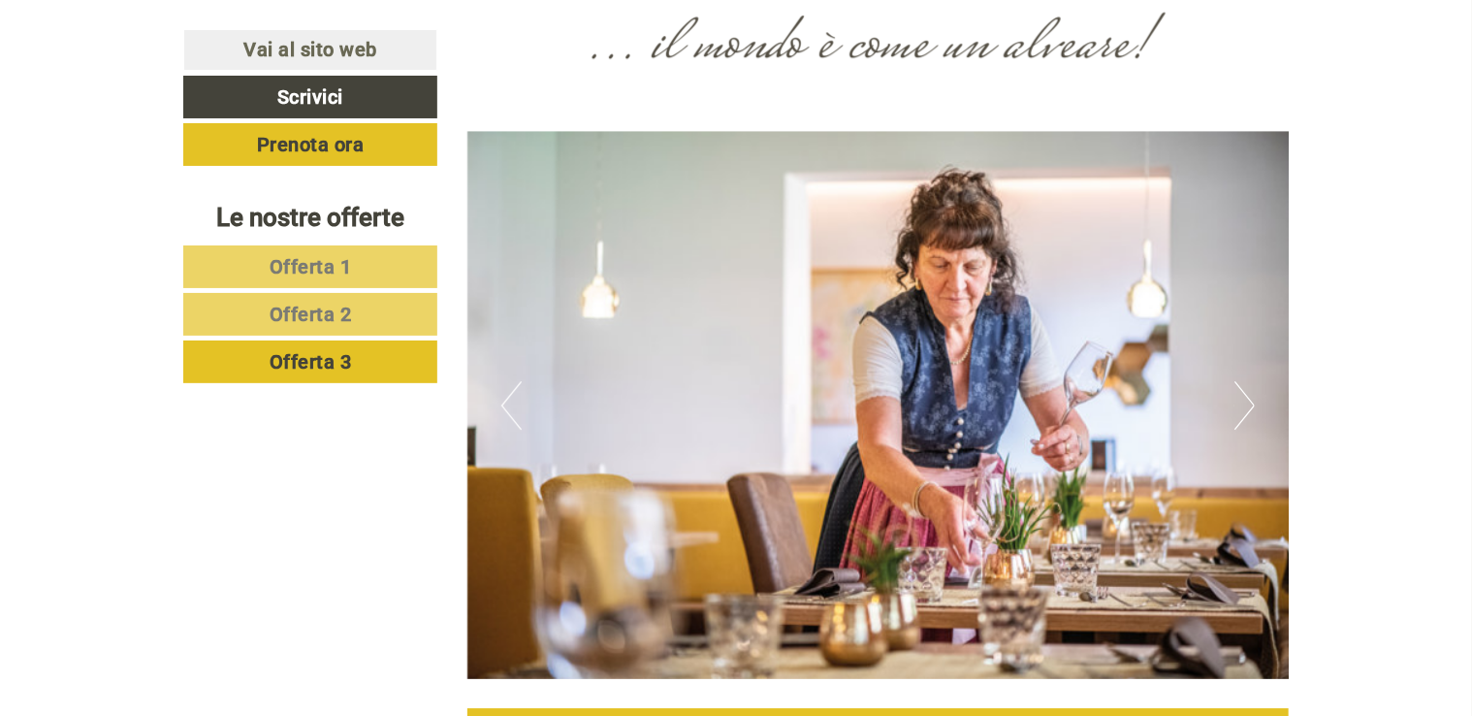
click at [1247, 411] on button "Next" at bounding box center [1245, 405] width 20 height 48
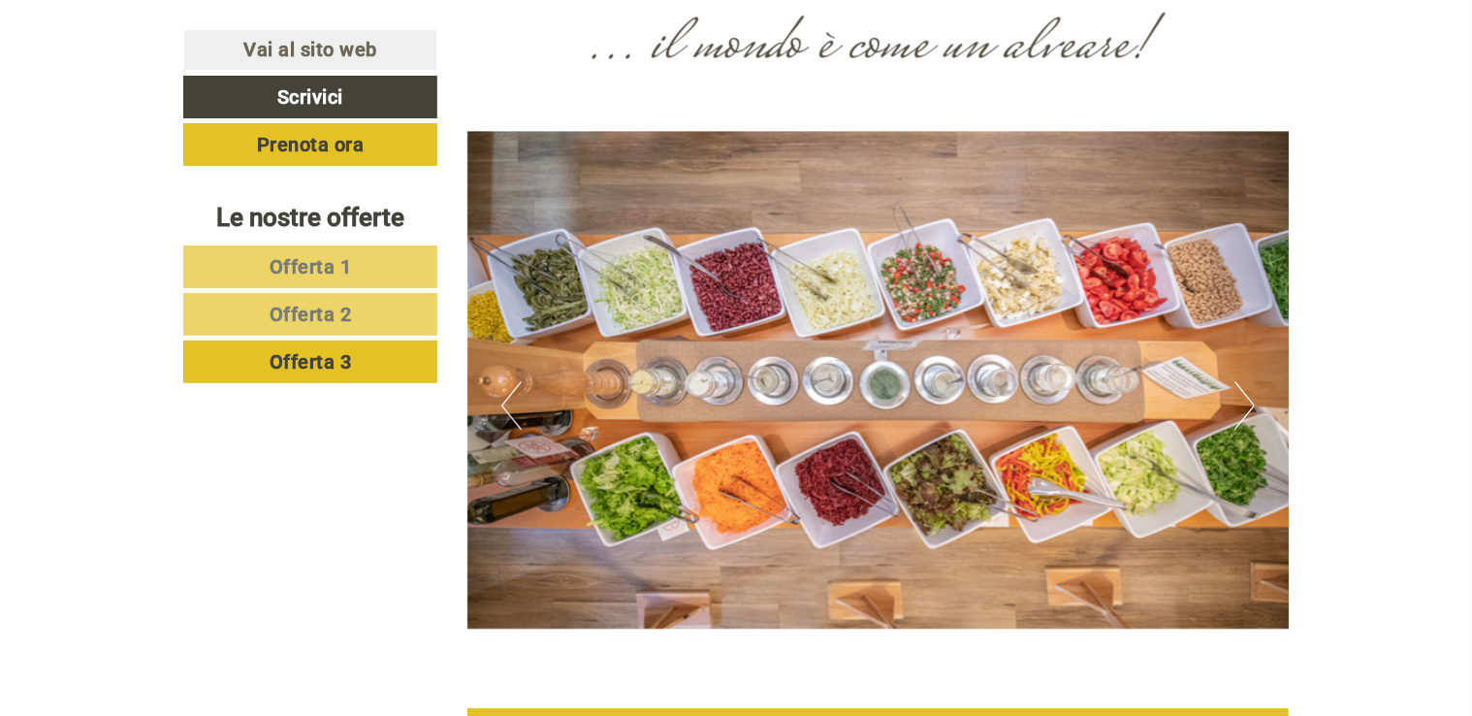
click at [1247, 411] on button "Next" at bounding box center [1245, 405] width 20 height 48
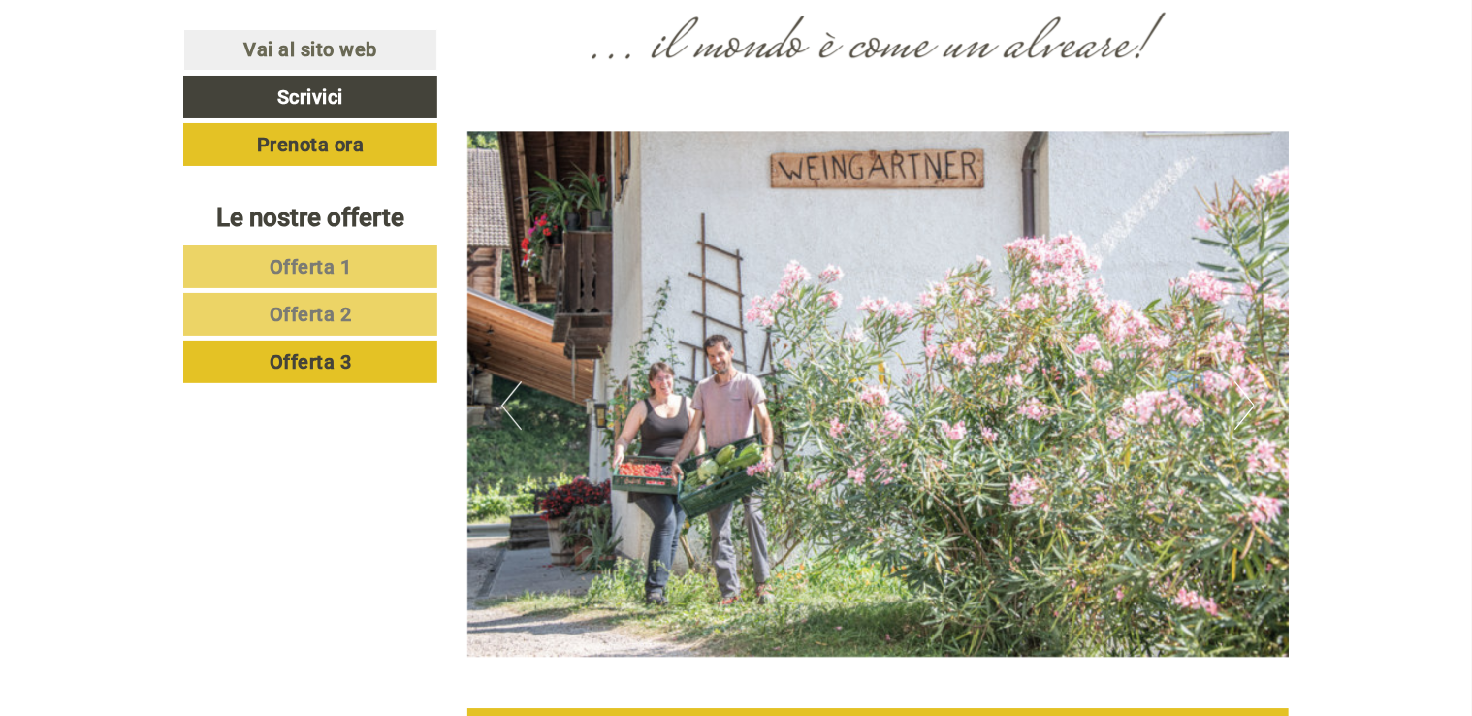
click at [1247, 411] on button "Next" at bounding box center [1245, 405] width 20 height 48
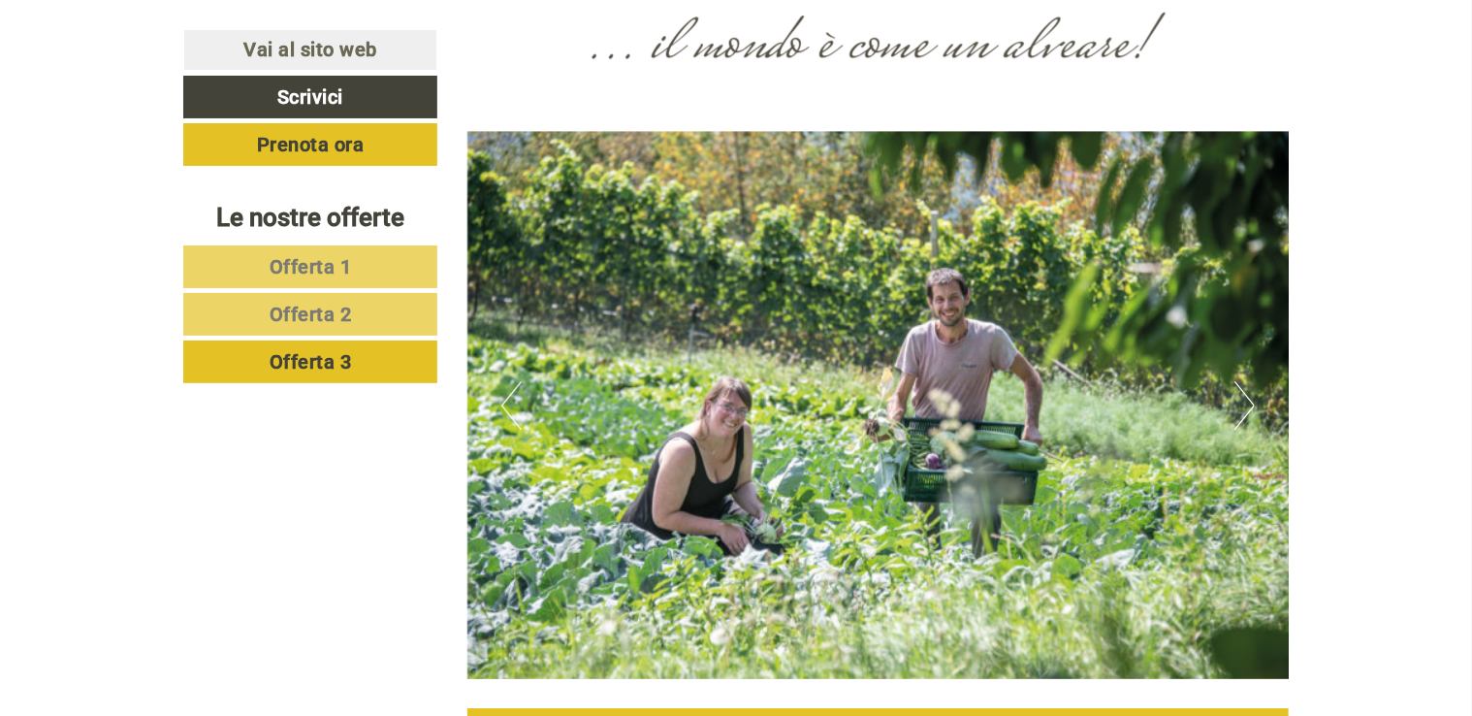
click at [1247, 411] on button "Next" at bounding box center [1245, 405] width 20 height 48
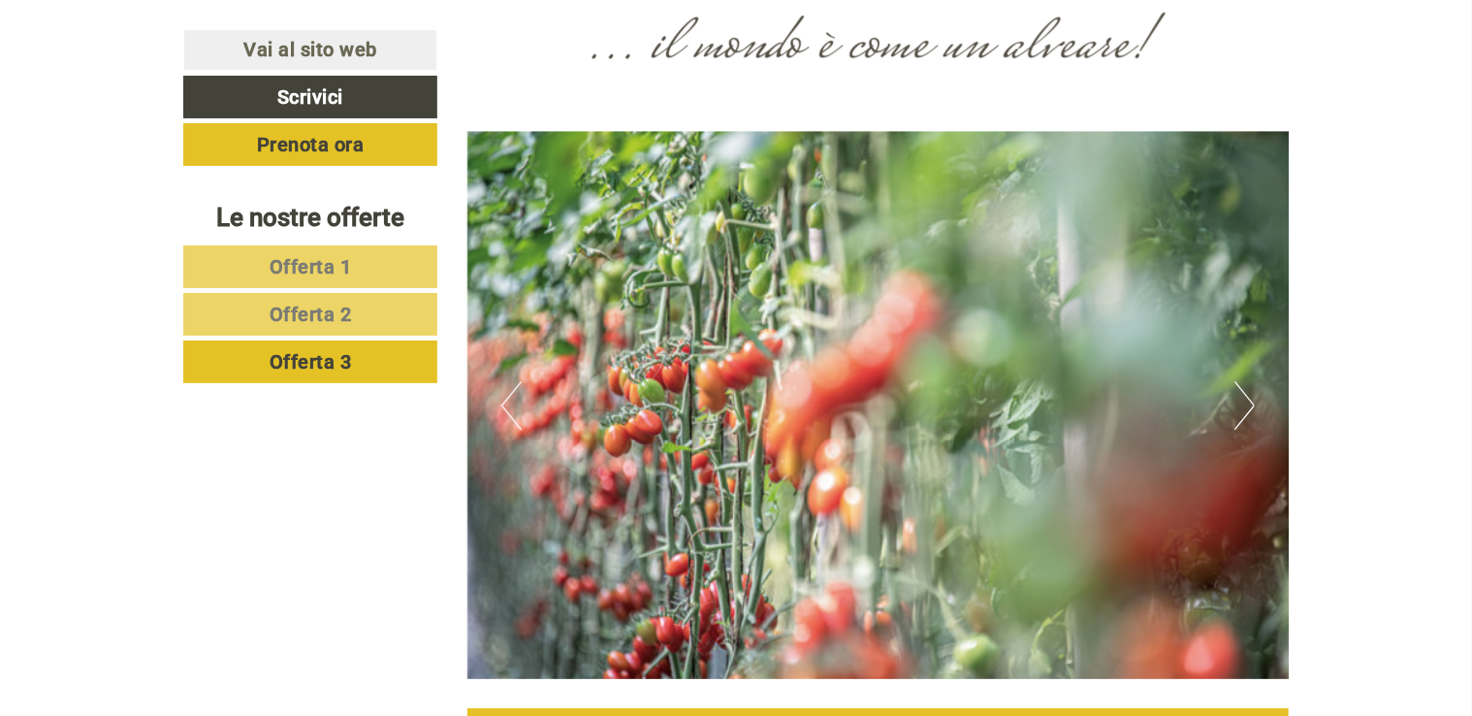
click at [1247, 411] on button "Next" at bounding box center [1245, 405] width 20 height 48
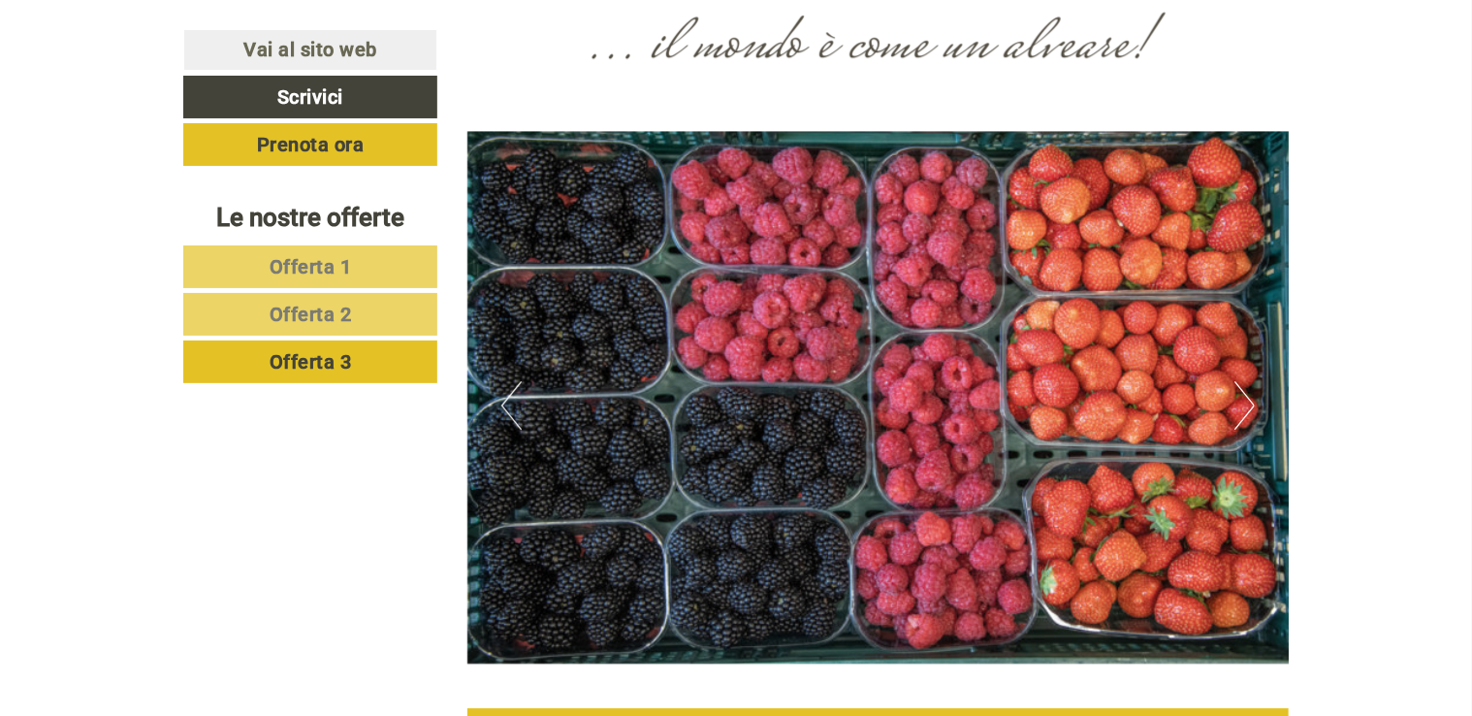
click at [1247, 411] on button "Next" at bounding box center [1245, 405] width 20 height 48
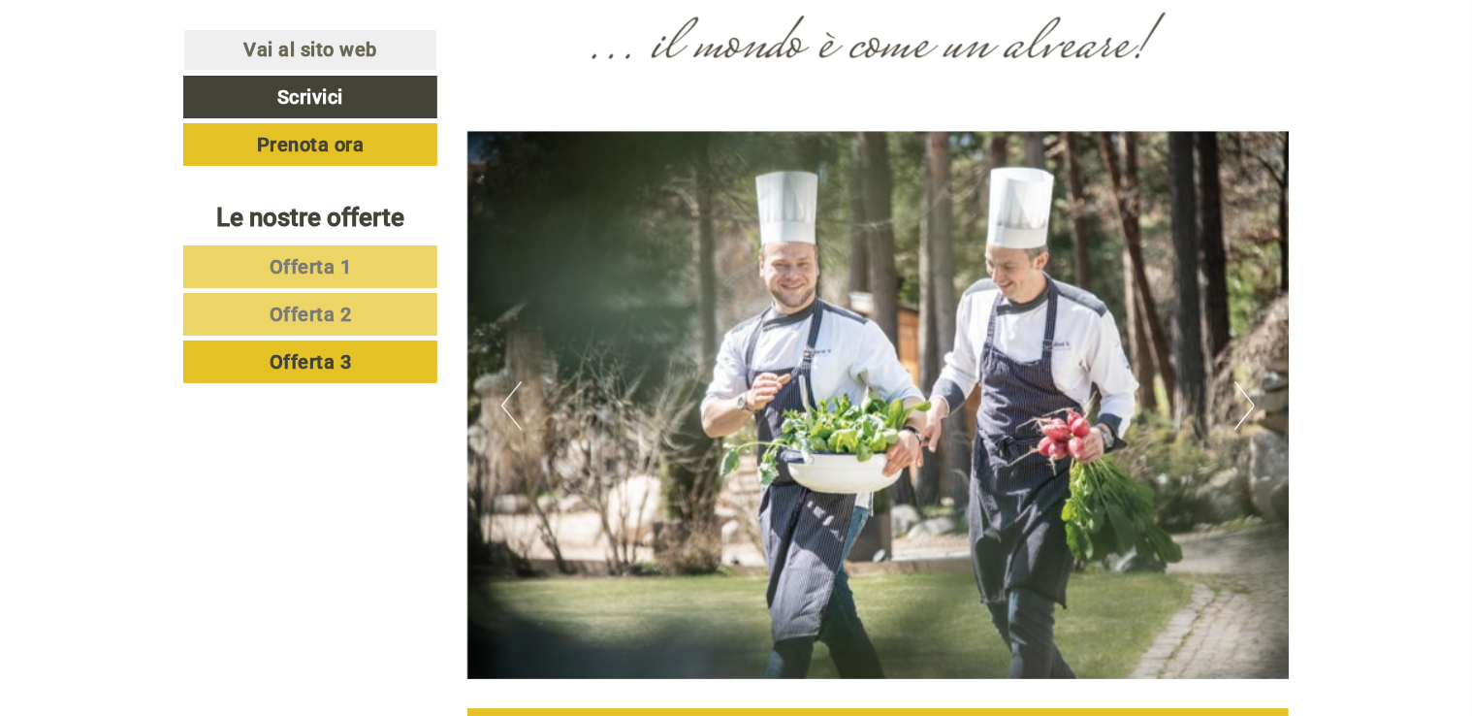
click at [1247, 411] on button "Next" at bounding box center [1245, 405] width 20 height 48
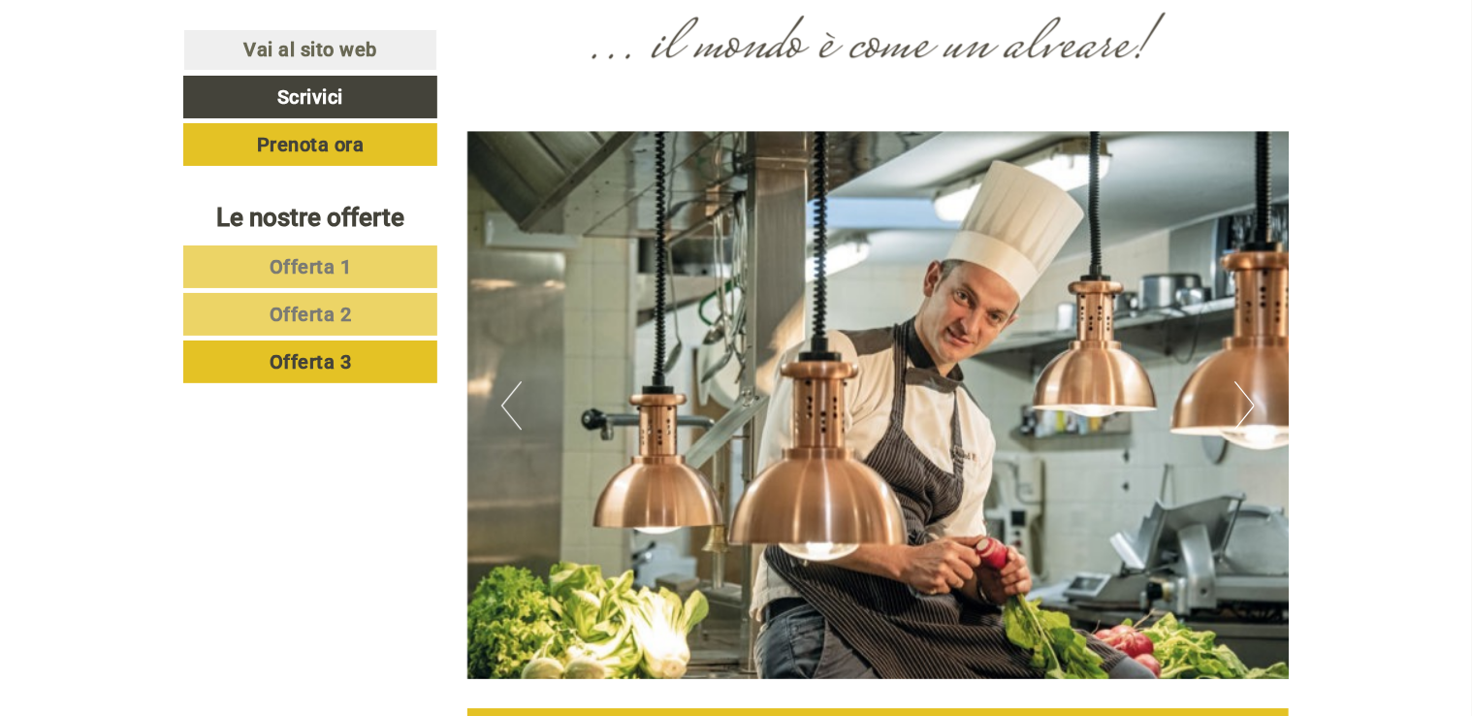
click at [1247, 411] on button "Next" at bounding box center [1245, 405] width 20 height 48
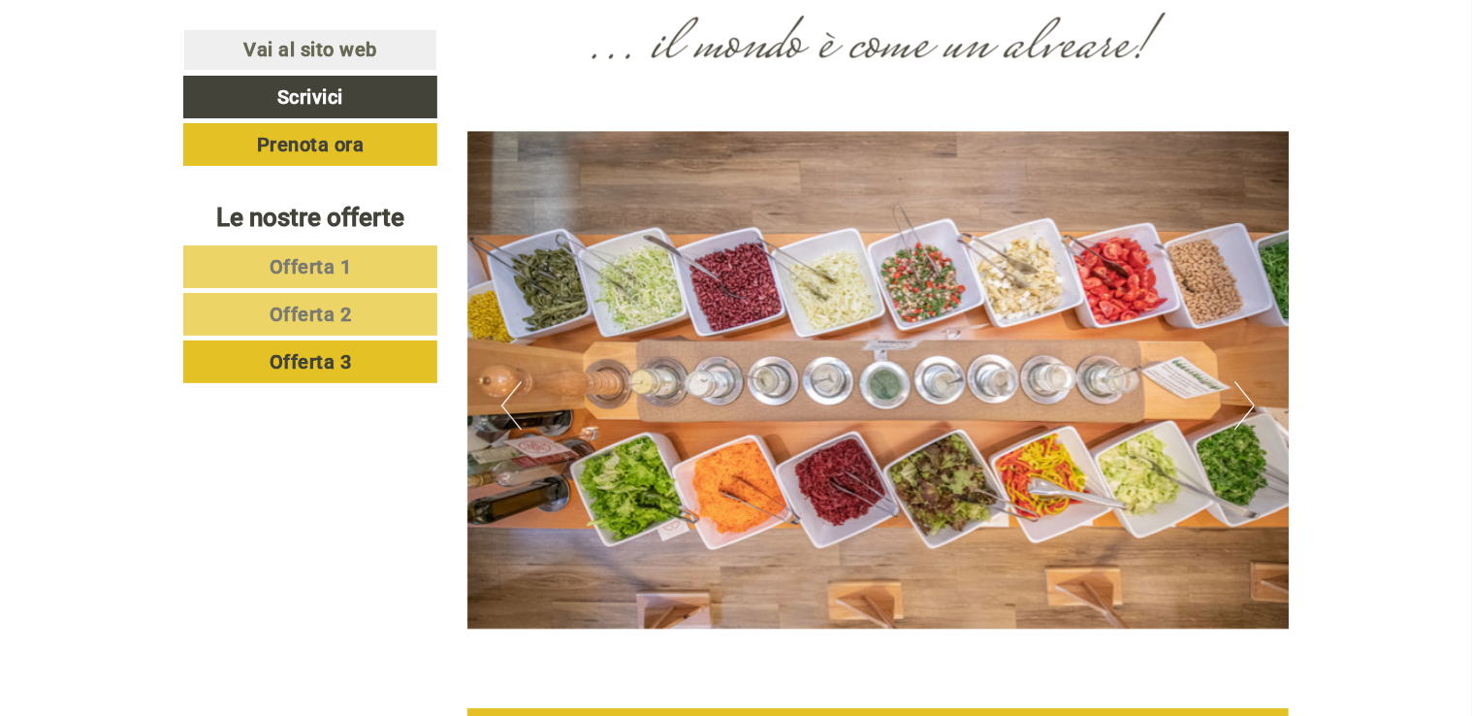
click at [1247, 411] on button "Next" at bounding box center [1245, 405] width 20 height 48
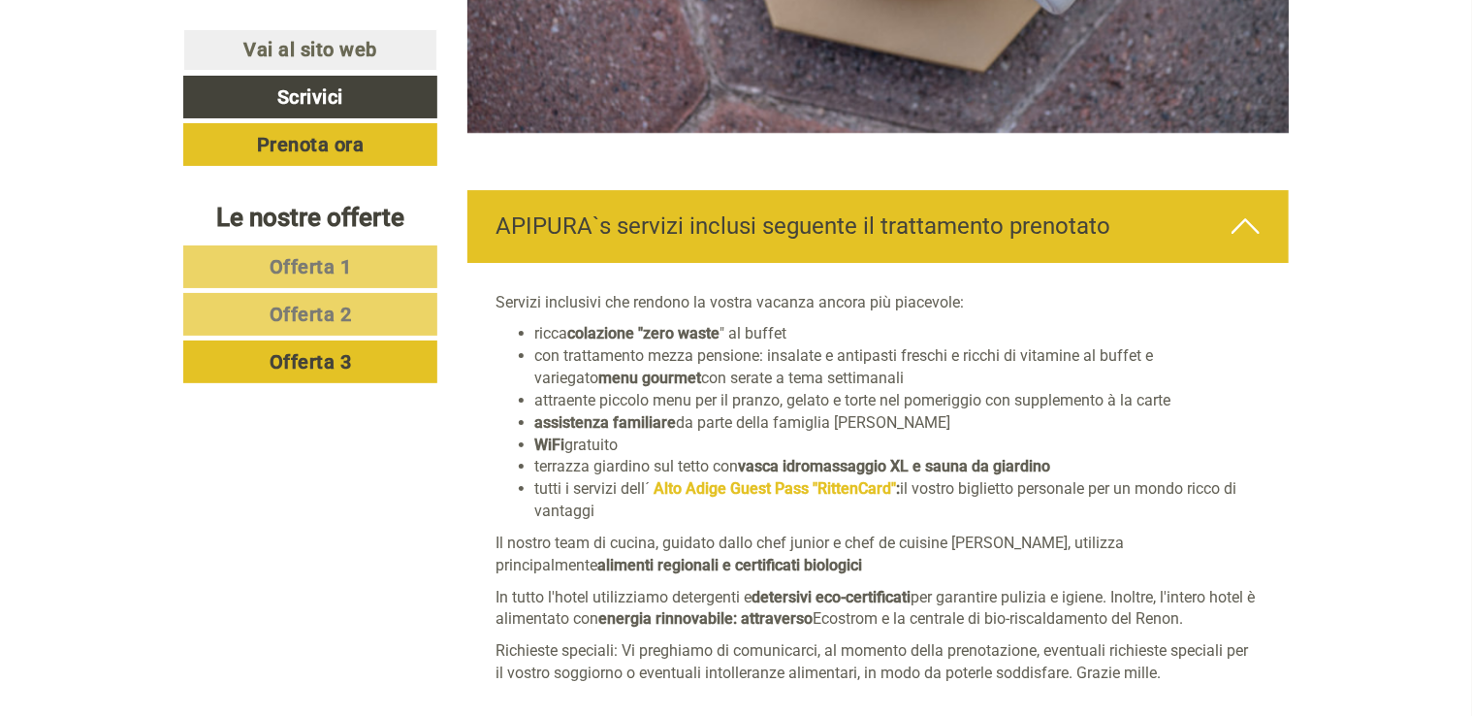
scroll to position [3231, 0]
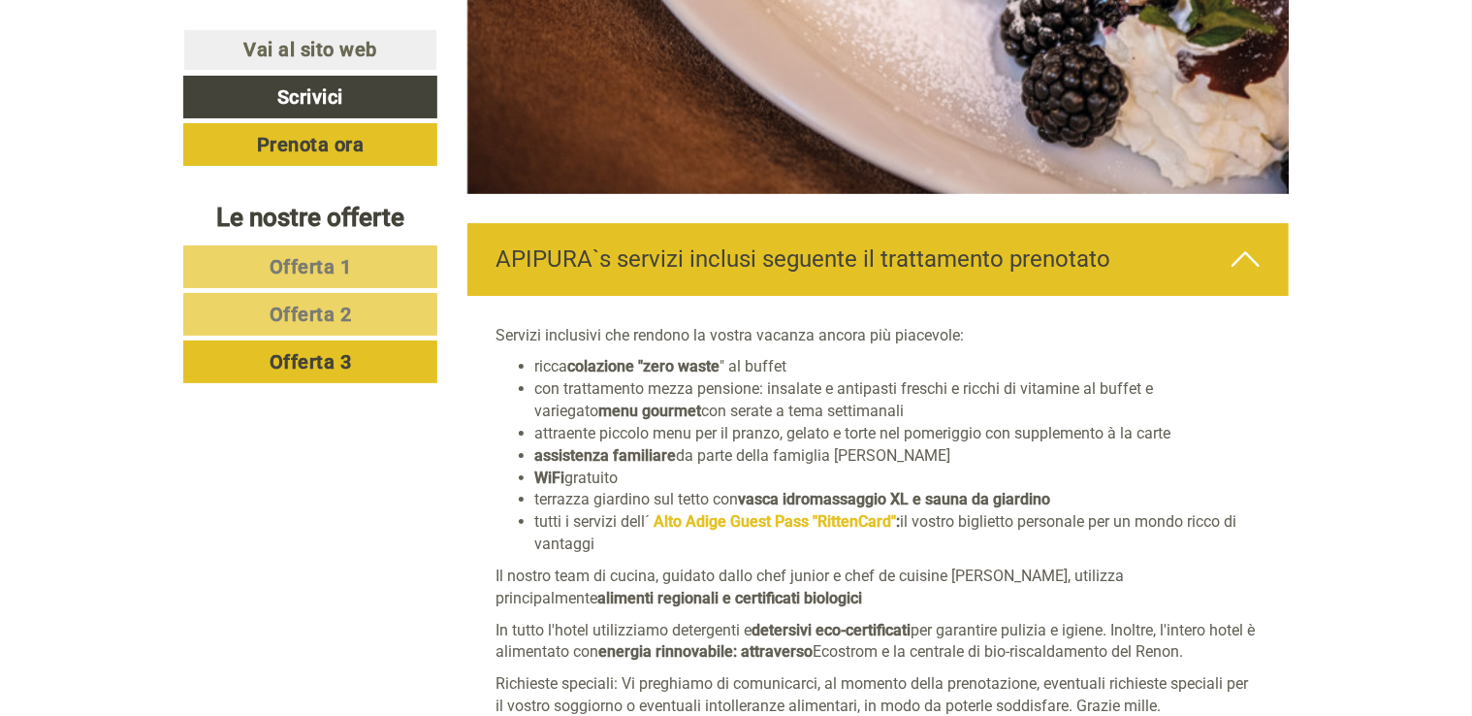
click at [348, 370] on link "Offerta 3" at bounding box center [310, 361] width 254 height 43
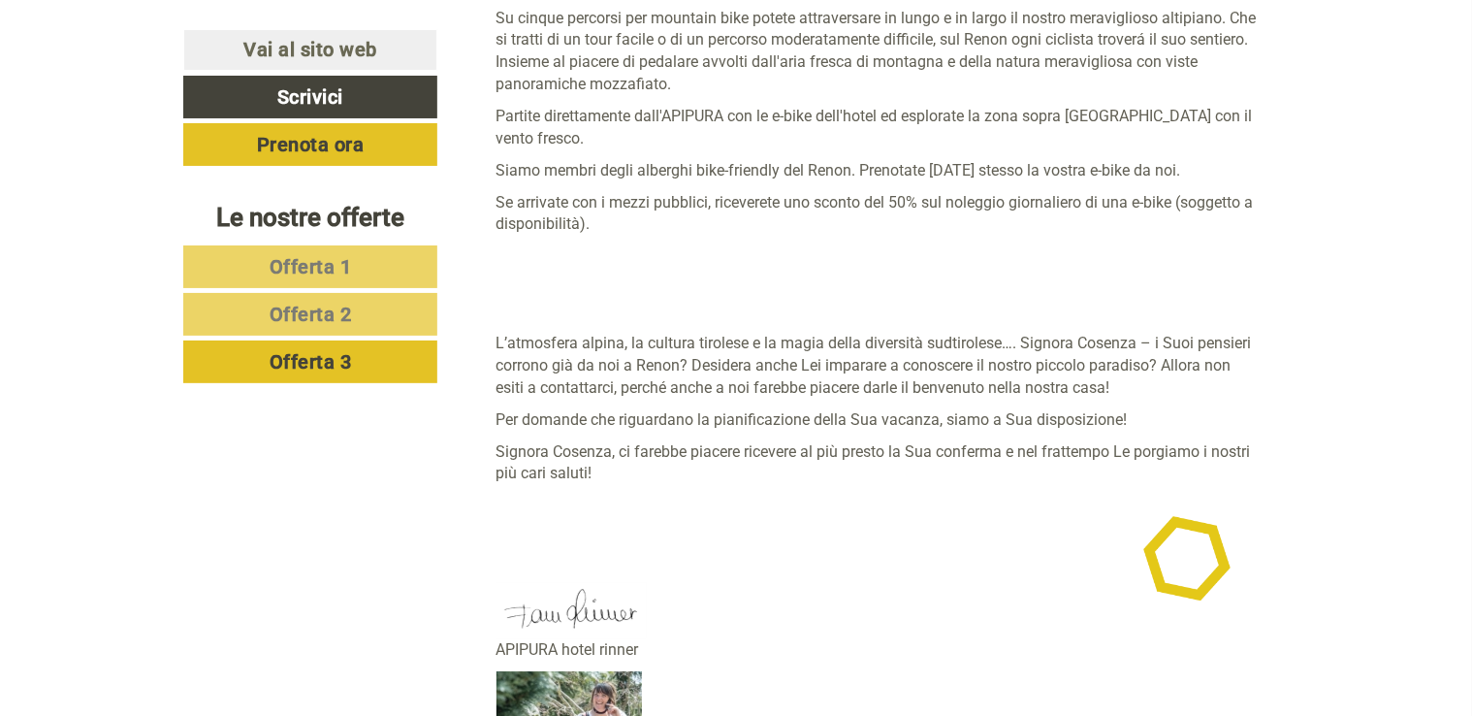
scroll to position [6722, 0]
